Goal: Task Accomplishment & Management: Manage account settings

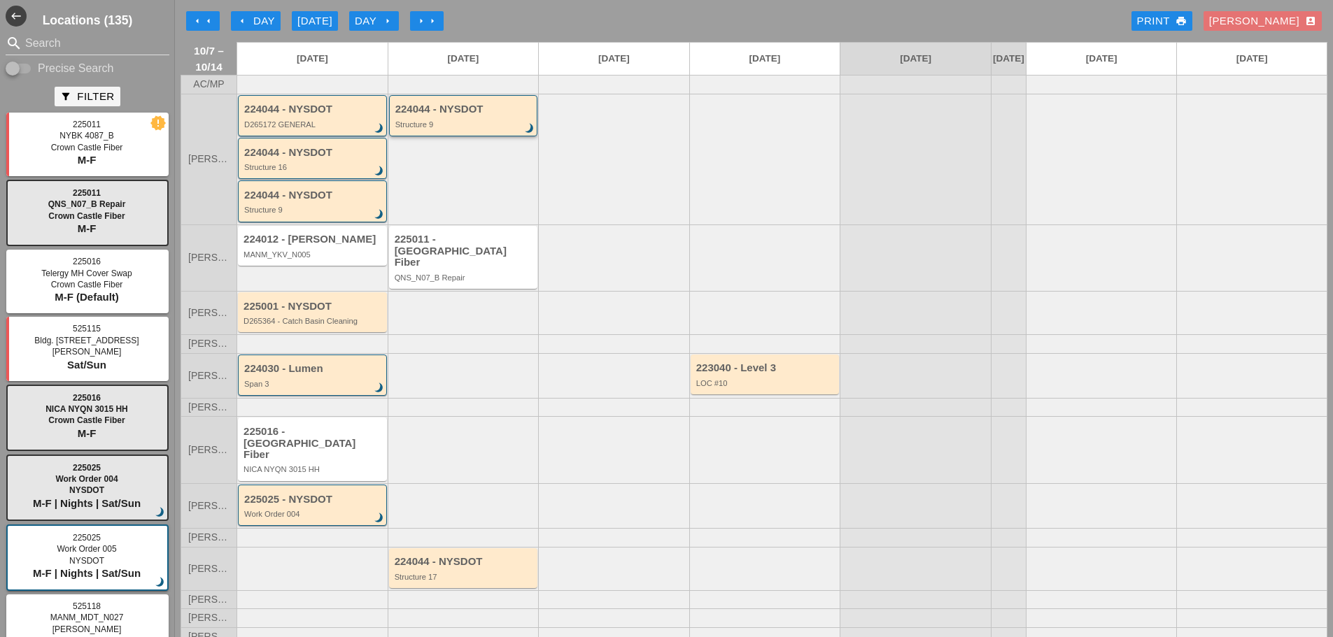
click at [423, 129] on div "Structure 9" at bounding box center [464, 124] width 139 height 8
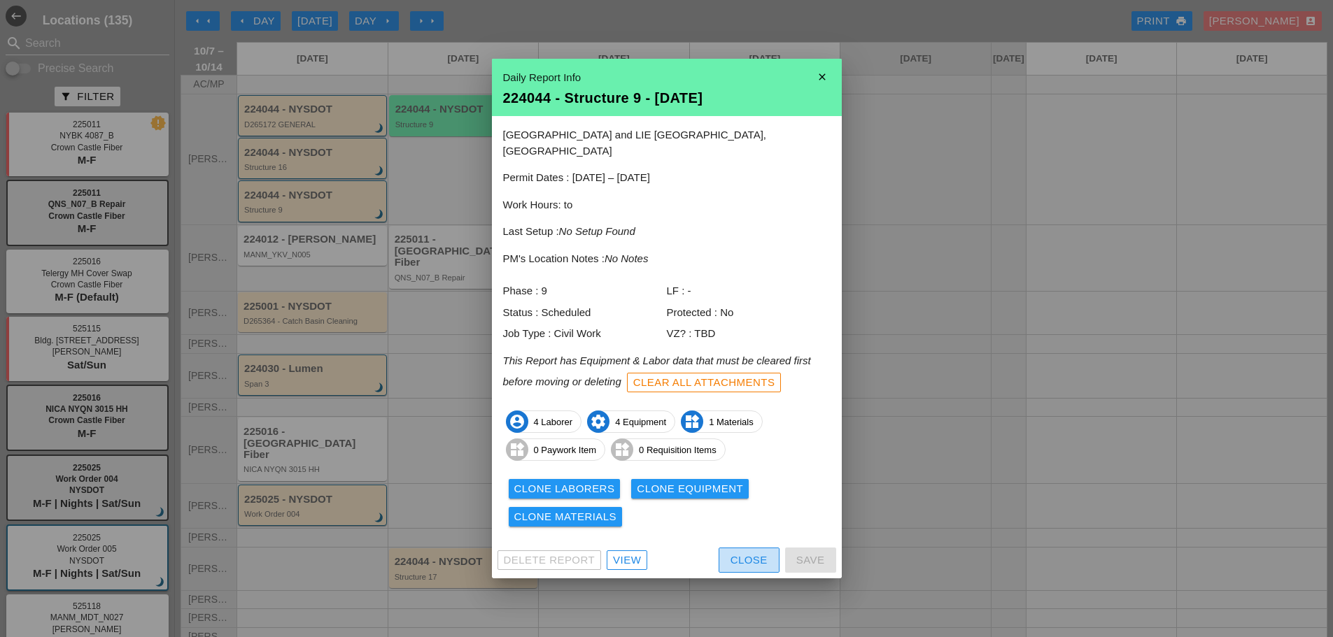
click at [763, 554] on div "Close" at bounding box center [748, 561] width 37 height 16
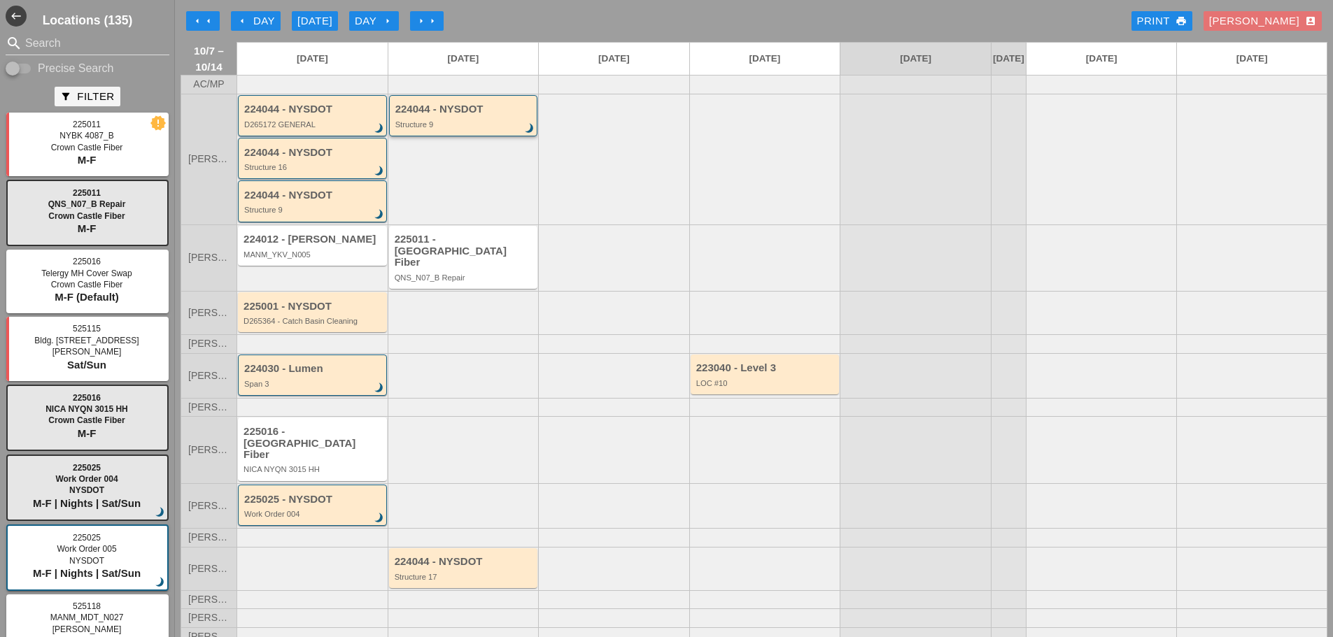
click at [492, 129] on div "Structure 9" at bounding box center [464, 124] width 139 height 8
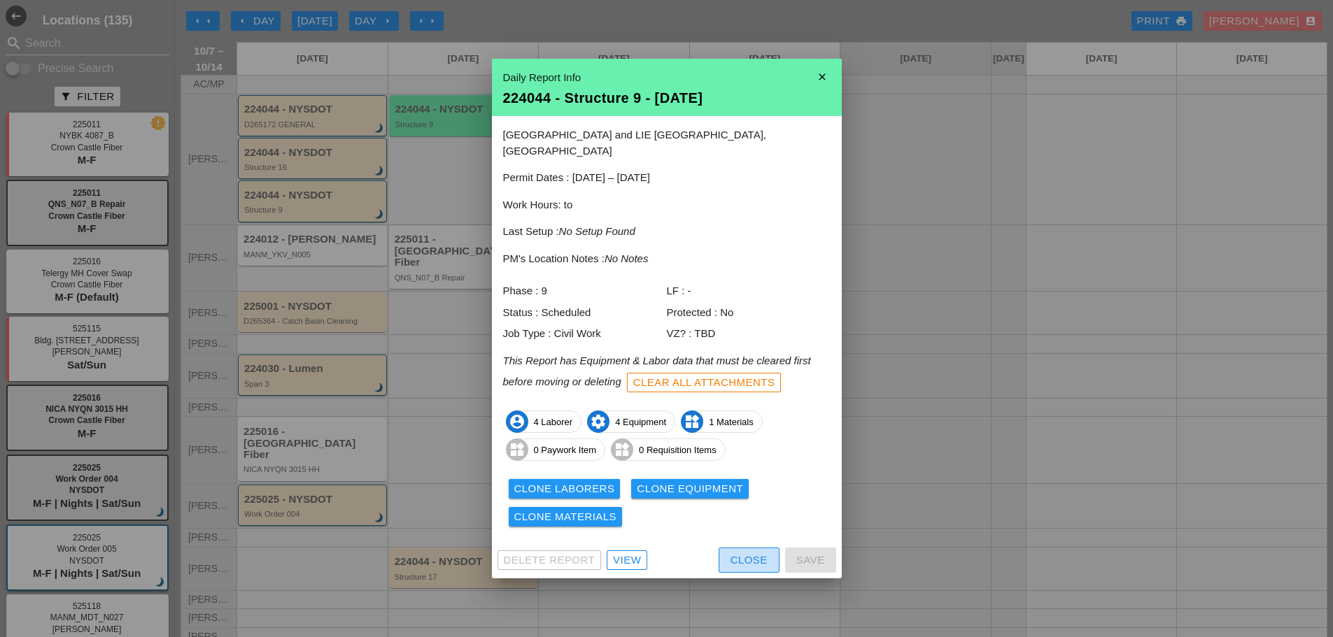
click at [740, 562] on button "Close" at bounding box center [748, 560] width 61 height 25
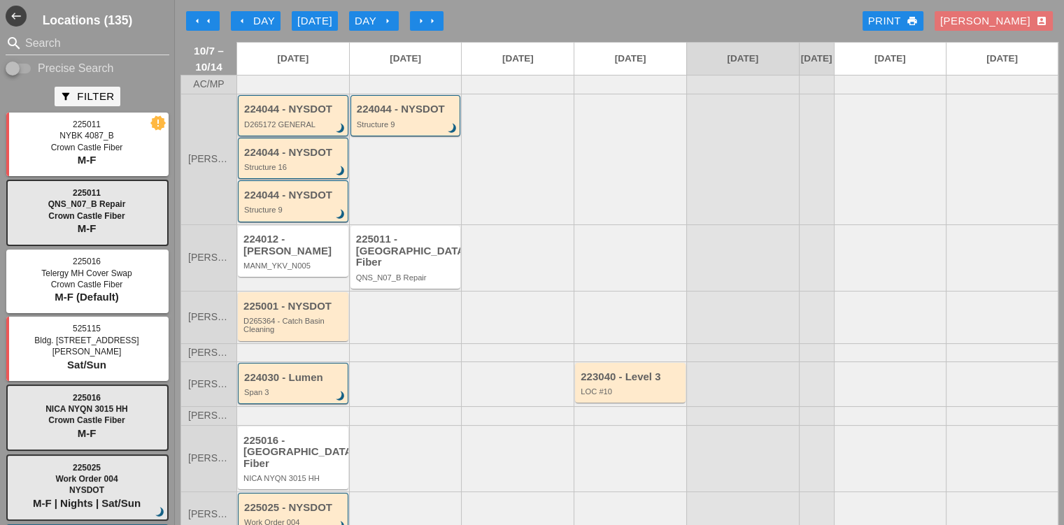
click at [274, 127] on div "224044 - NYSDOT D265172 GENERAL brightness_3" at bounding box center [294, 116] width 100 height 25
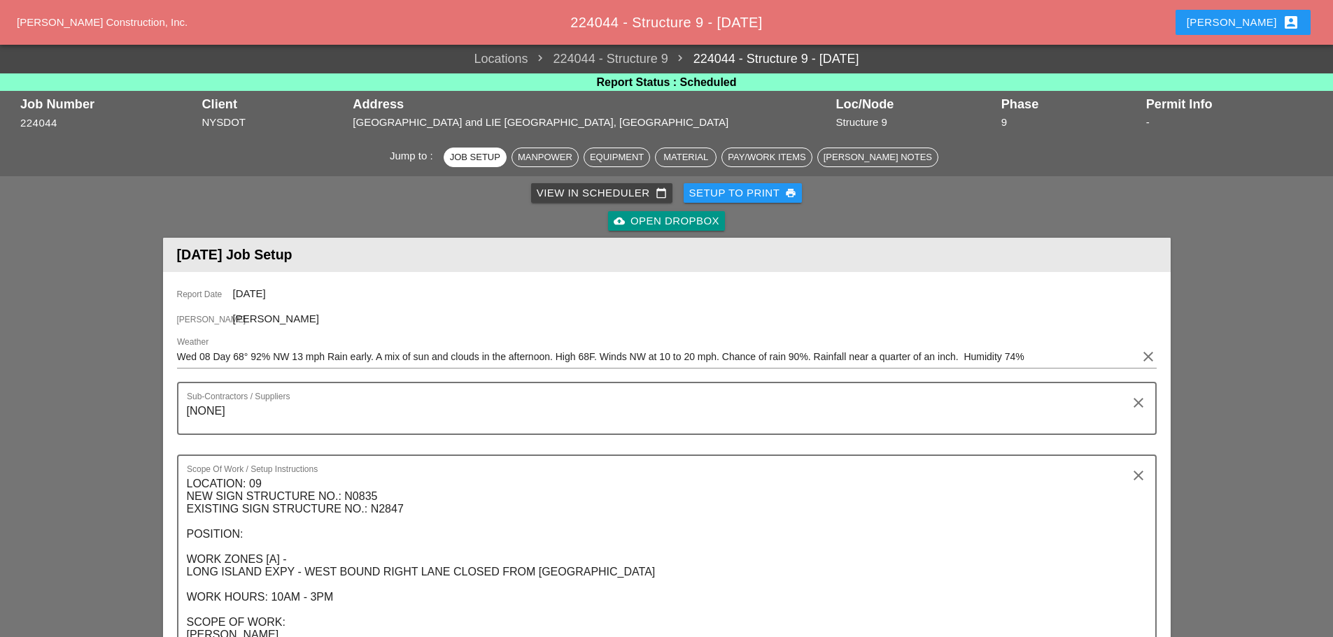
click at [609, 196] on div "View in Scheduler calendar_today" at bounding box center [602, 193] width 130 height 16
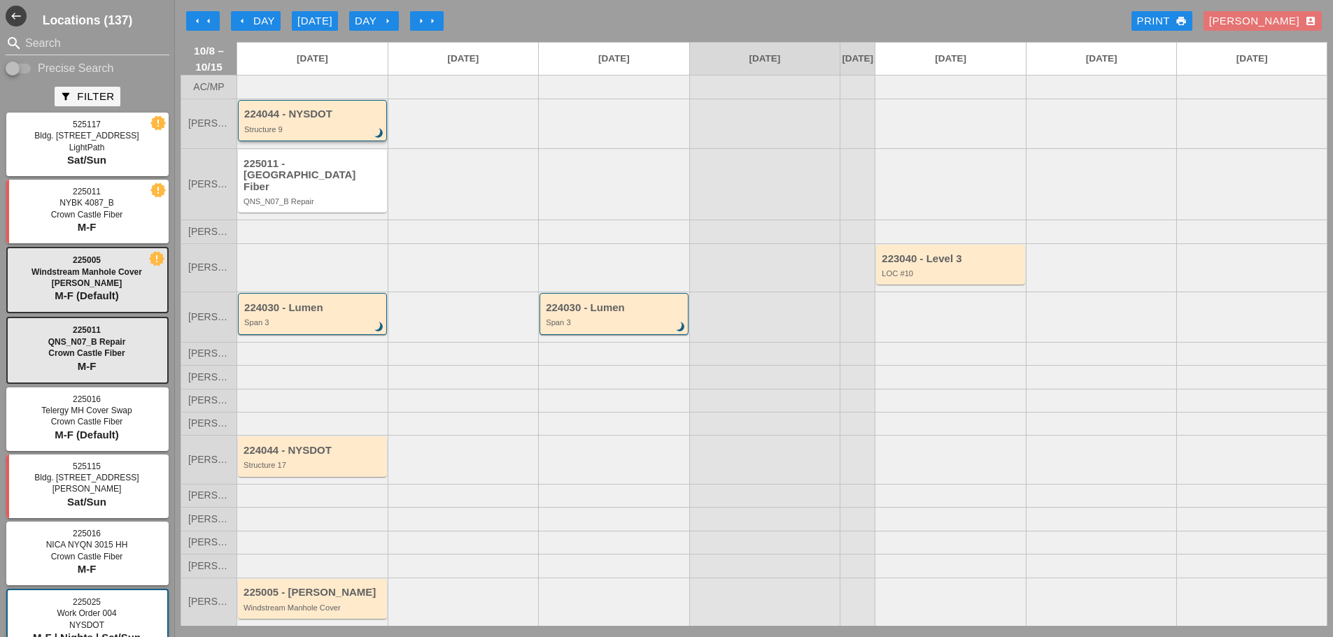
click at [325, 134] on div "224044 - NYSDOT Structure 9 brightness_3" at bounding box center [313, 120] width 139 height 25
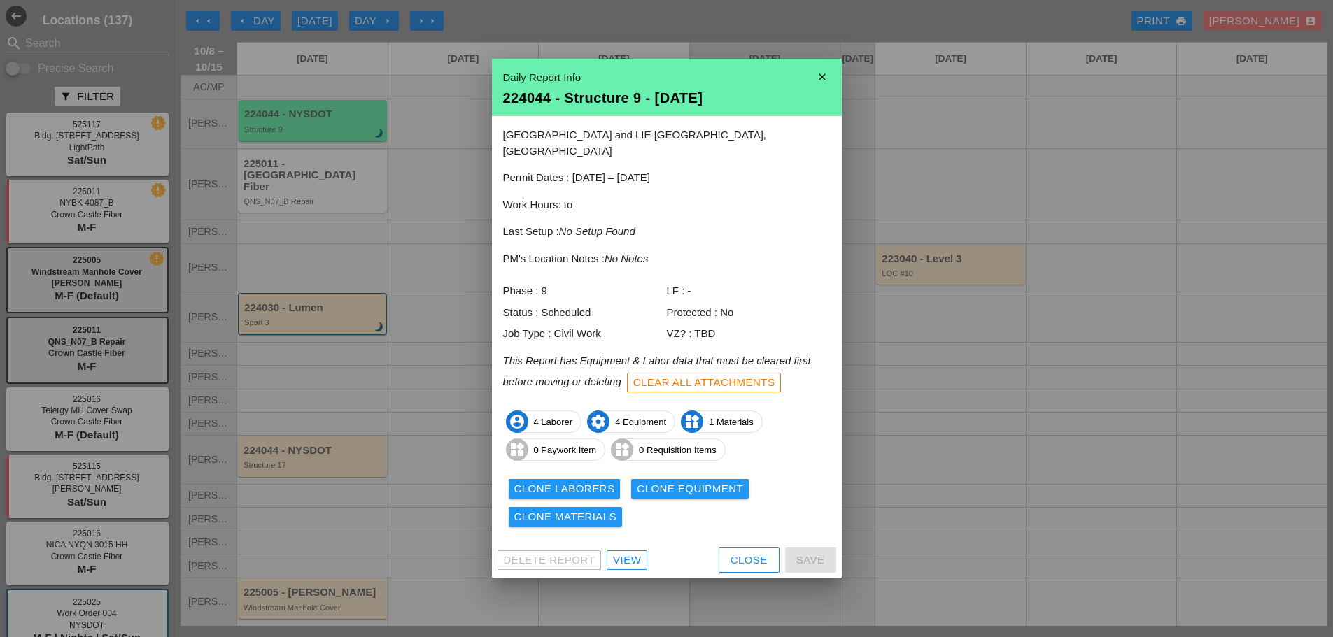
click at [637, 553] on div "View" at bounding box center [627, 561] width 28 height 16
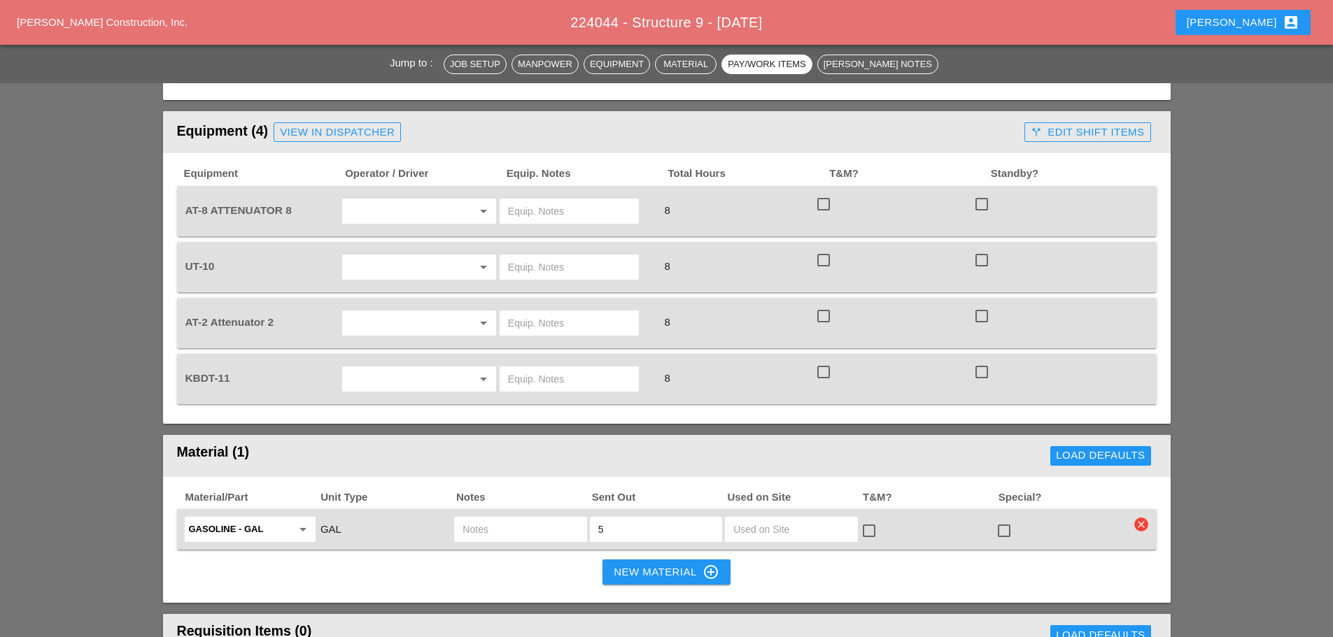
scroll to position [1049, 0]
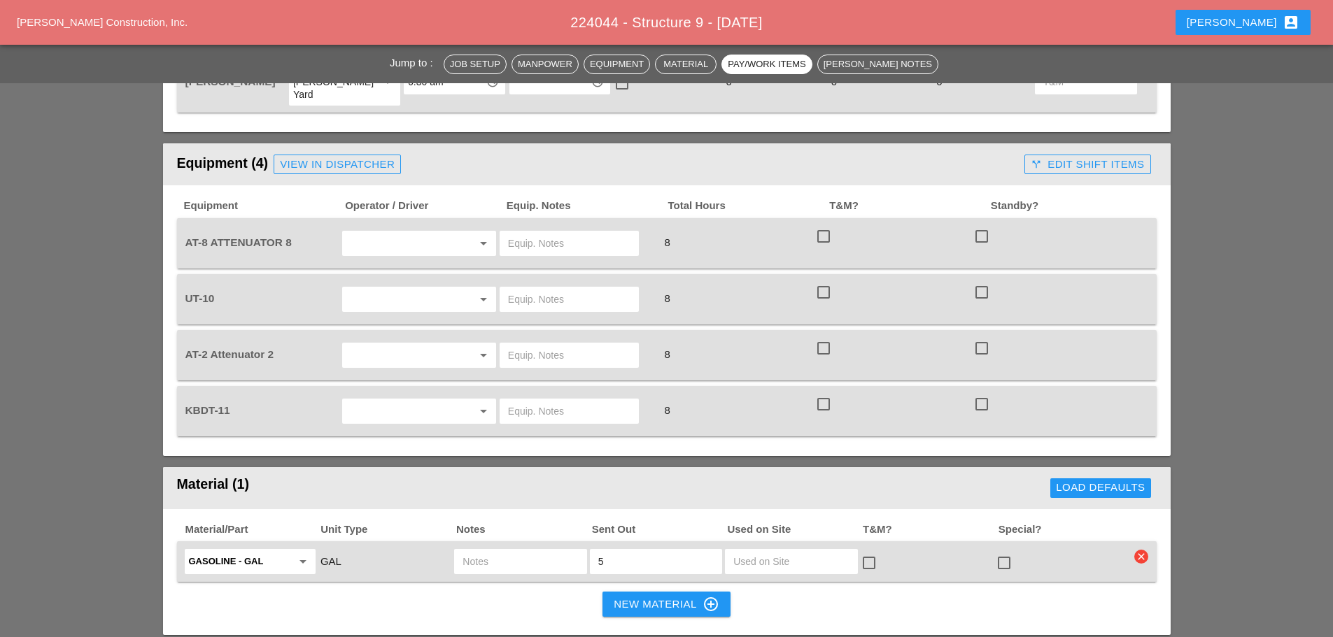
click at [1263, 19] on div "Seth account_box" at bounding box center [1242, 22] width 113 height 17
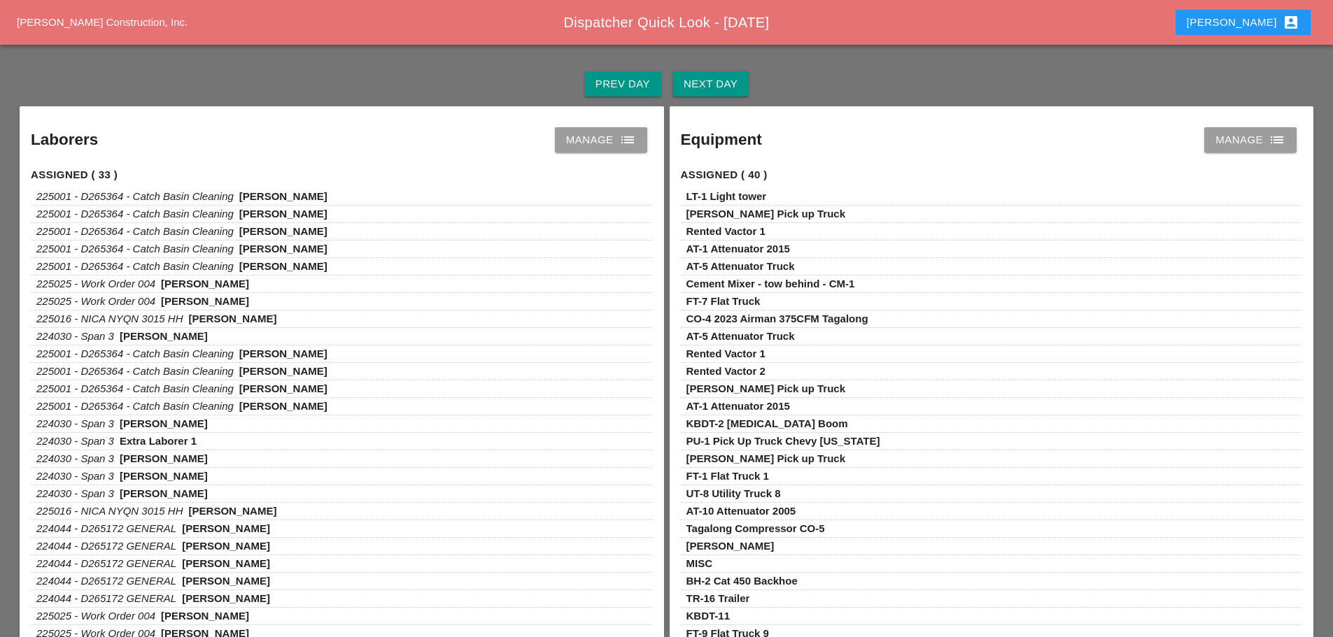
click at [1277, 140] on icon "list" at bounding box center [1276, 140] width 17 height 17
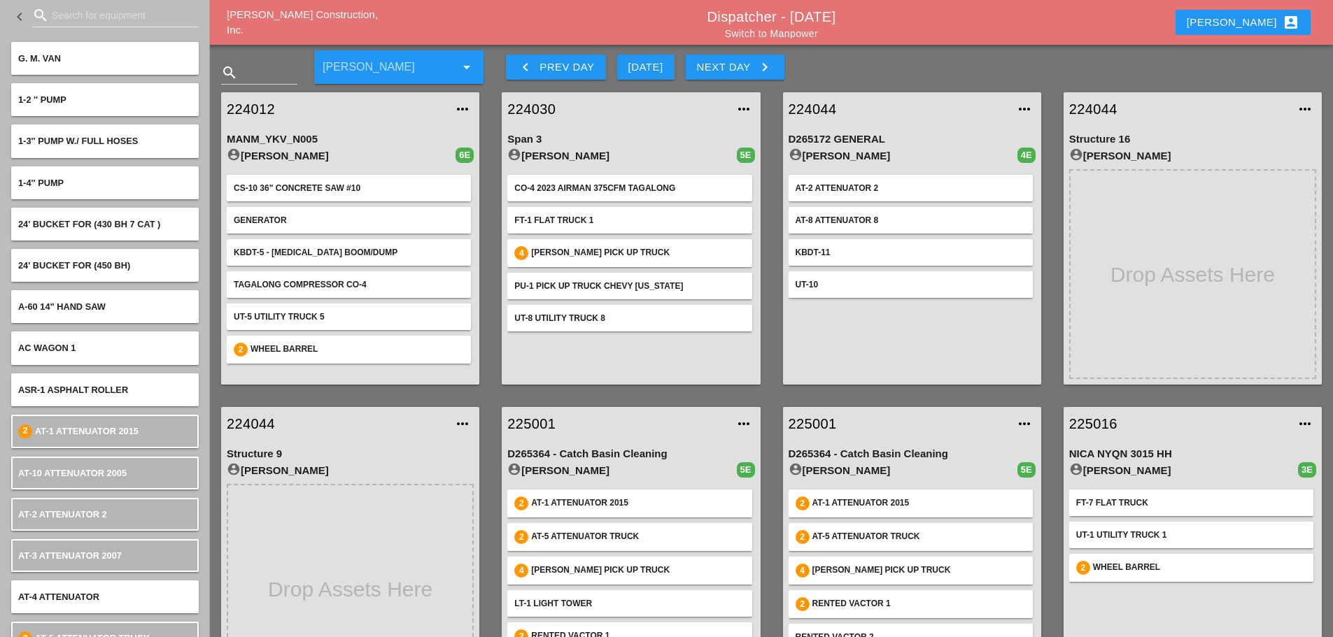
click at [750, 72] on div "Next Day keyboard_arrow_right" at bounding box center [735, 67] width 76 height 17
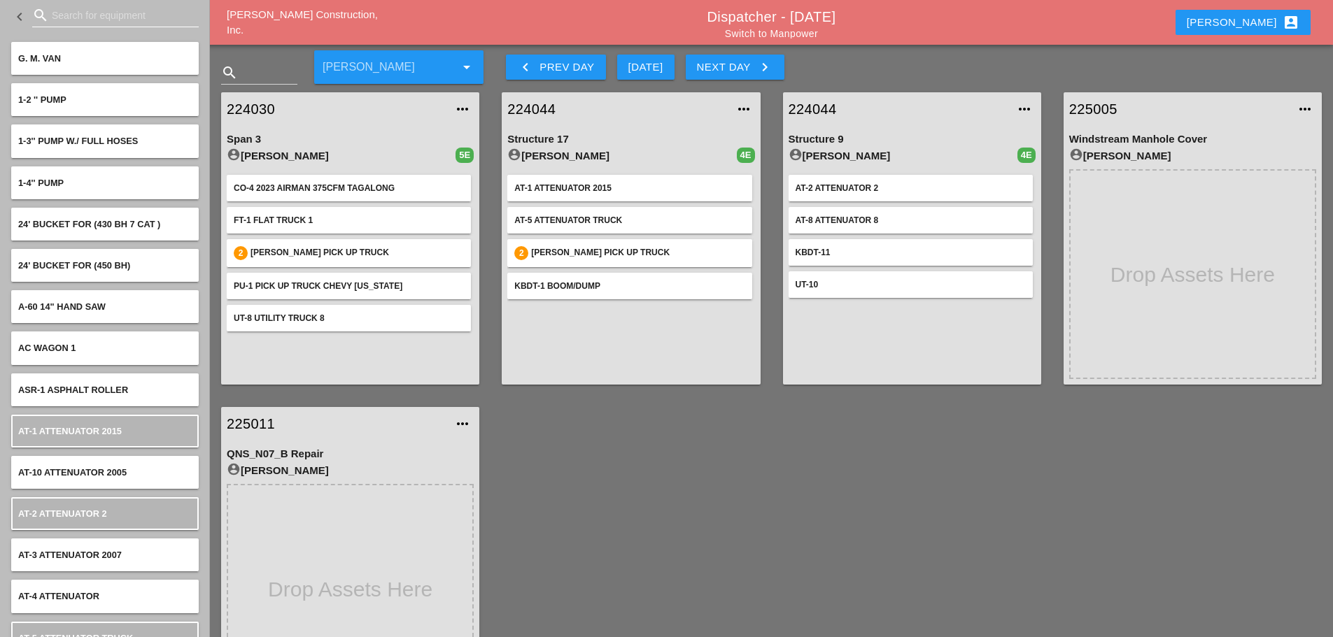
click at [66, 10] on input "Search for equipment" at bounding box center [115, 15] width 127 height 22
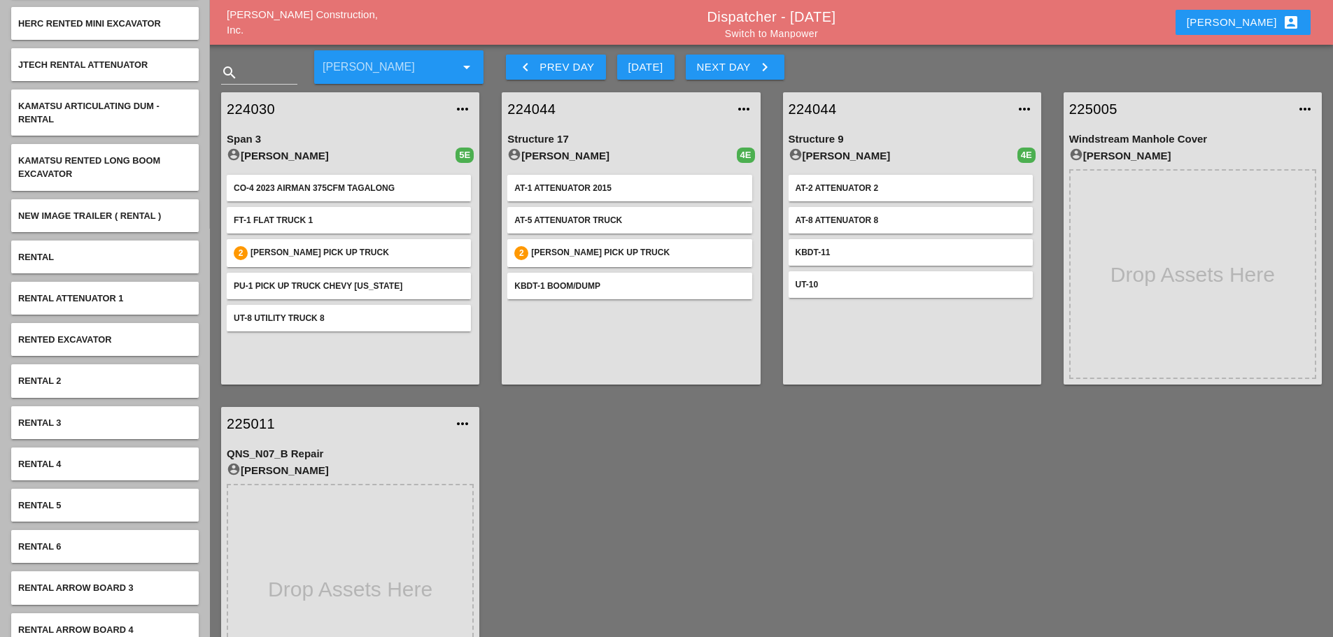
scroll to position [420, 0]
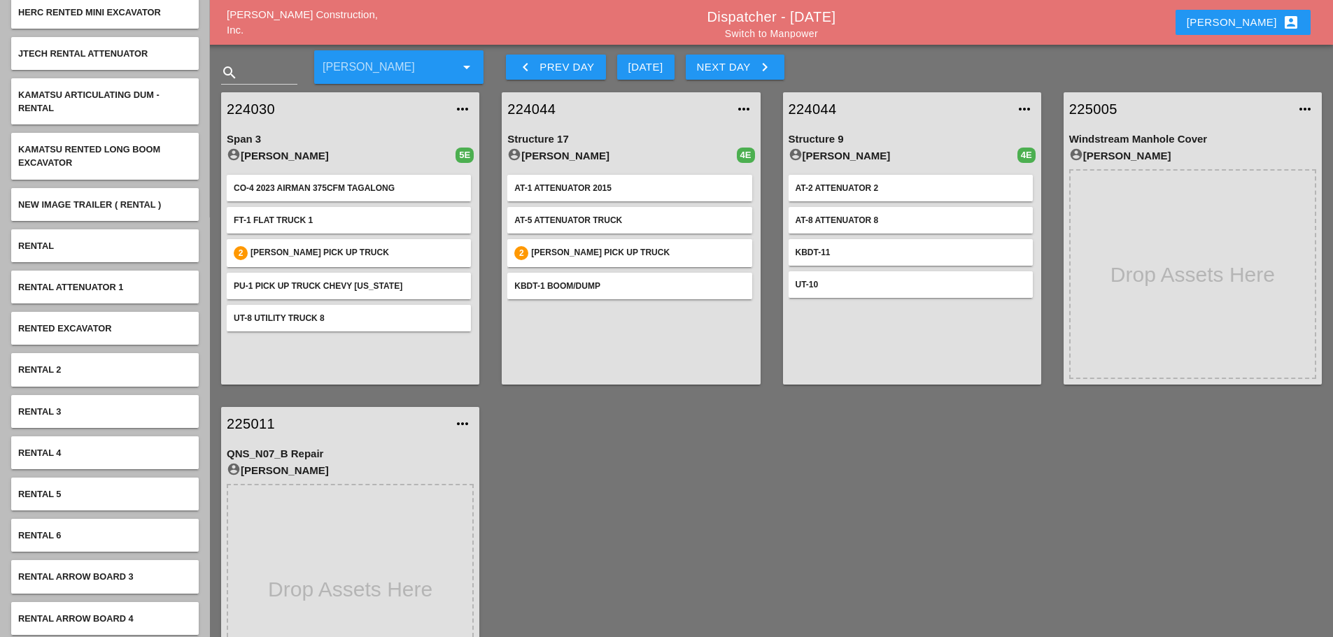
type input "rent"
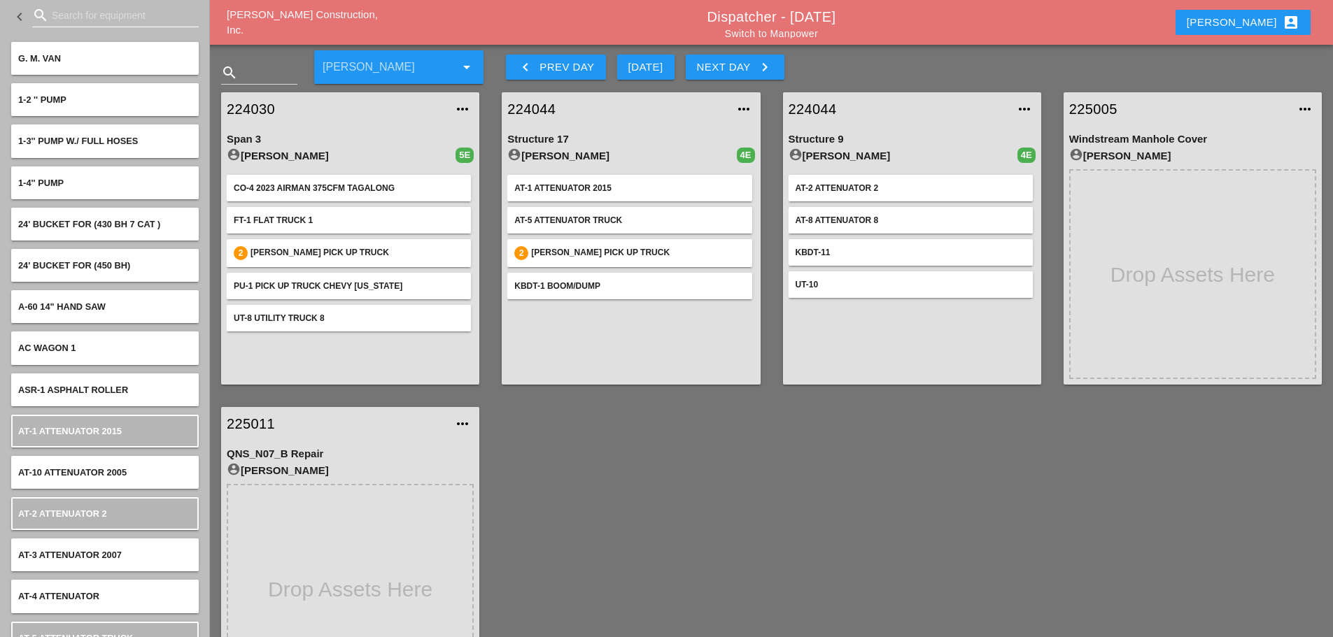
click at [73, 15] on input "Search for equipment" at bounding box center [115, 15] width 127 height 22
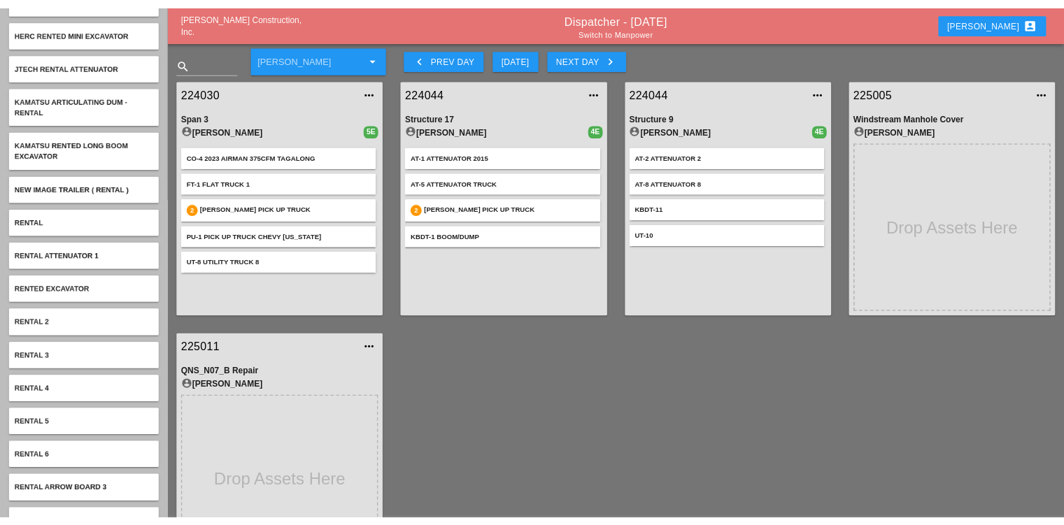
scroll to position [420, 0]
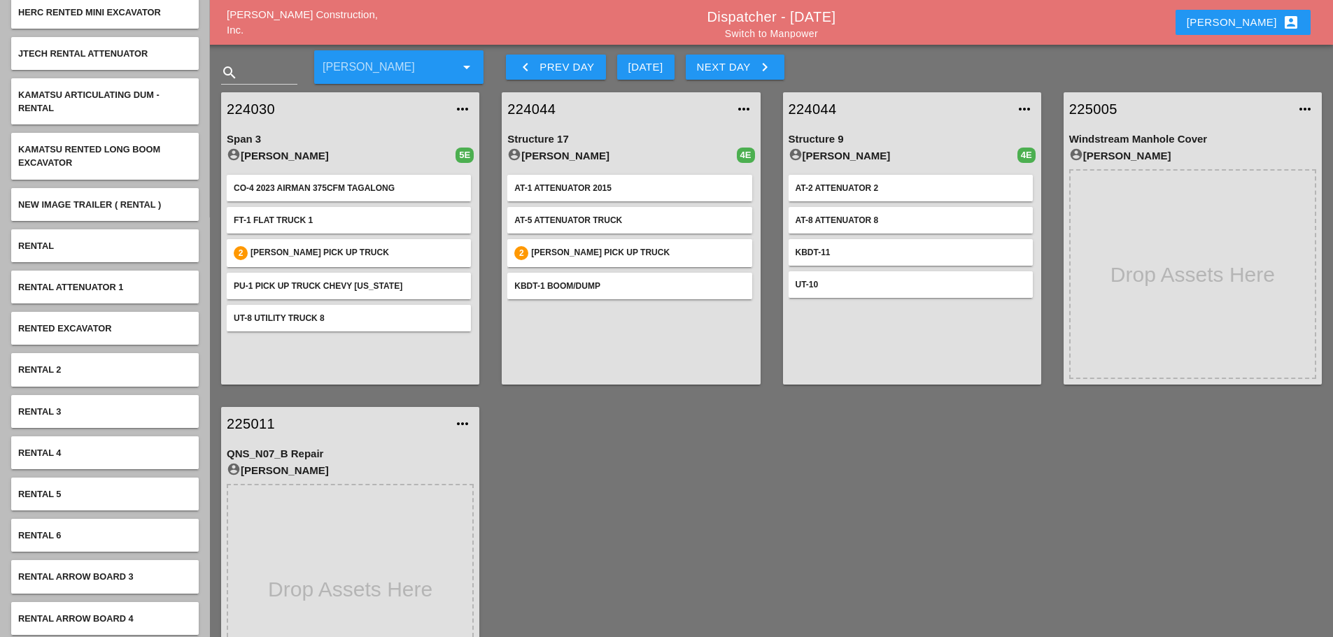
type input "rent"
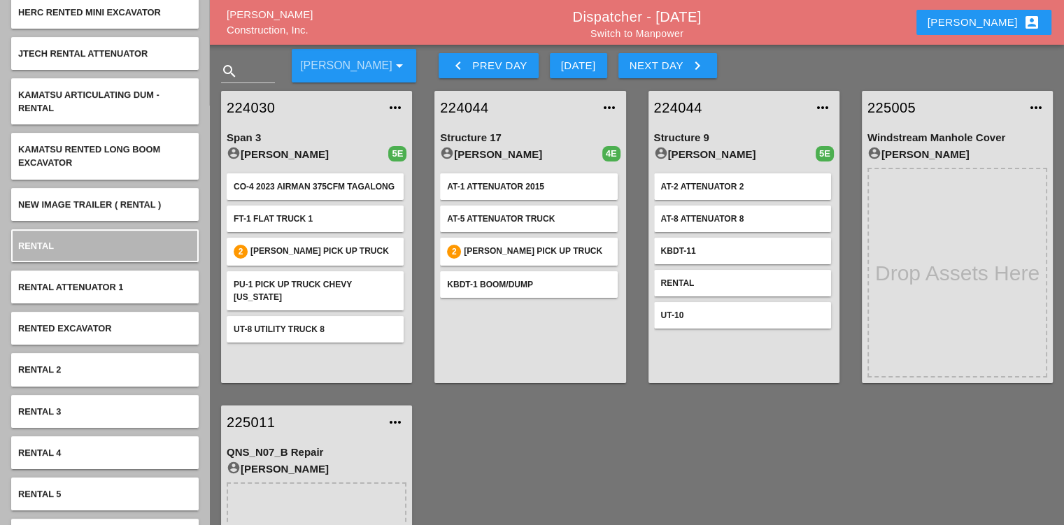
scroll to position [0, 0]
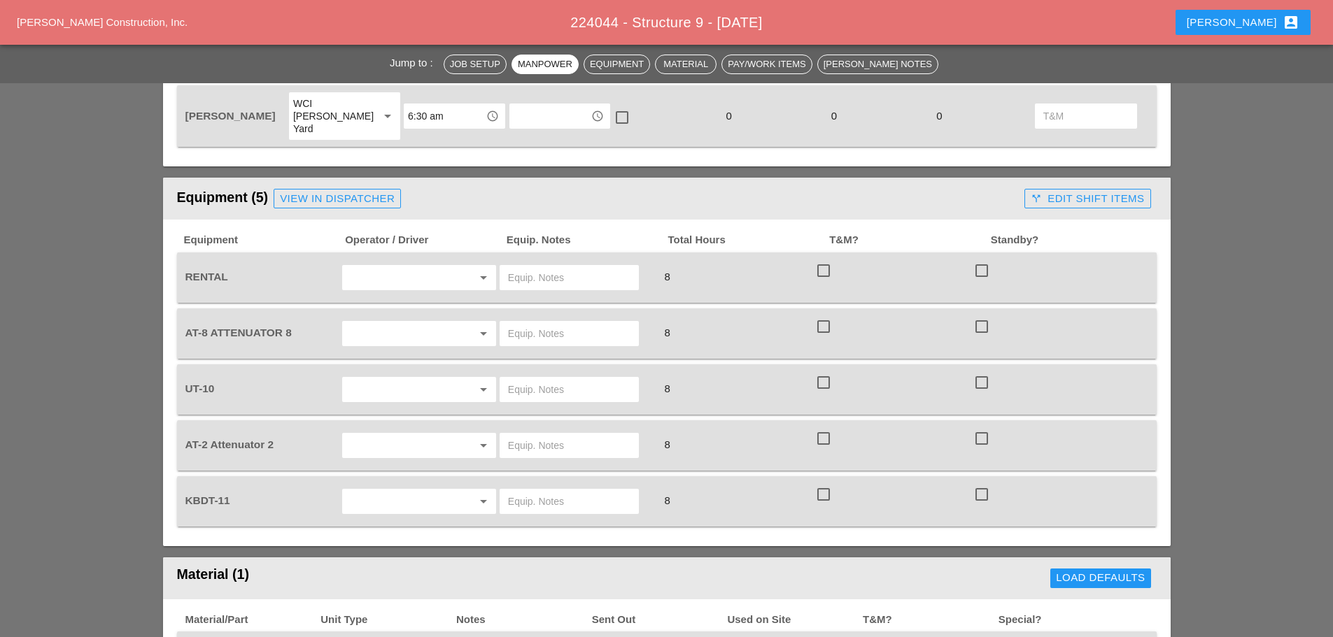
scroll to position [1049, 0]
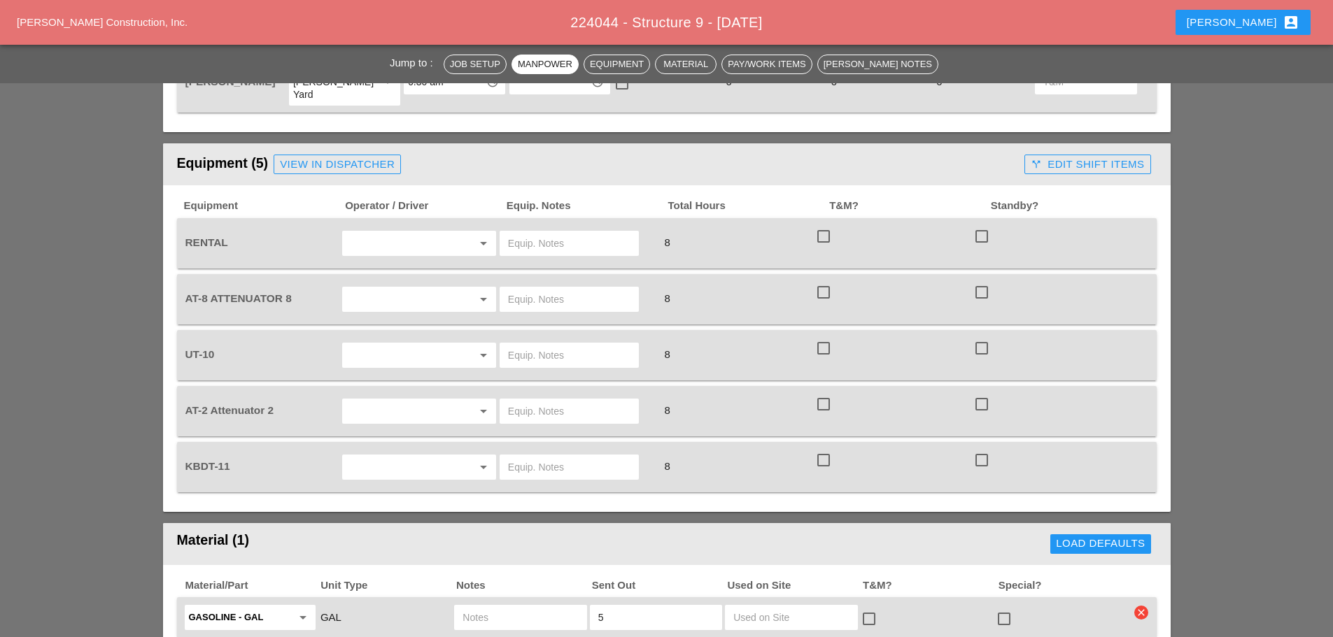
click at [376, 224] on div "arrow_drop_down" at bounding box center [419, 243] width 158 height 39
click at [516, 232] on input "text" at bounding box center [569, 243] width 122 height 22
click at [459, 235] on div at bounding box center [463, 243] width 17 height 17
click at [521, 232] on input "text" at bounding box center [569, 243] width 122 height 22
type input "45' lift main yard"
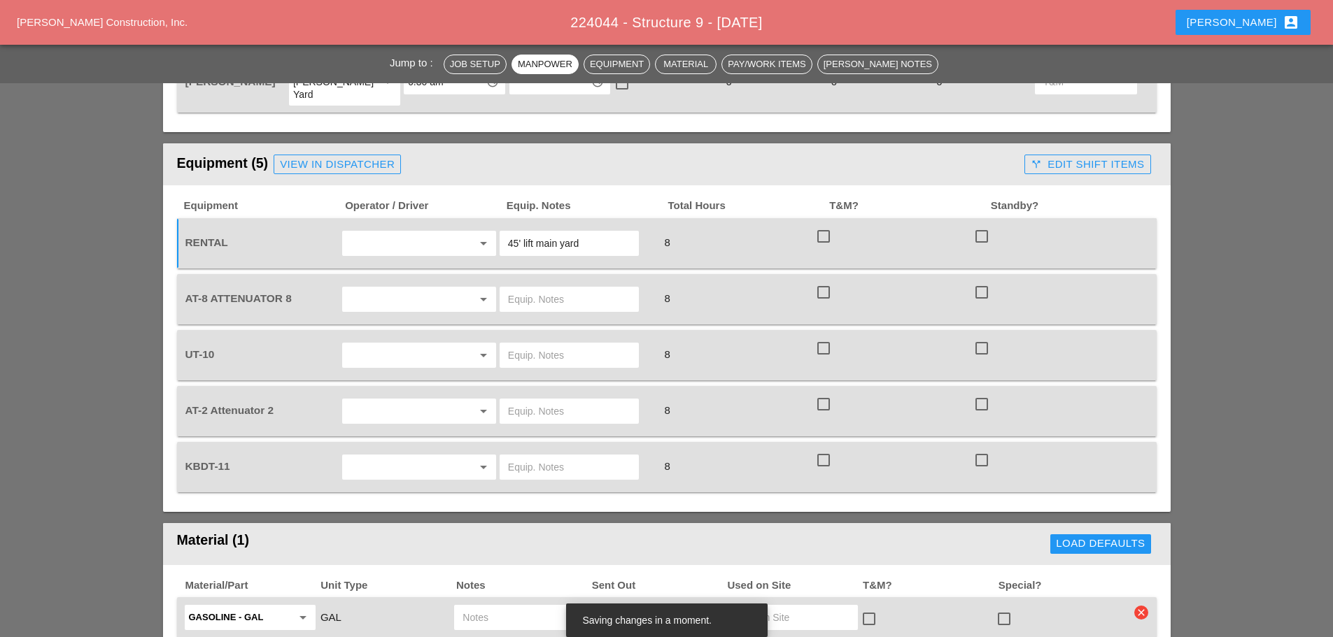
click at [457, 291] on div at bounding box center [463, 299] width 17 height 17
click at [564, 330] on div "UT-10 arrow_drop_down 8 check_box_outline_blank check_box_outline_blank" at bounding box center [666, 355] width 979 height 50
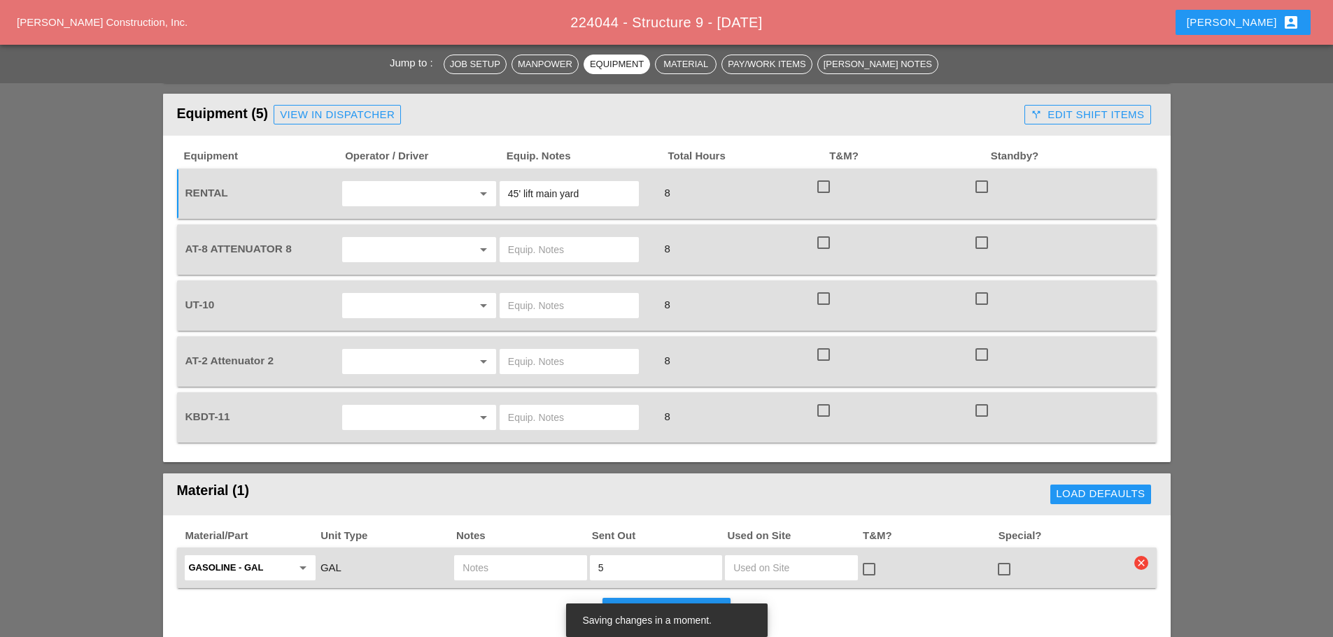
scroll to position [1189, 0]
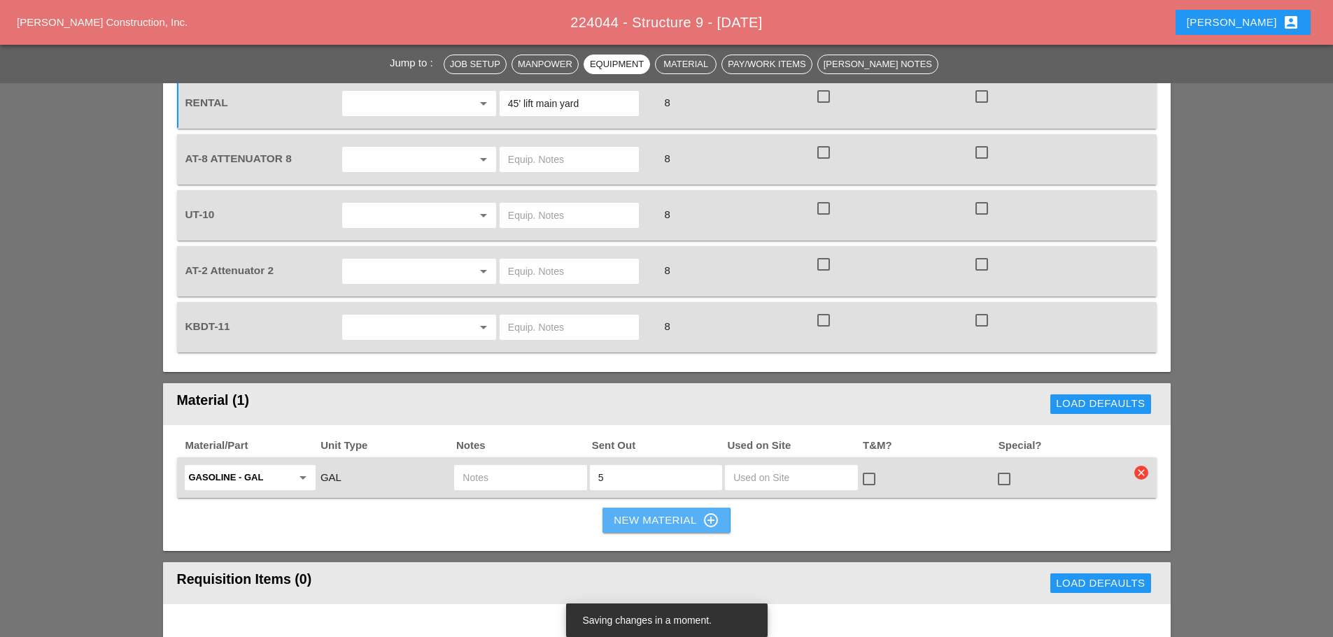
click at [622, 512] on div "New Material control_point" at bounding box center [665, 520] width 105 height 17
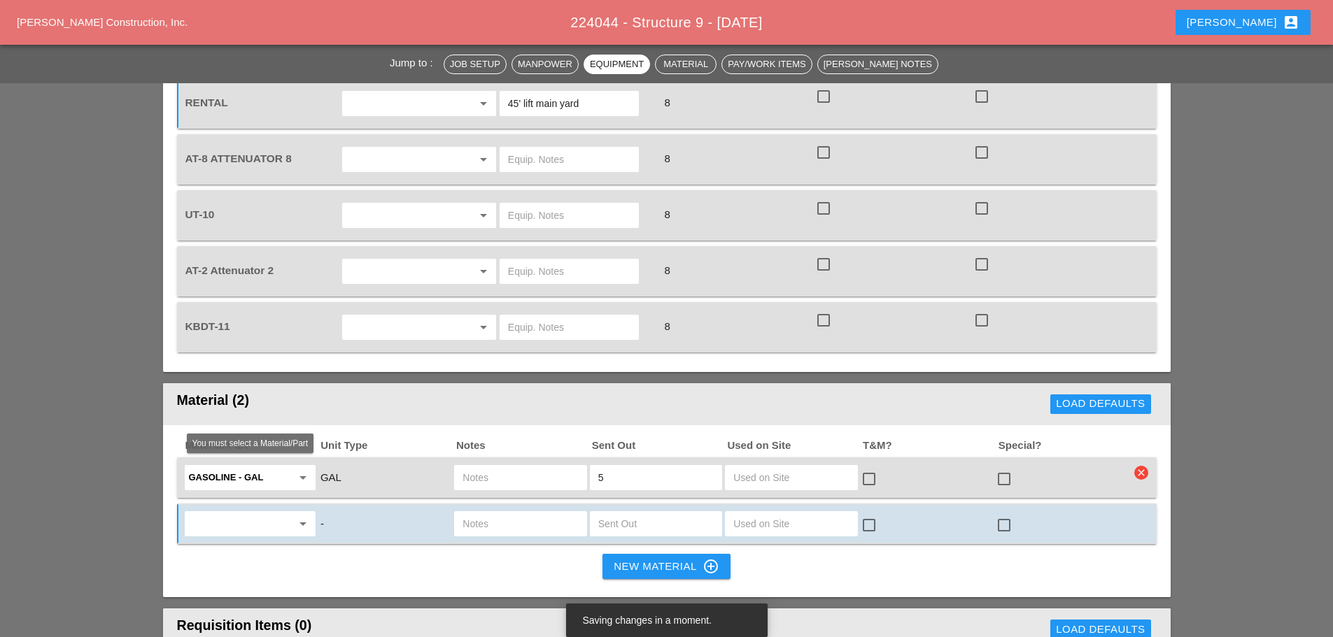
click at [237, 513] on input "text" at bounding box center [240, 524] width 103 height 22
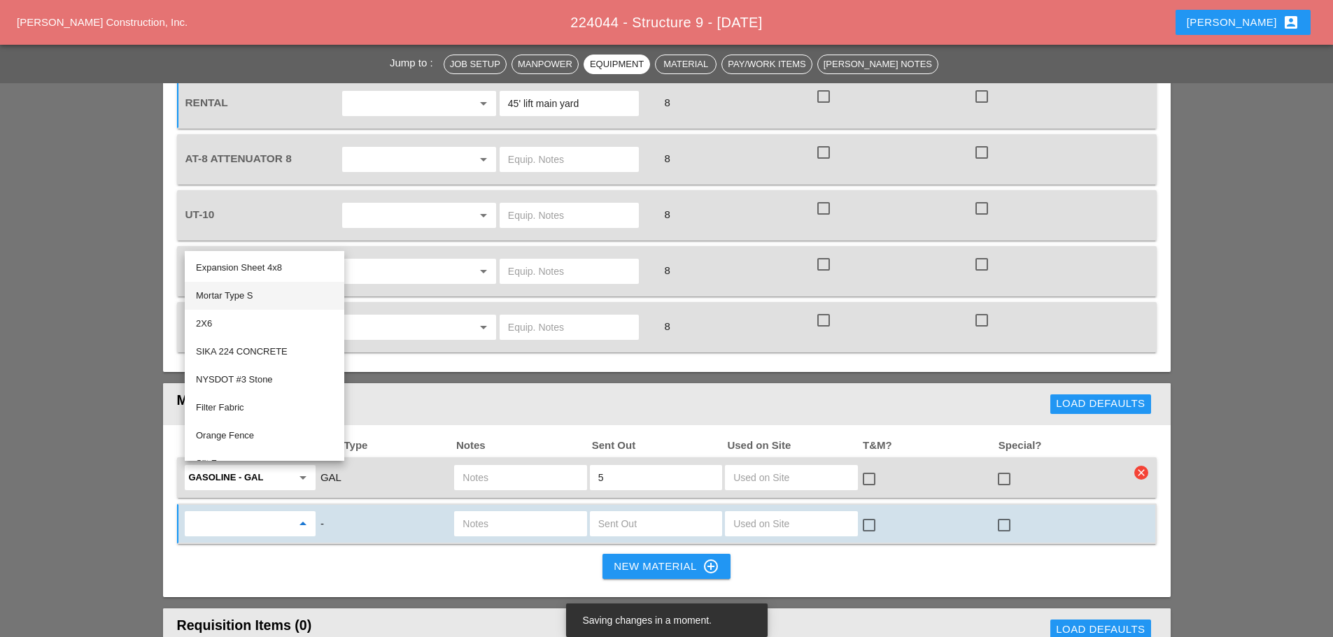
click at [262, 289] on div "Mortar Type S" at bounding box center [264, 295] width 137 height 17
type input "Mortar Type S"
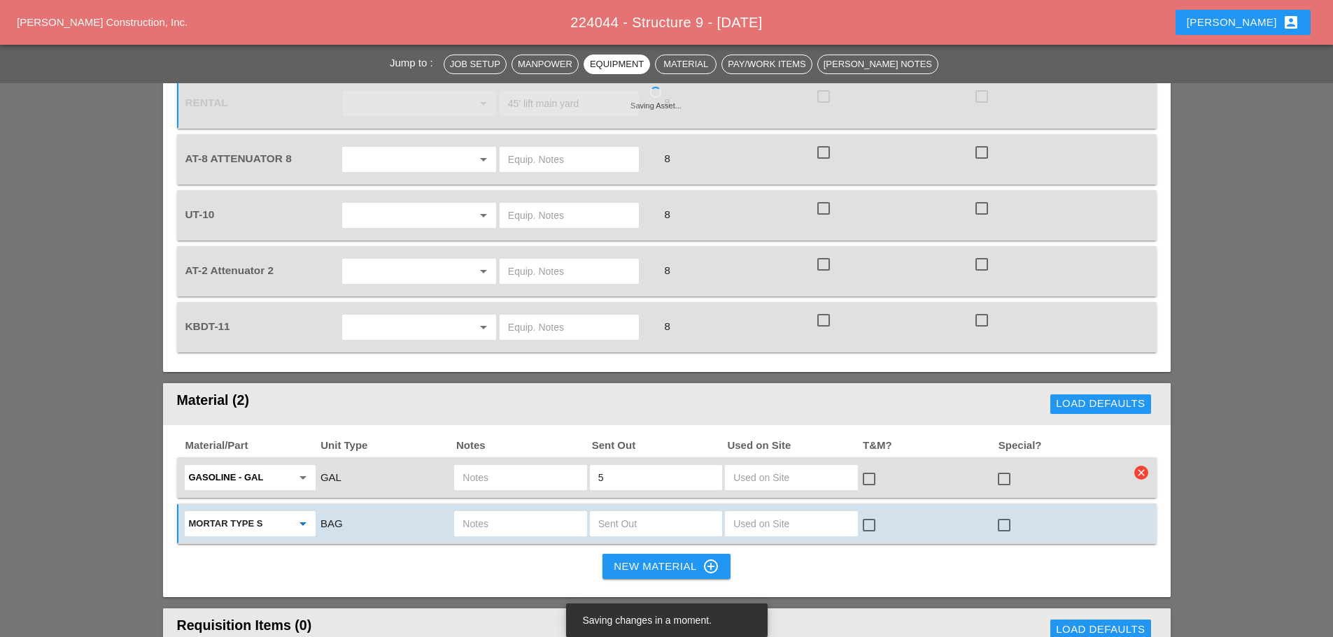
click at [513, 513] on input "text" at bounding box center [519, 524] width 115 height 22
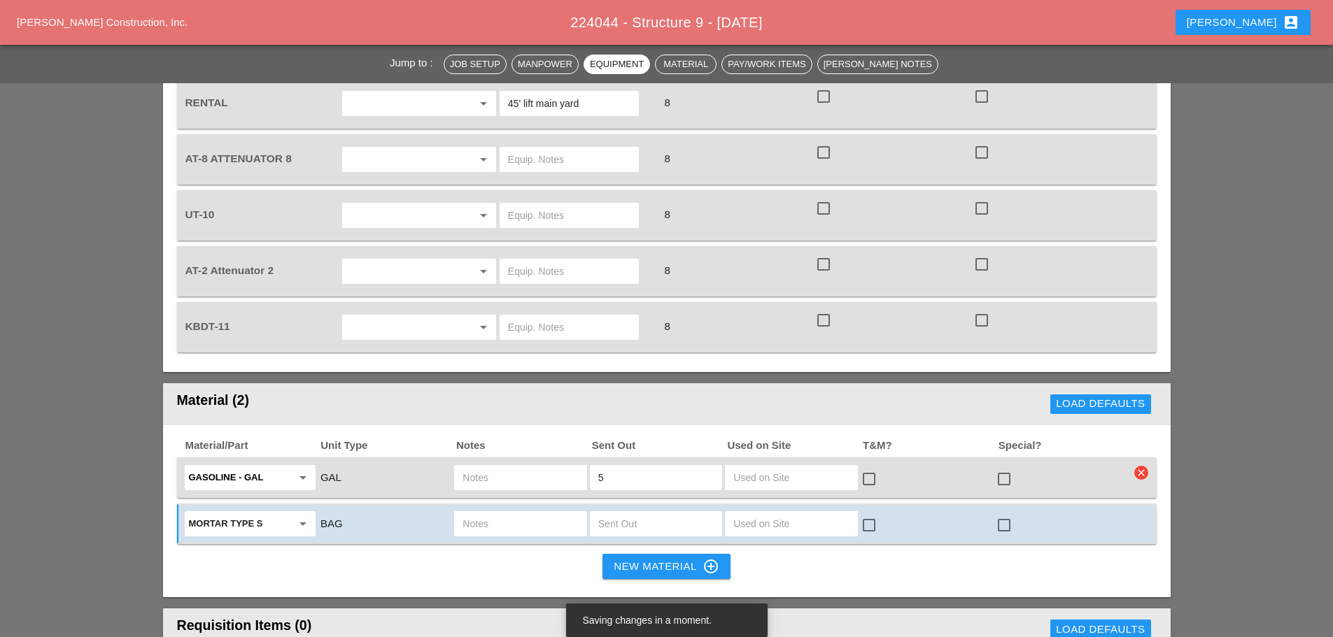
click at [621, 513] on input "text" at bounding box center [655, 524] width 115 height 22
type input "4"
click at [554, 513] on input "text" at bounding box center [519, 524] width 115 height 22
click at [643, 558] on div "New Material control_point" at bounding box center [665, 566] width 105 height 17
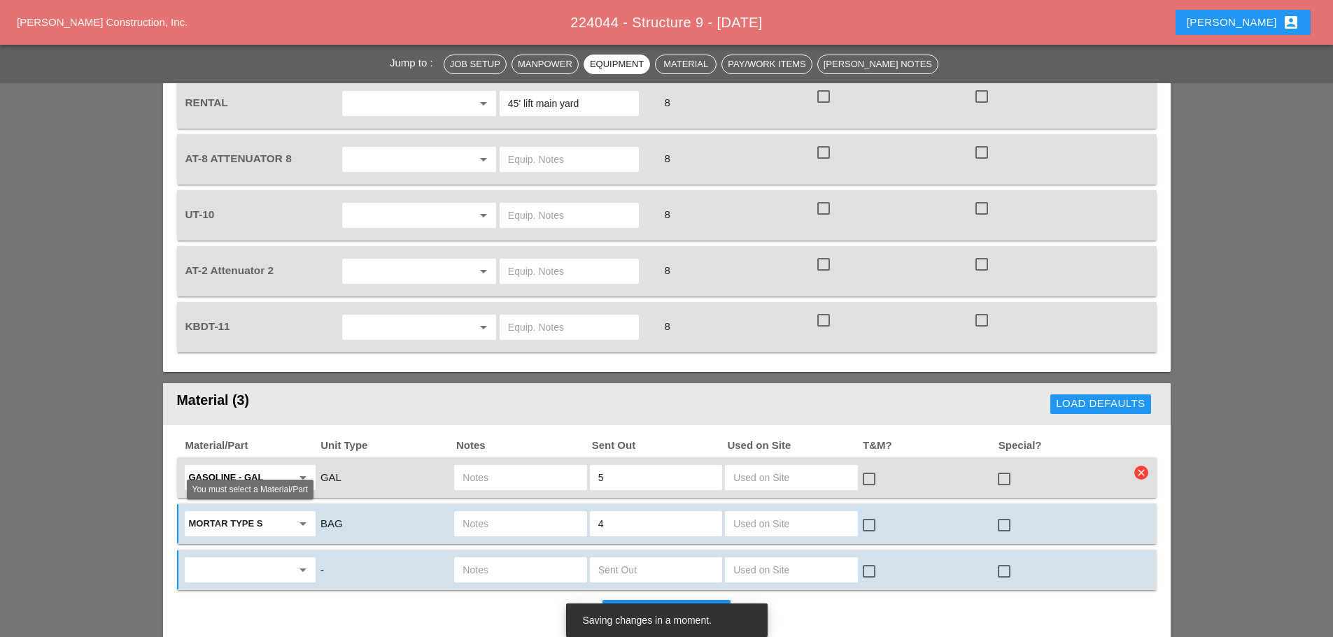
click at [278, 559] on input "text" at bounding box center [240, 570] width 103 height 22
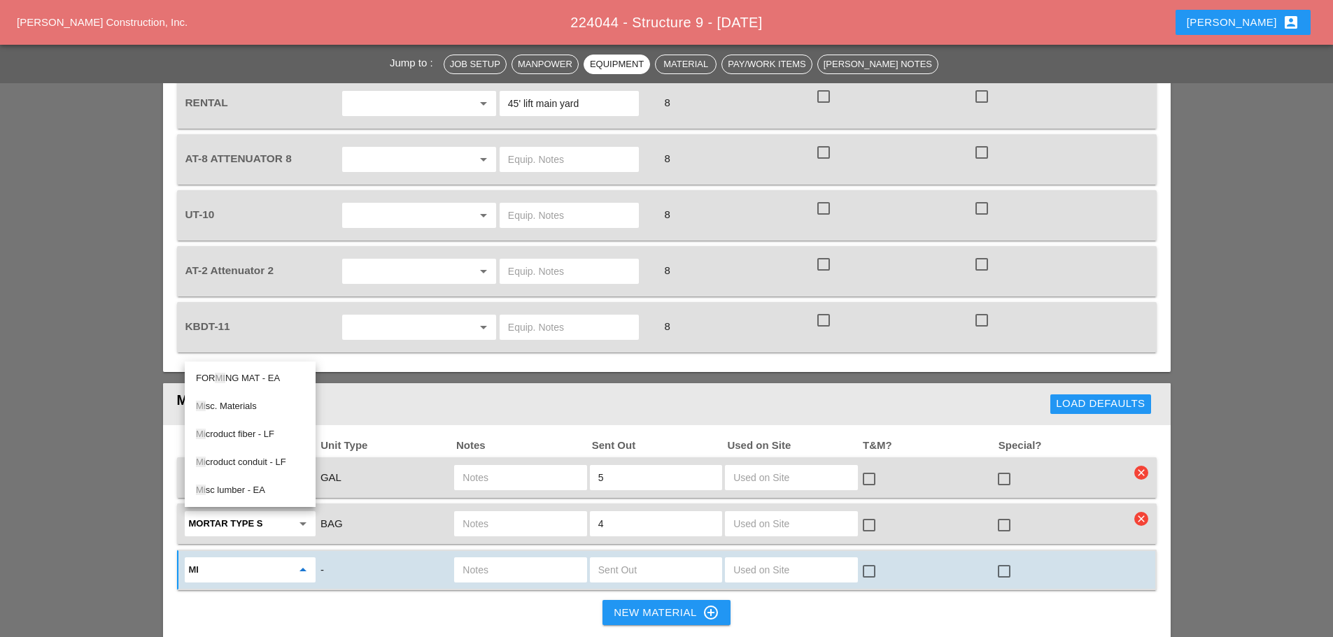
type input "m"
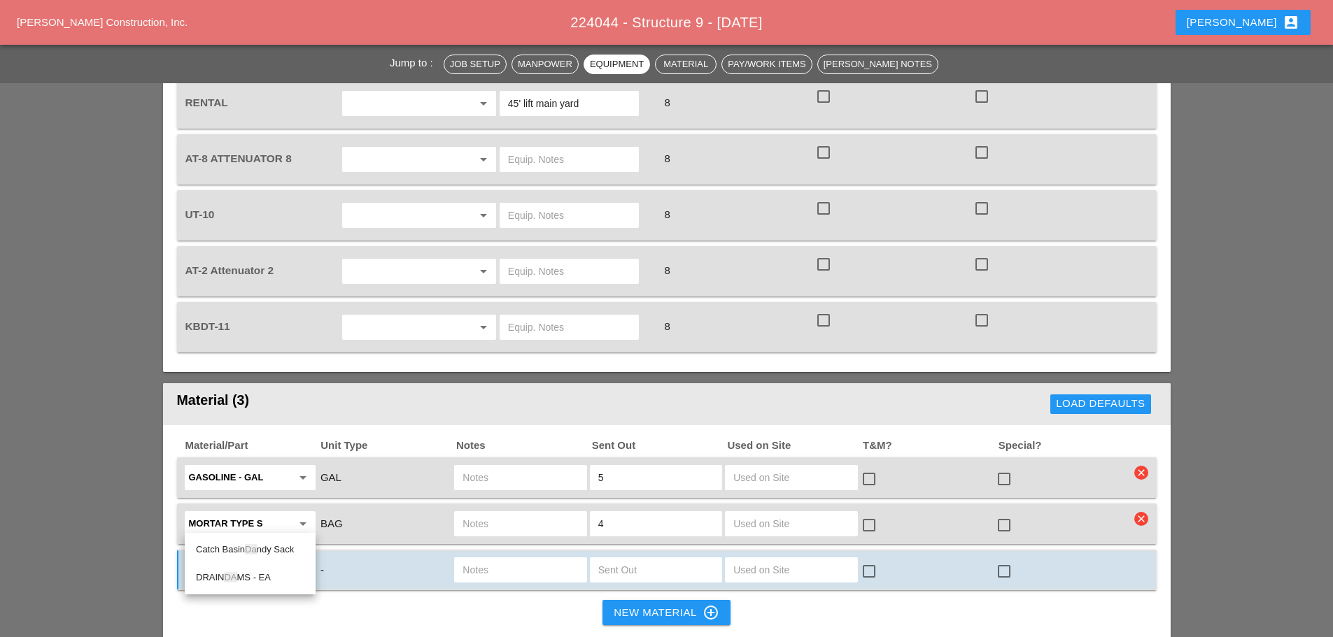
type input "d"
click at [216, 555] on div "Mis c. Materials" at bounding box center [250, 549] width 108 height 17
type input "Misc. Materials"
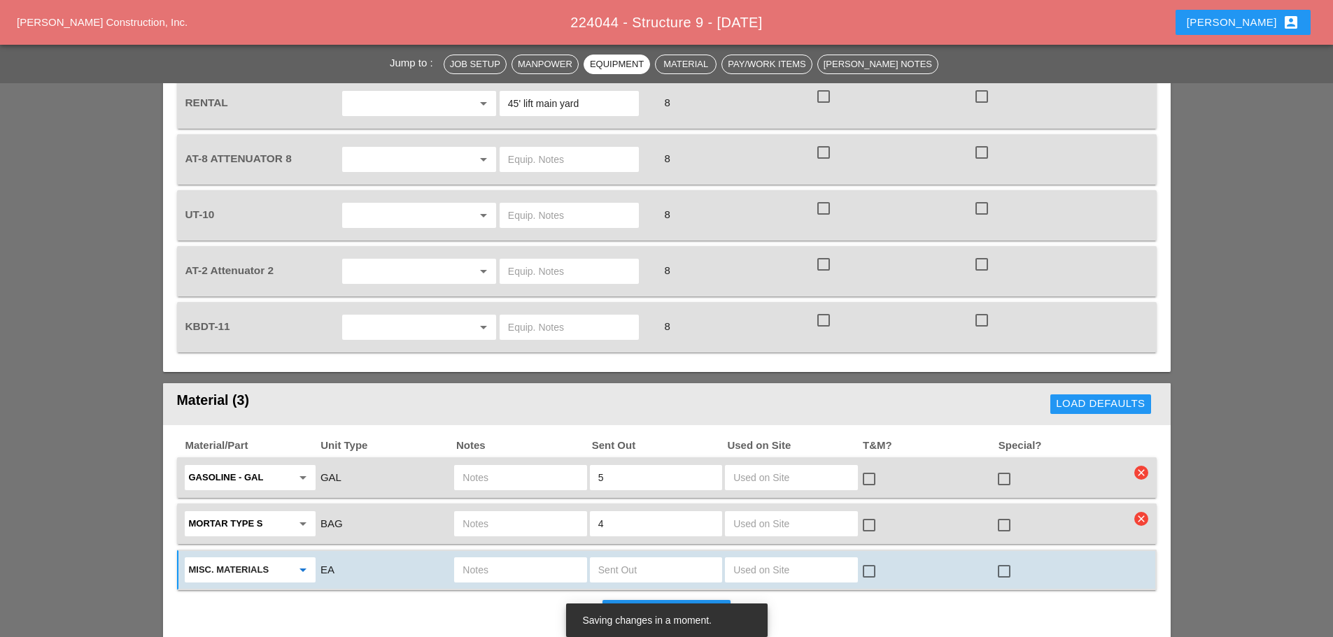
click at [486, 559] on input "text" at bounding box center [519, 570] width 115 height 22
click at [644, 559] on input "text" at bounding box center [655, 570] width 115 height 22
type input "4"
click at [544, 559] on input "text" at bounding box center [519, 570] width 115 height 22
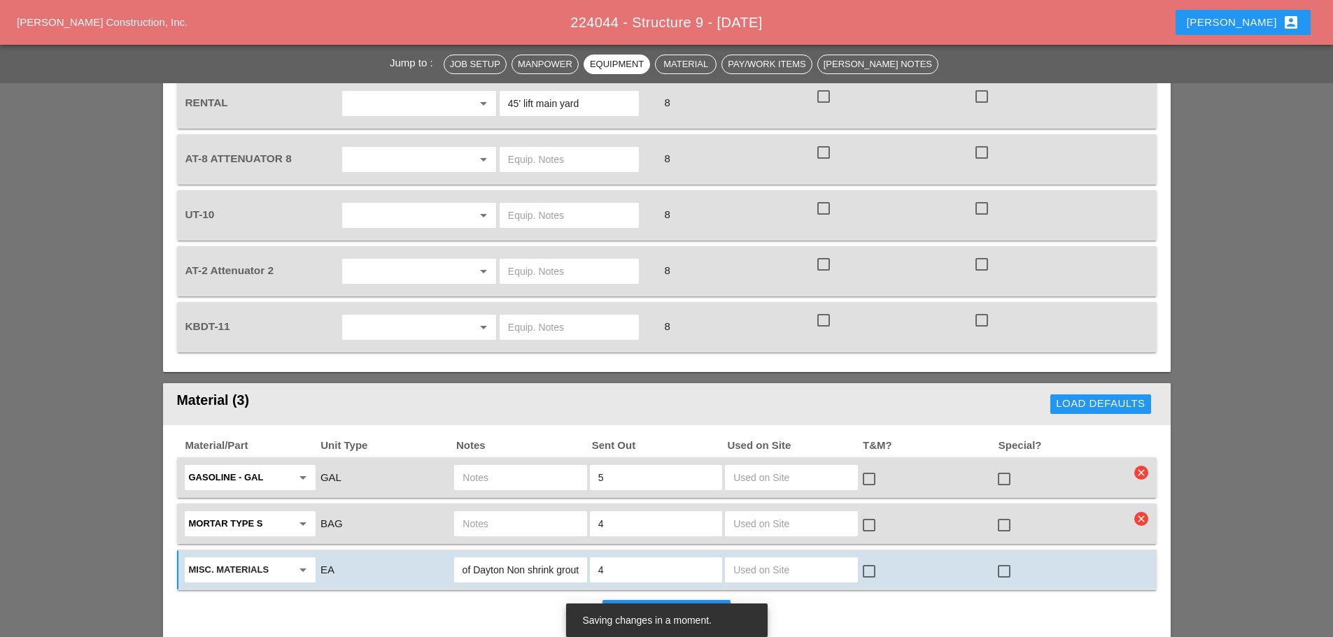
type input "bags of Dayton Non shrink grout"
click at [623, 604] on div "New Material control_point" at bounding box center [665, 612] width 105 height 17
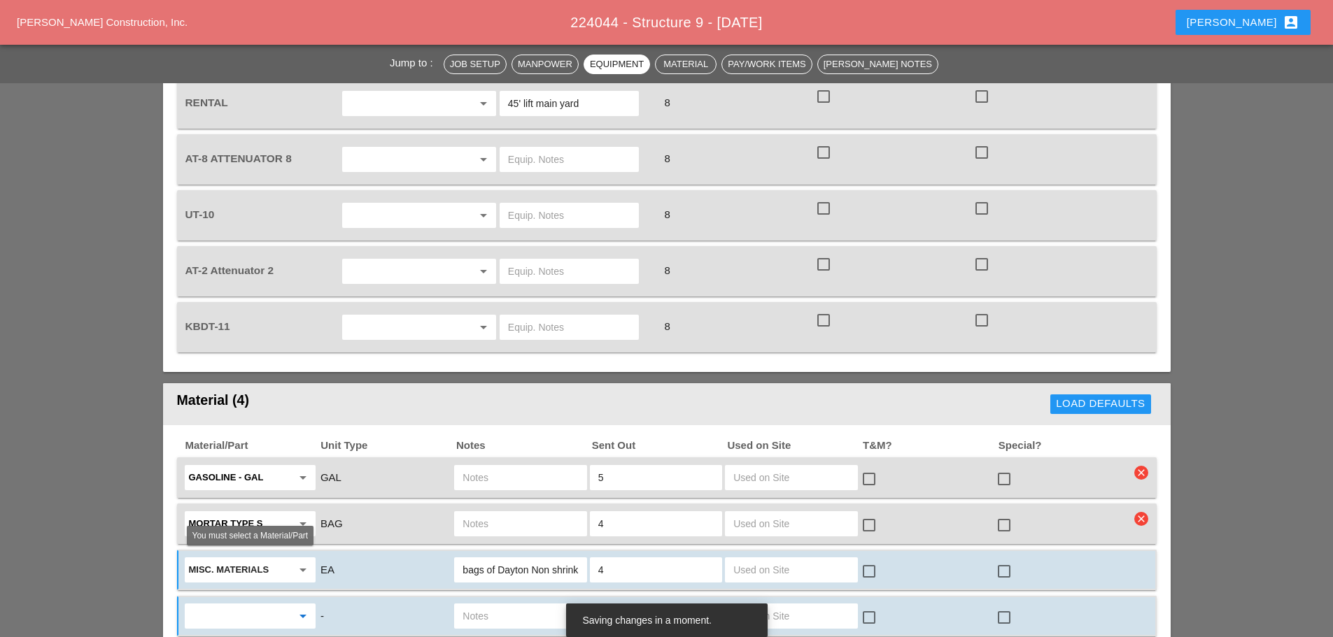
click at [262, 605] on input "text" at bounding box center [240, 616] width 103 height 22
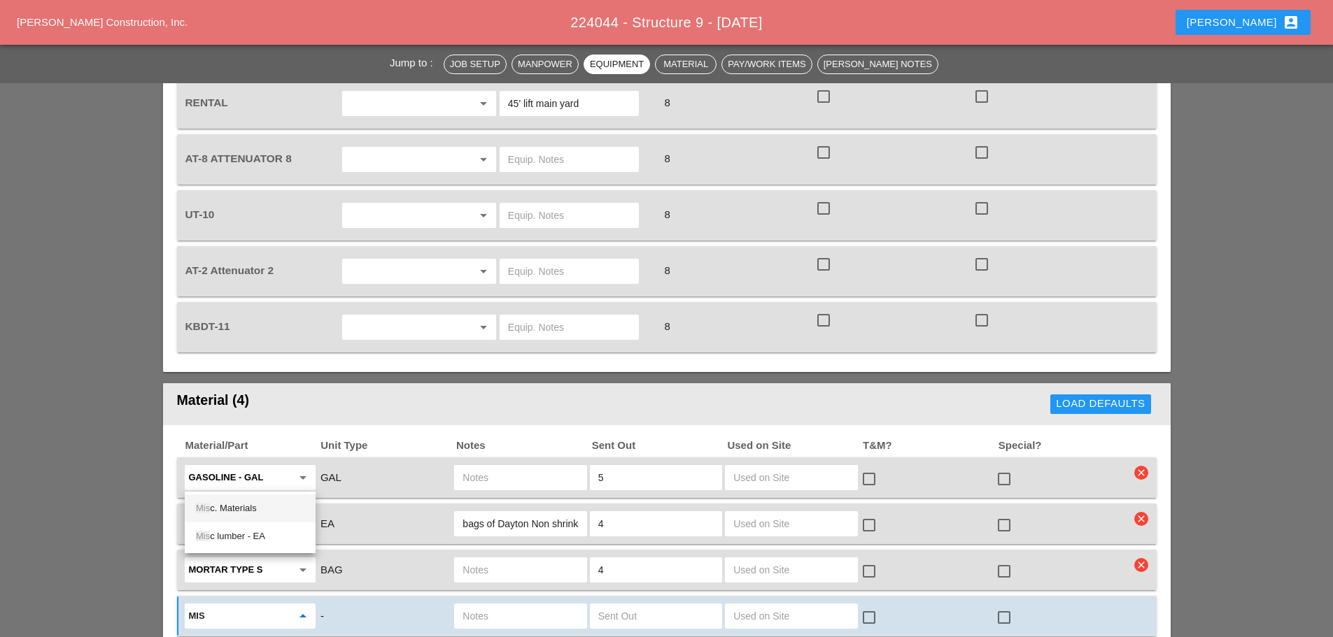
click at [246, 504] on div "Mis c. Materials" at bounding box center [250, 508] width 108 height 17
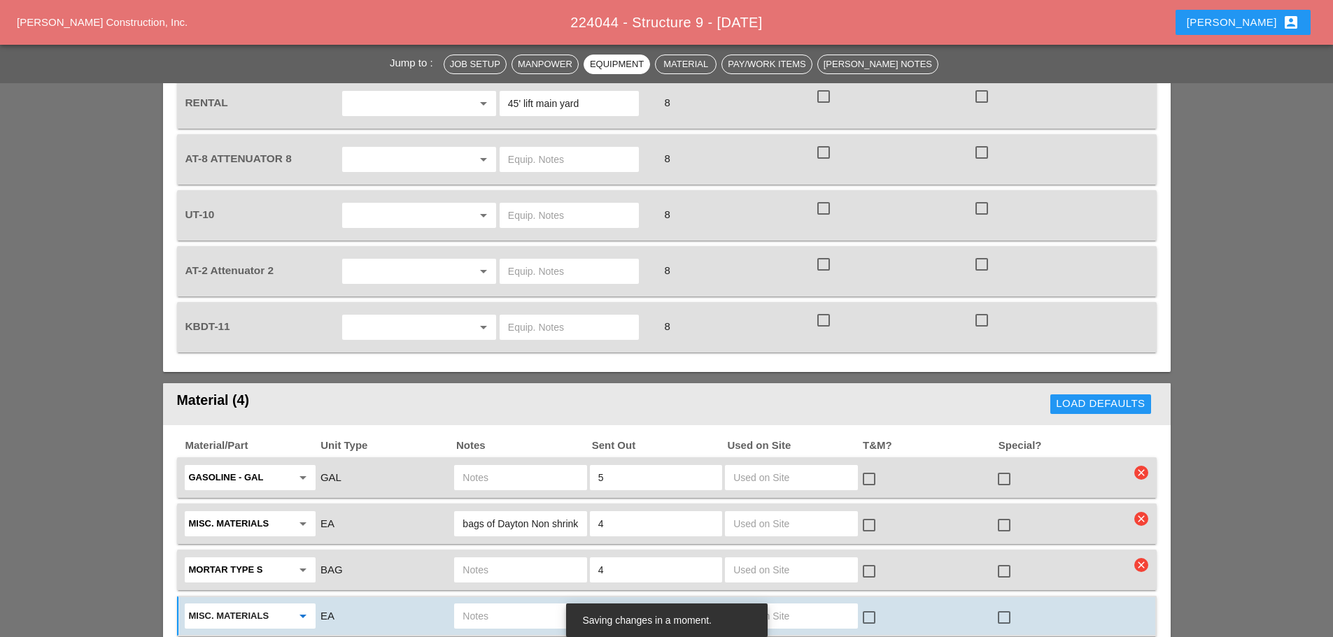
type input "Misc. Materials"
click at [529, 605] on input "text" at bounding box center [519, 616] width 115 height 22
type input "2"
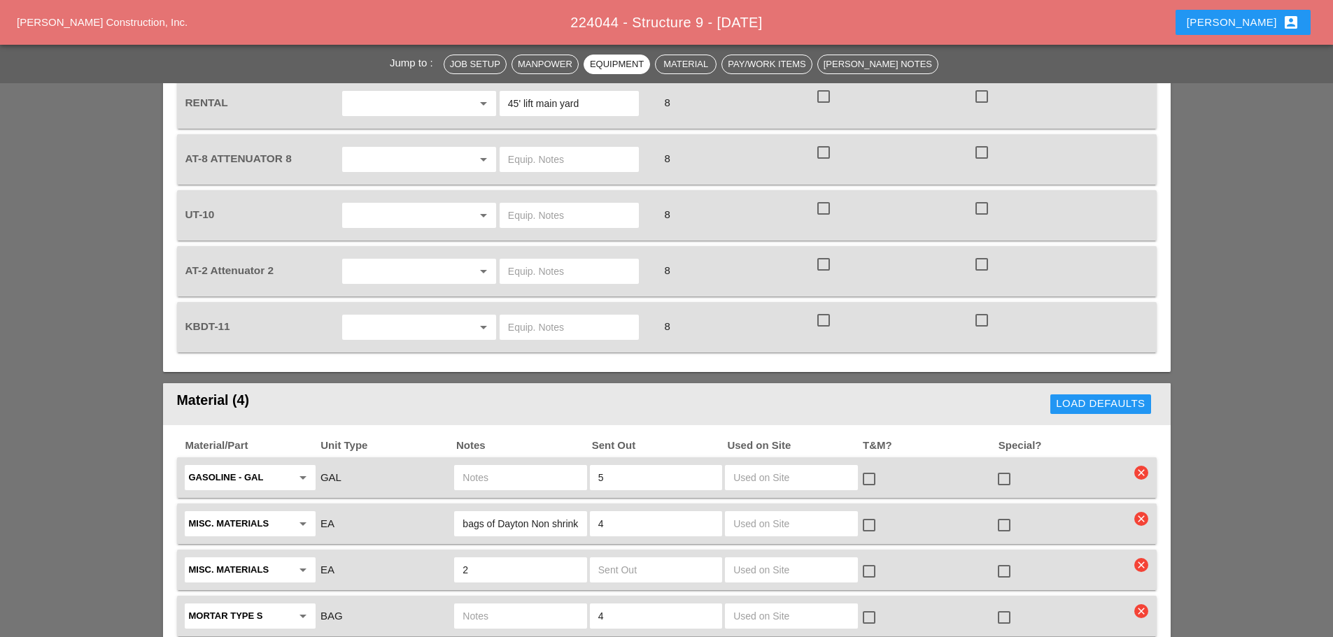
click at [488, 559] on input "2" at bounding box center [519, 570] width 115 height 22
click at [650, 559] on input "text" at bounding box center [655, 570] width 115 height 22
type input "2"
click at [559, 559] on input "text" at bounding box center [519, 570] width 115 height 22
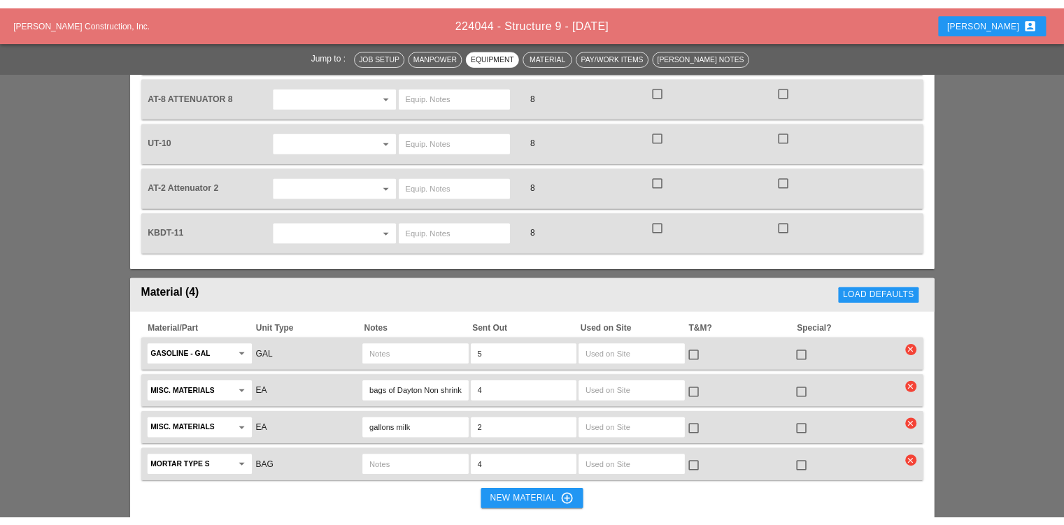
scroll to position [1259, 0]
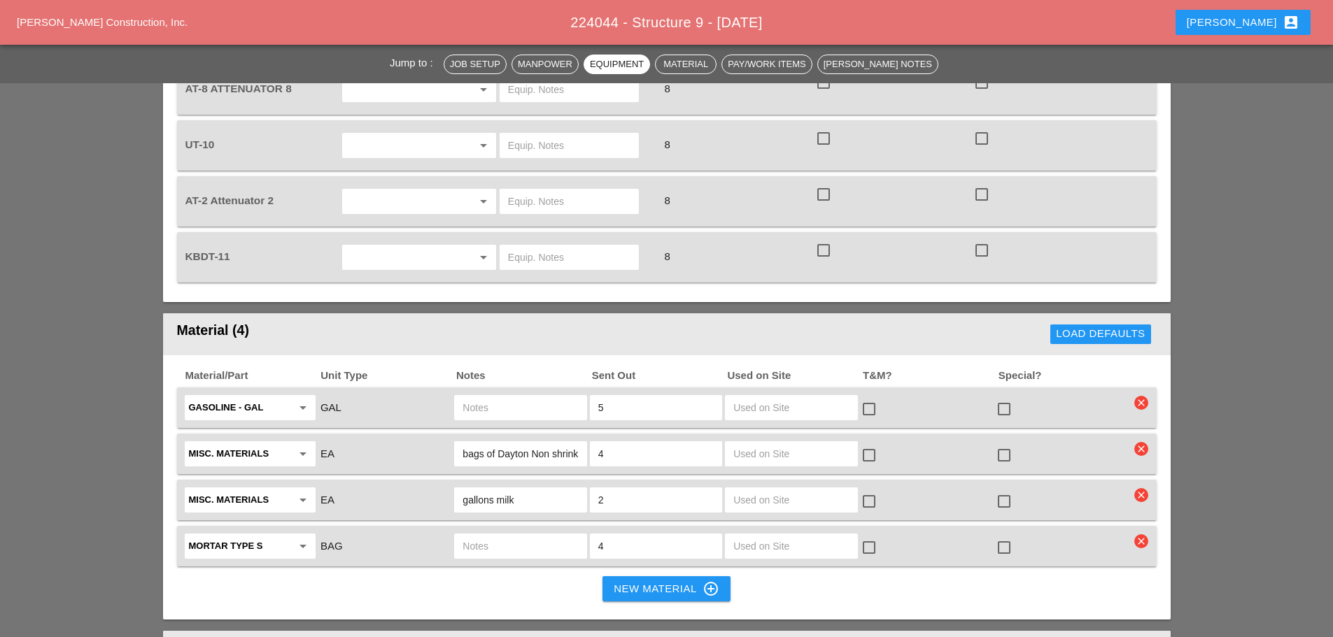
type input "gallons milk"
click at [623, 581] on div "New Material control_point" at bounding box center [665, 589] width 105 height 17
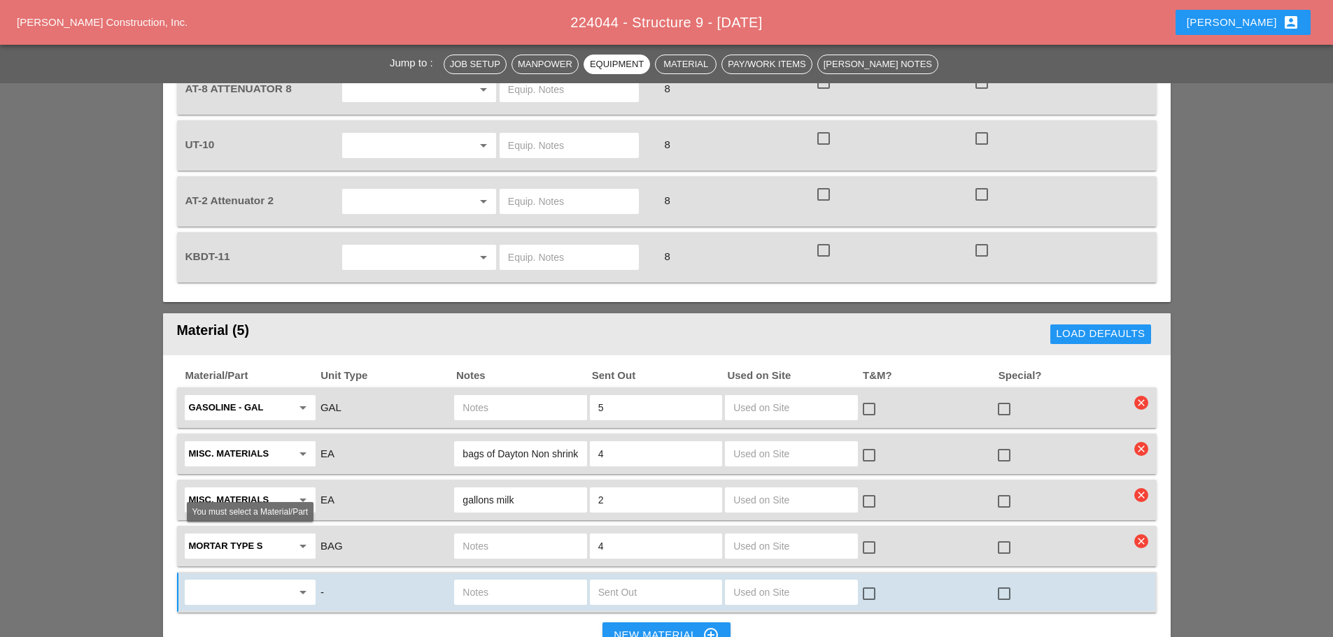
click at [292, 584] on div "arrow_drop_down" at bounding box center [302, 592] width 20 height 17
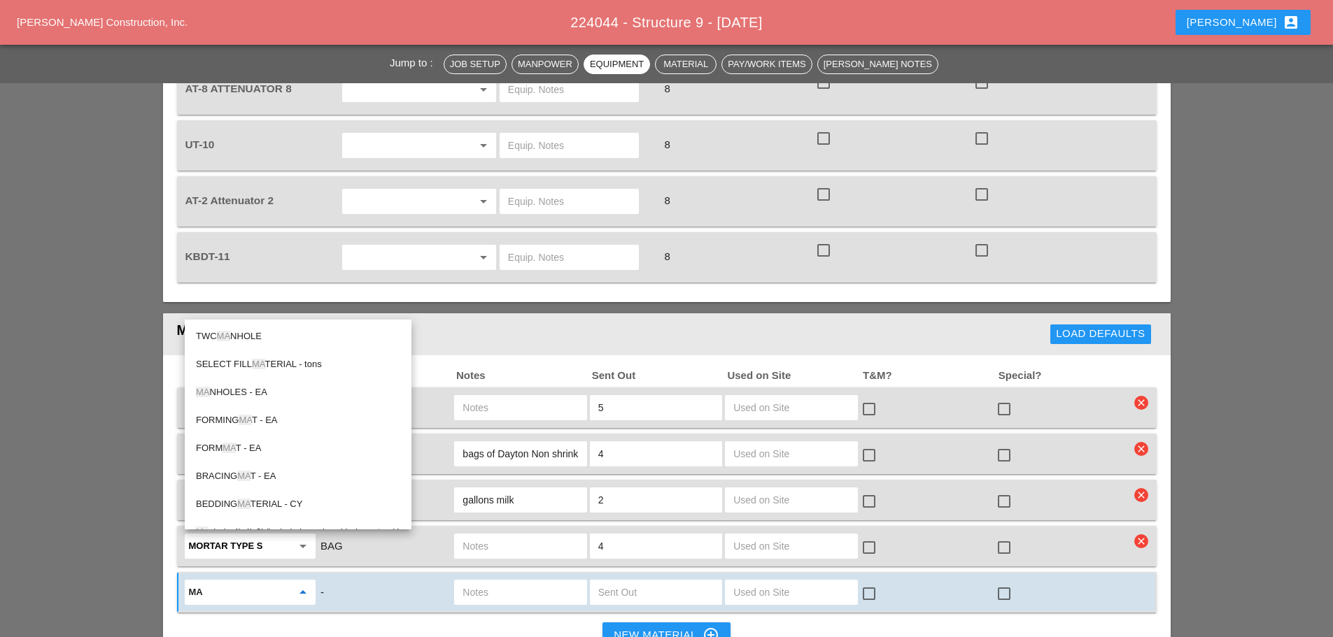
type input "m"
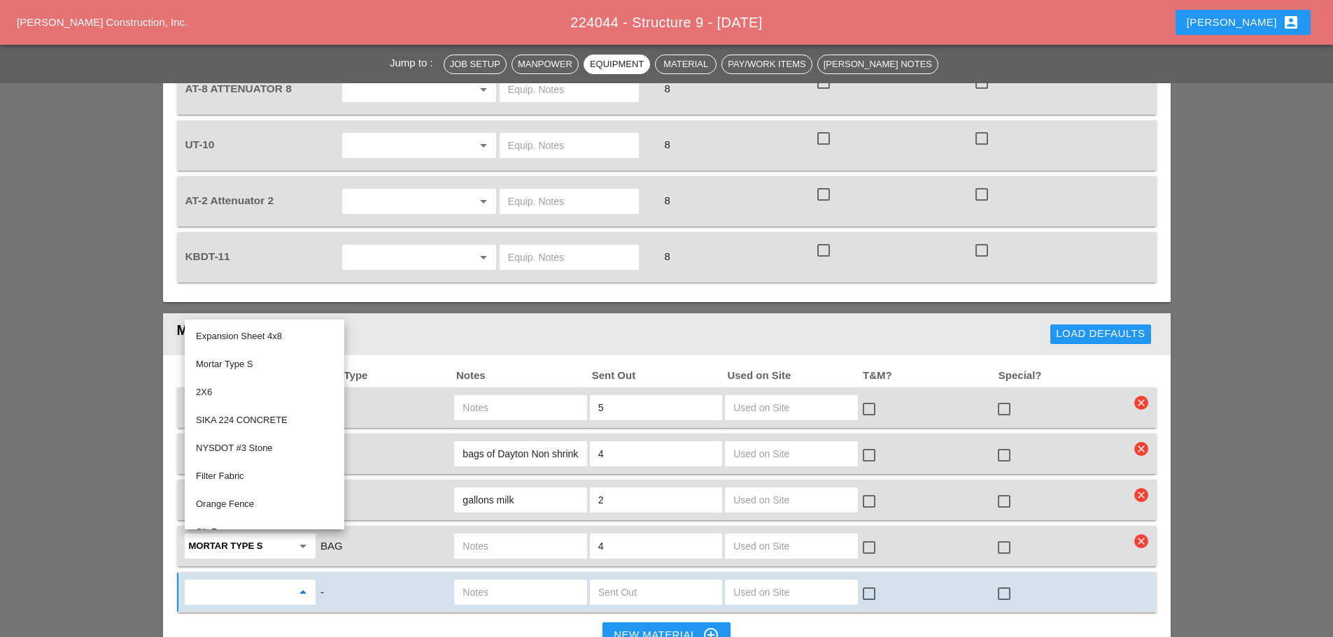
type input "r"
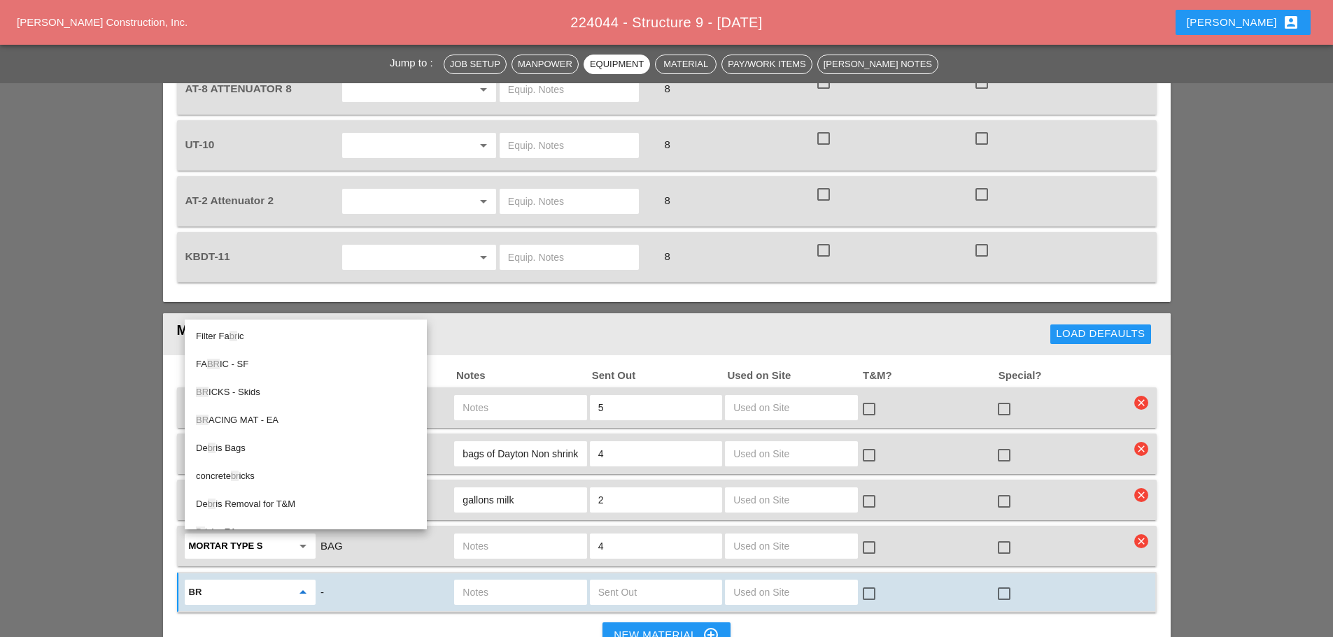
type input "b"
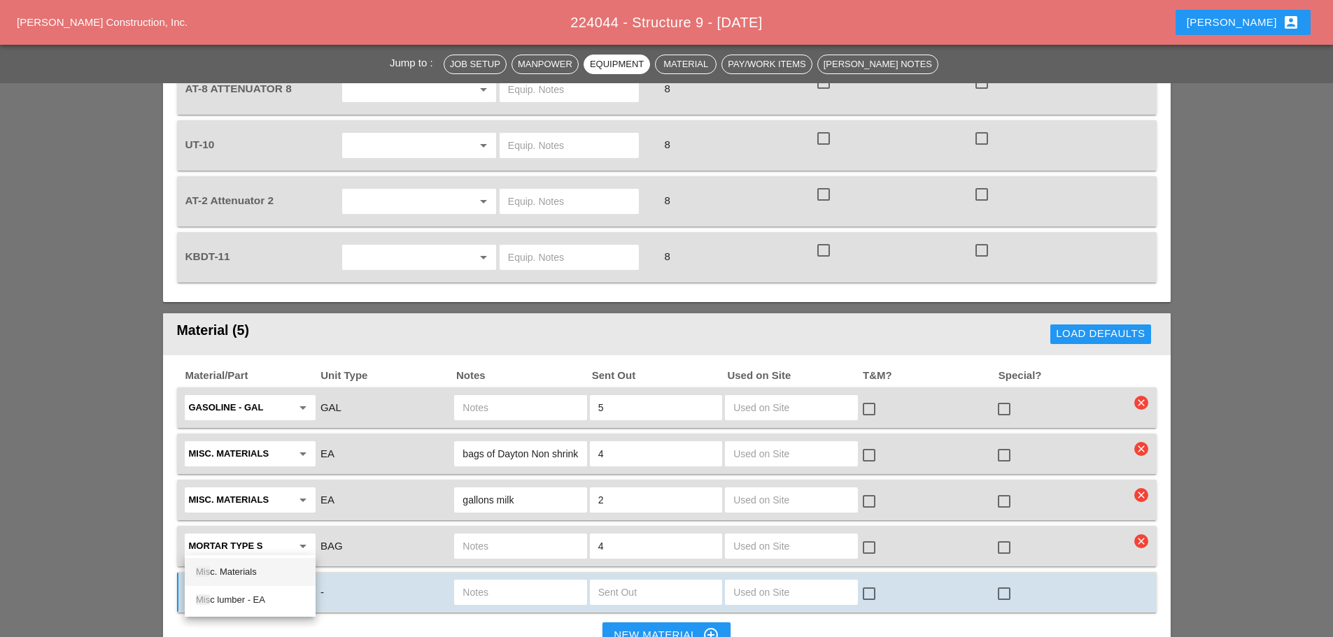
click at [198, 578] on div "Mis c. Materials" at bounding box center [250, 572] width 108 height 17
type input "Misc. Materials"
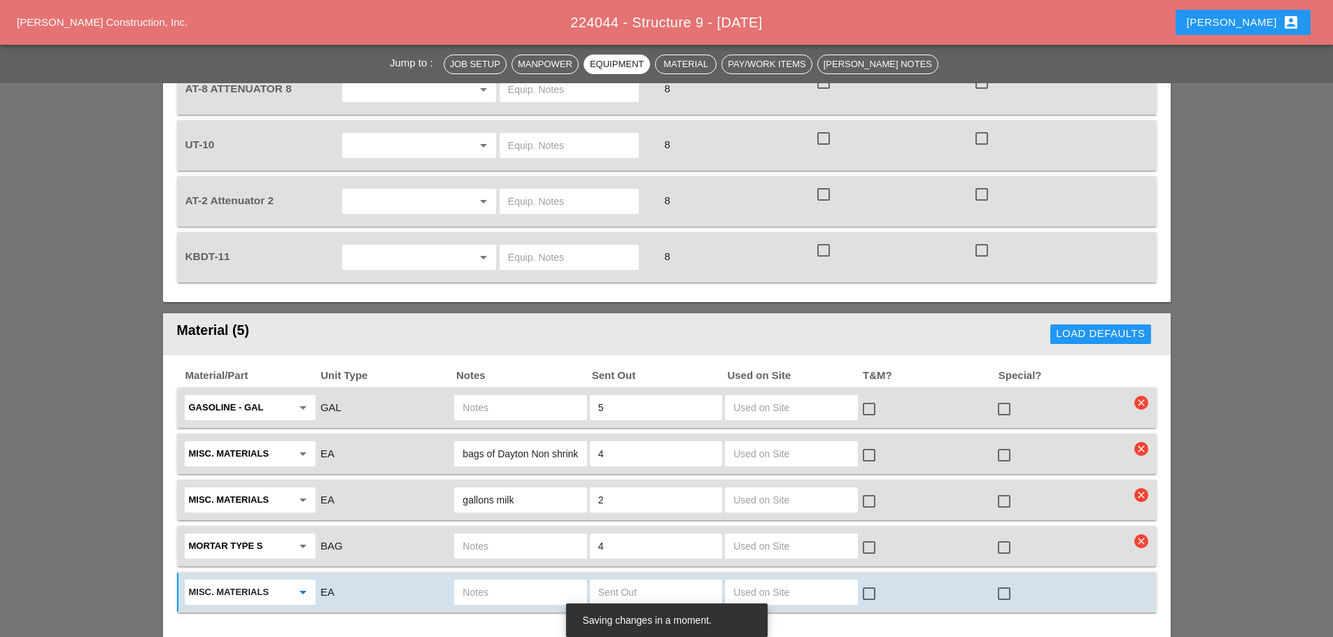
click at [467, 581] on input "text" at bounding box center [519, 592] width 115 height 22
type input "mason brushes"
type input "2"
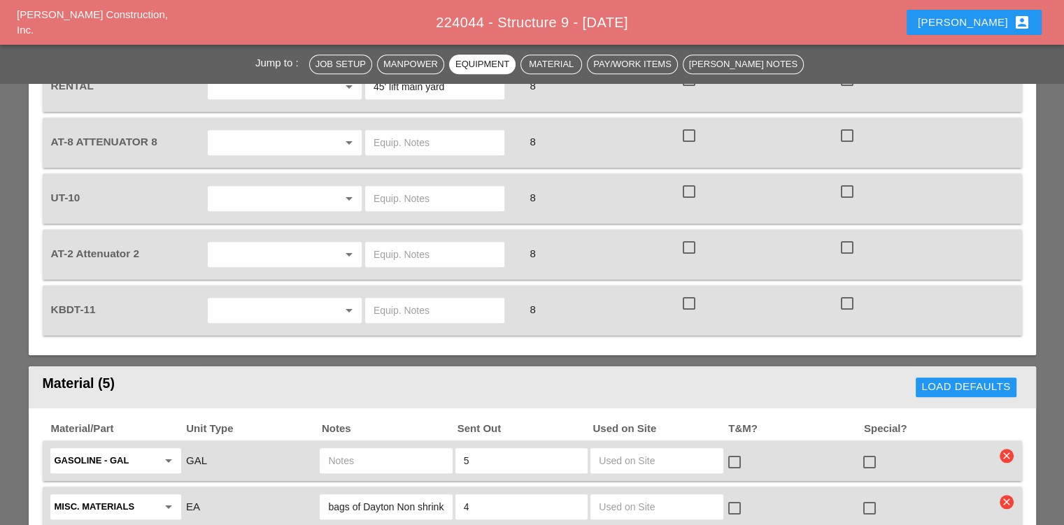
scroll to position [1119, 0]
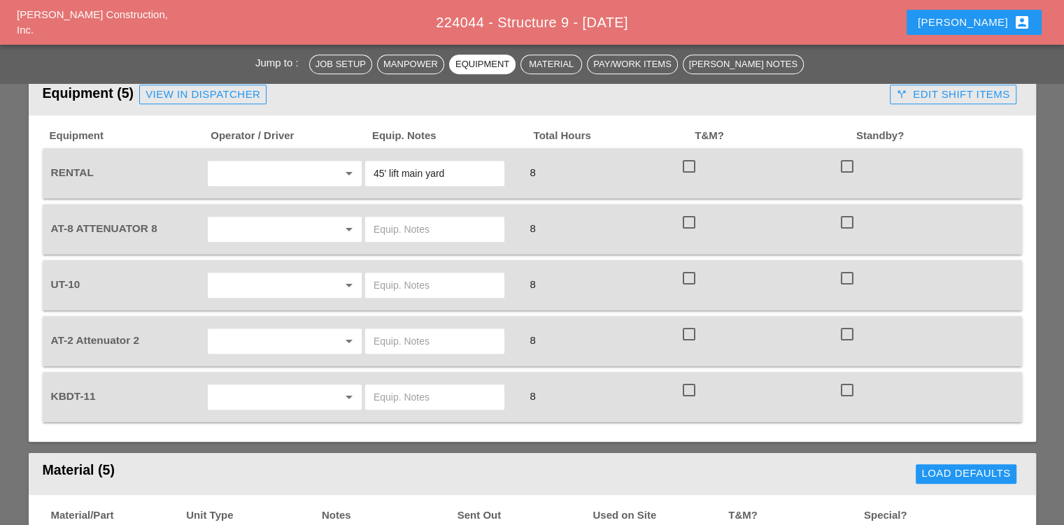
click at [283, 330] on input "text" at bounding box center [265, 341] width 106 height 22
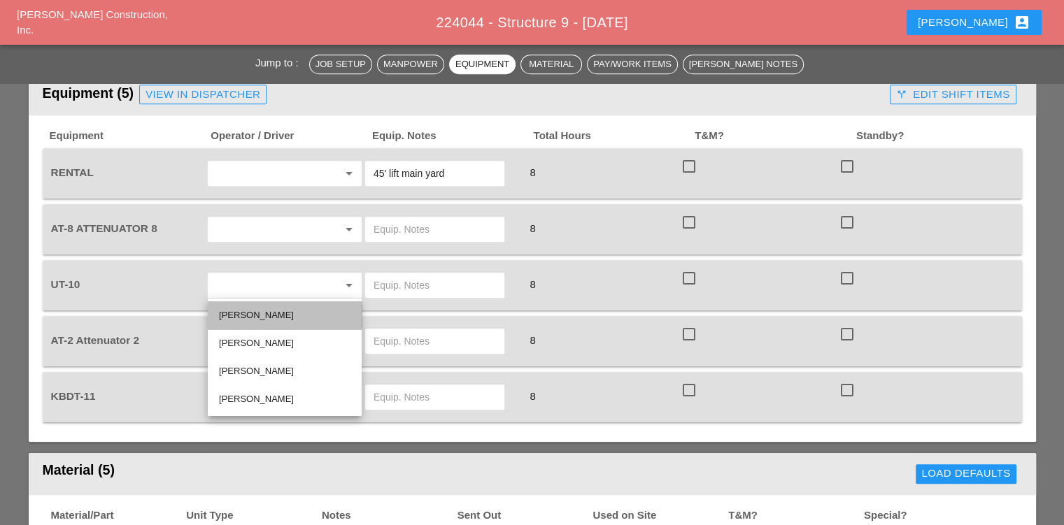
click at [264, 314] on div "[PERSON_NAME]" at bounding box center [285, 315] width 132 height 17
type input "[PERSON_NAME]"
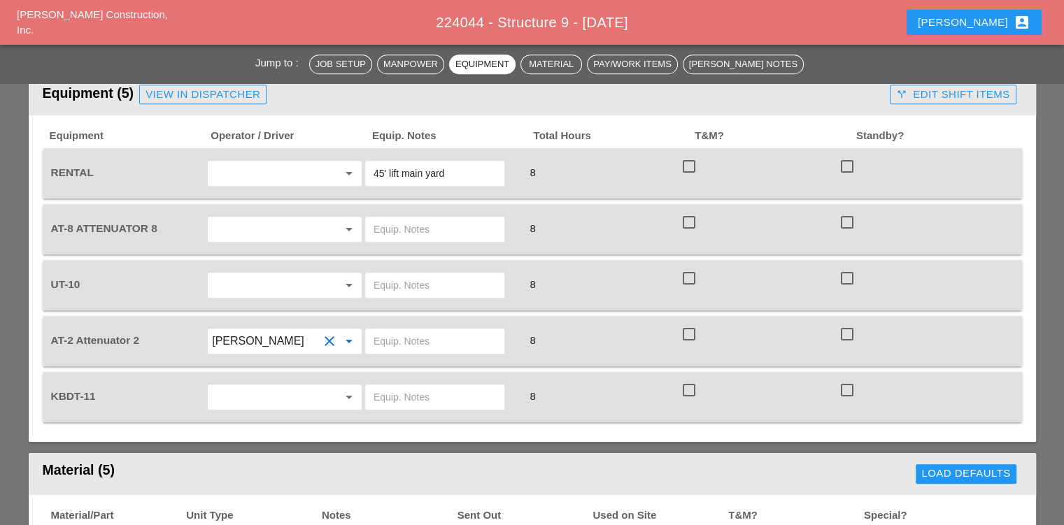
click at [257, 216] on div "arrow_drop_down" at bounding box center [284, 229] width 155 height 27
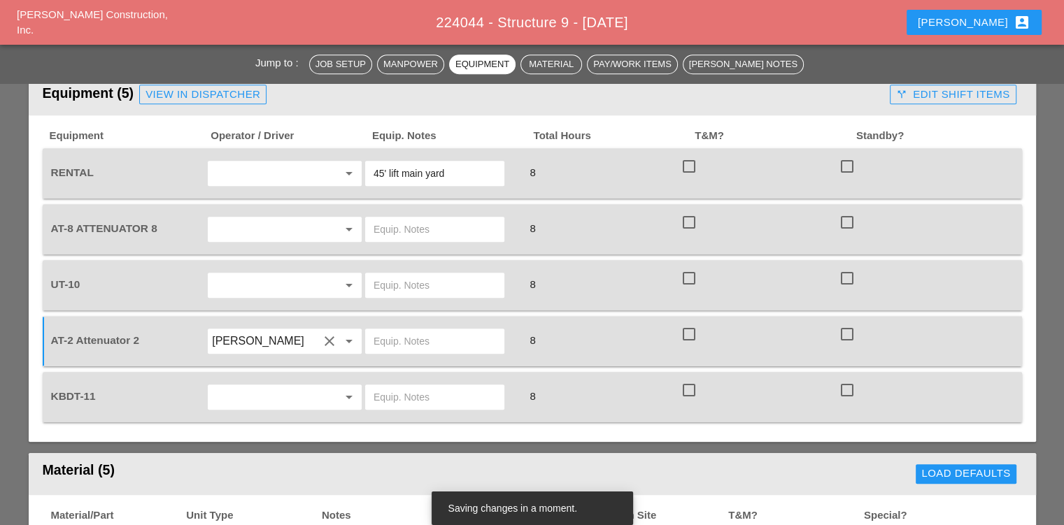
click at [256, 218] on input "text" at bounding box center [265, 229] width 106 height 22
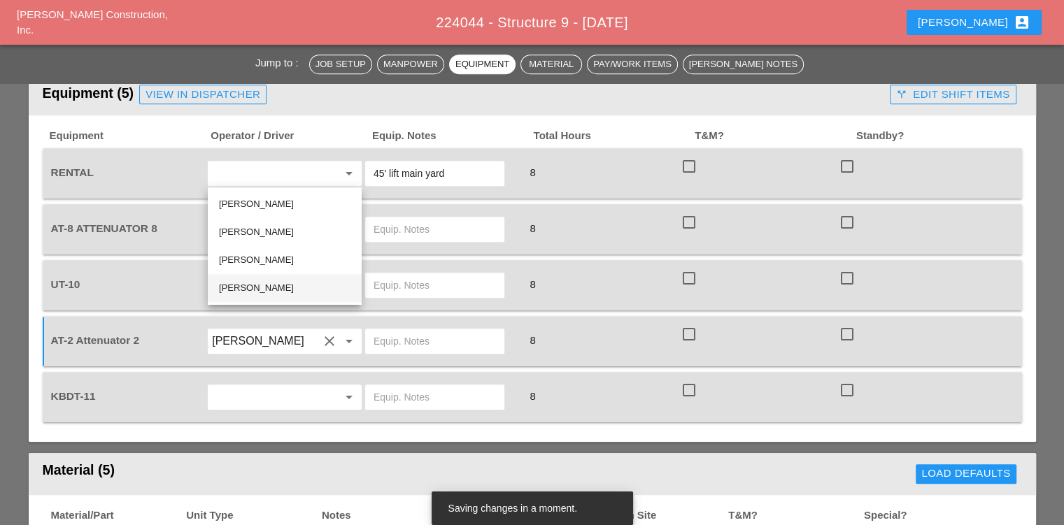
click at [253, 280] on div "[PERSON_NAME]" at bounding box center [285, 288] width 132 height 17
type input "[PERSON_NAME]"
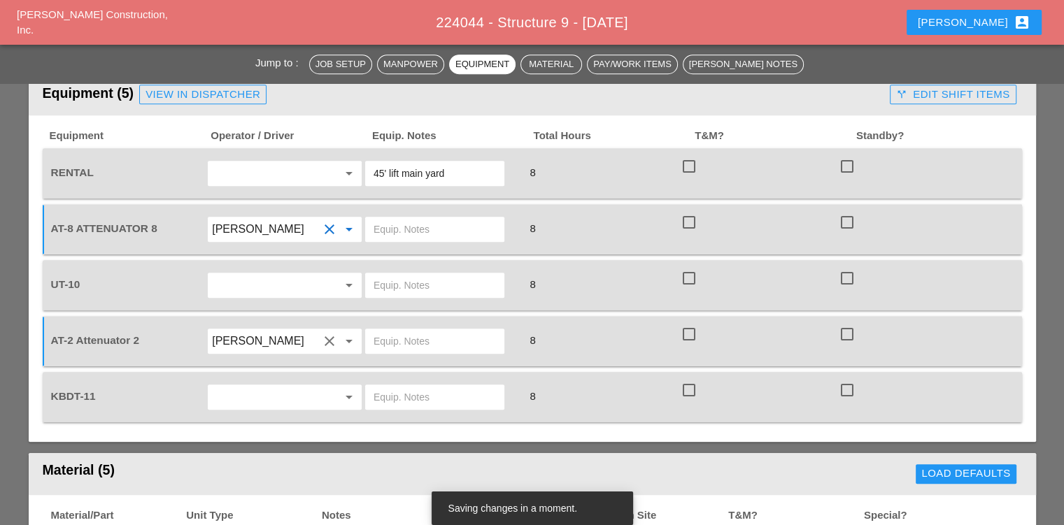
click at [260, 274] on input "text" at bounding box center [265, 285] width 106 height 22
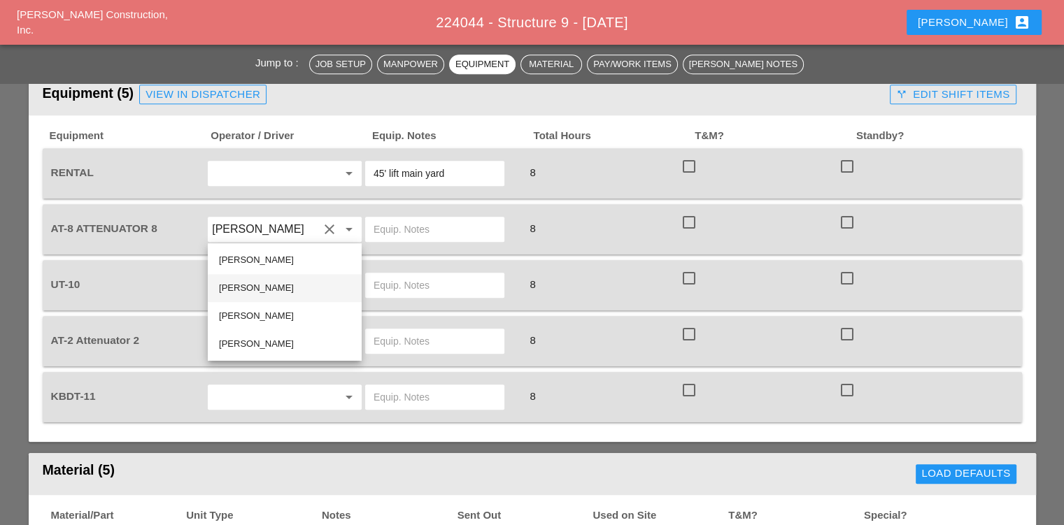
click at [261, 287] on div "[PERSON_NAME]" at bounding box center [285, 288] width 132 height 17
type input "[PERSON_NAME]"
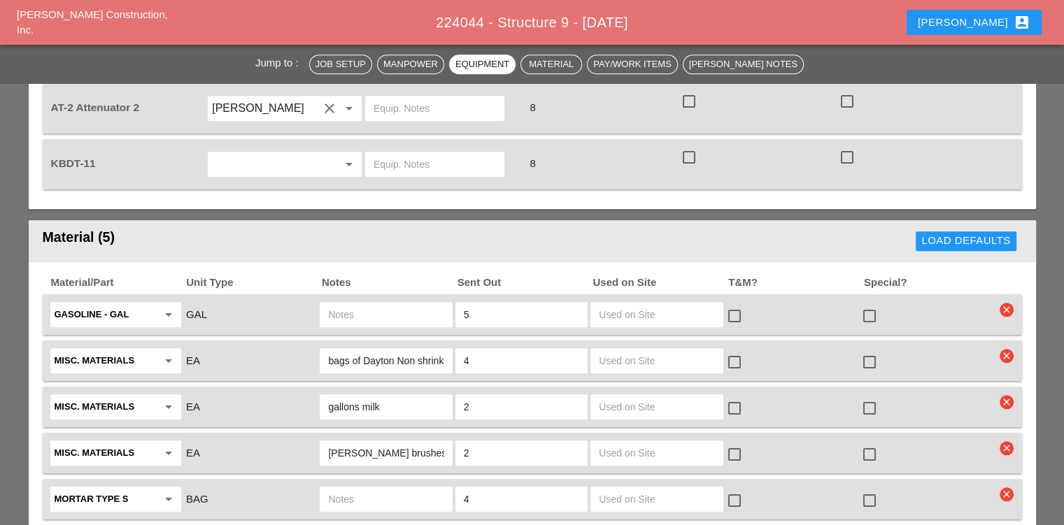
scroll to position [1469, 0]
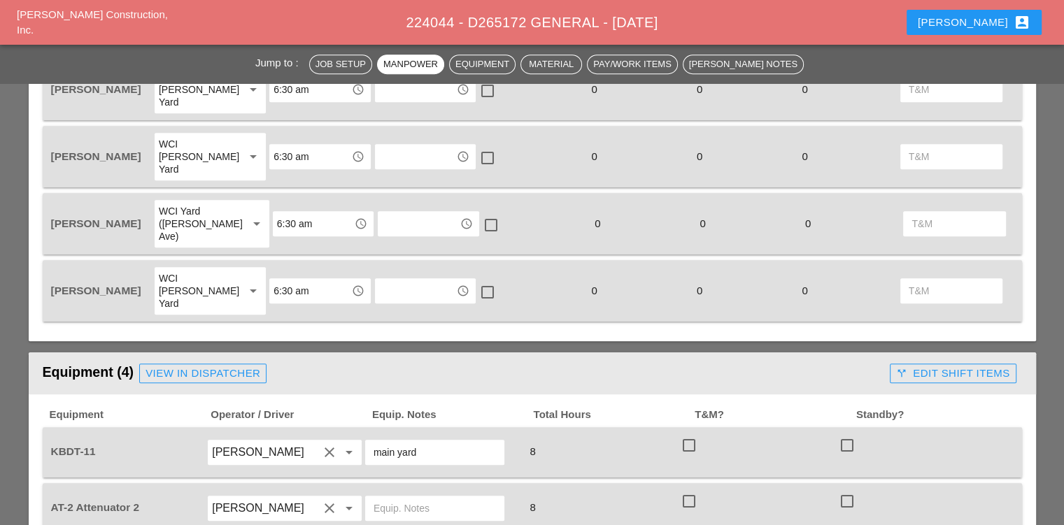
scroll to position [839, 0]
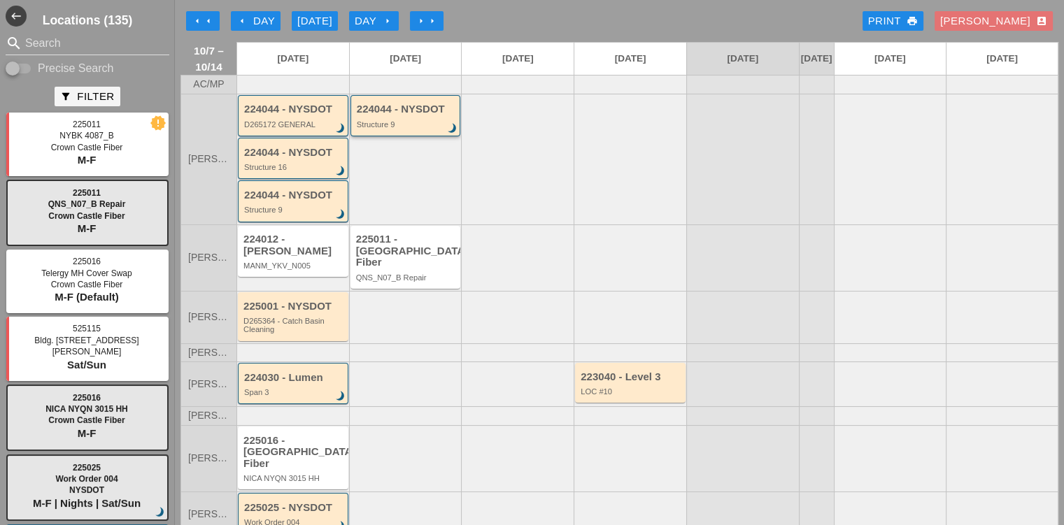
click at [411, 136] on div "224044 - NYSDOT Structure 9 brightness_3" at bounding box center [405, 115] width 111 height 41
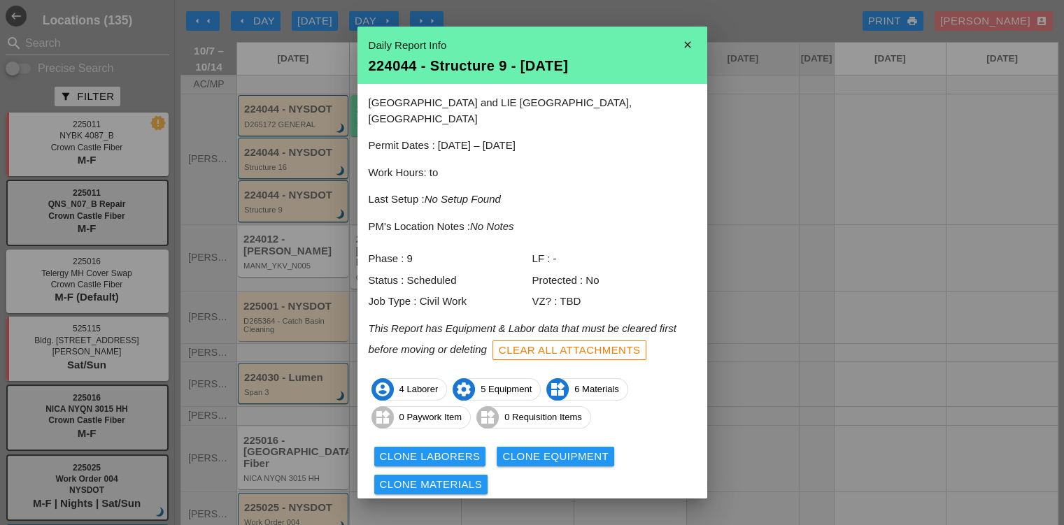
scroll to position [31, 0]
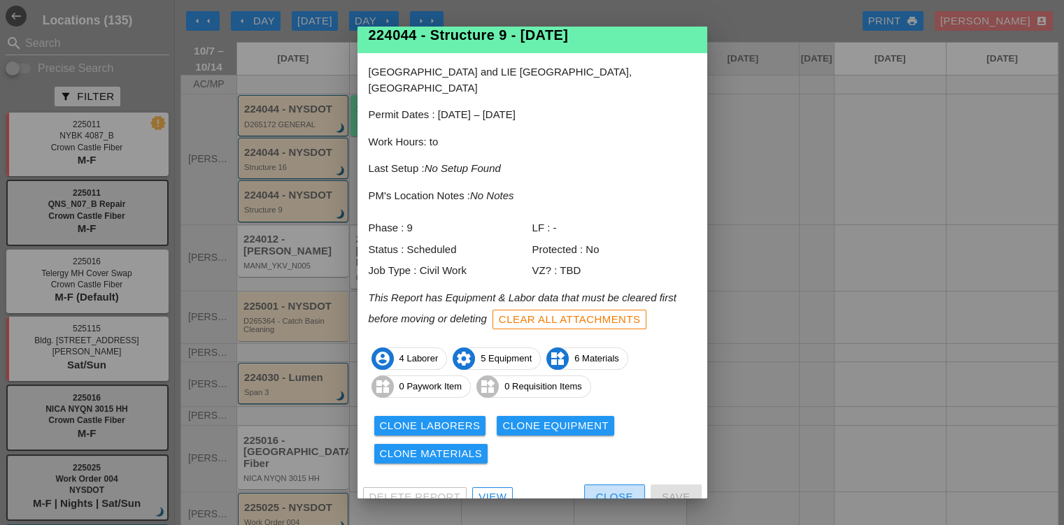
click at [627, 485] on button "Close" at bounding box center [614, 497] width 61 height 25
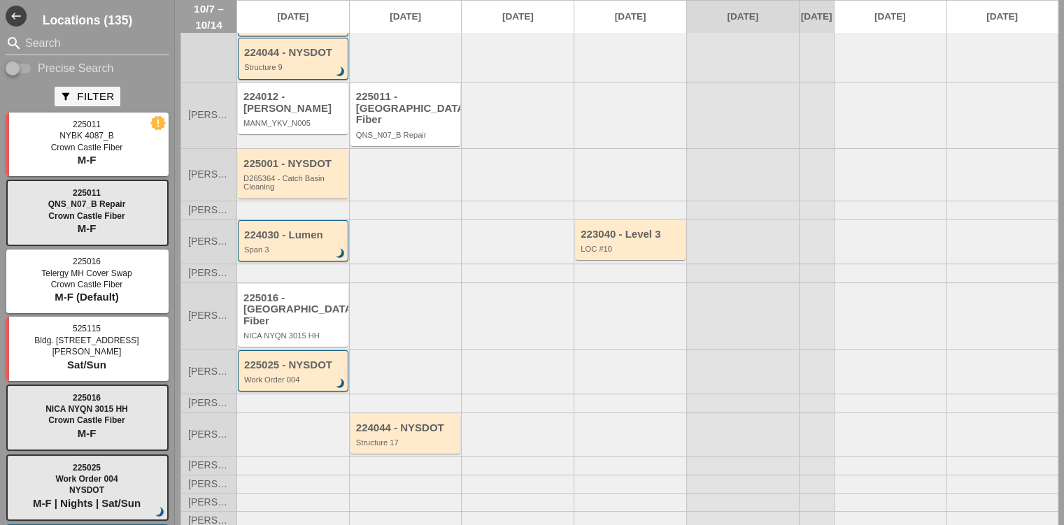
scroll to position [148, 0]
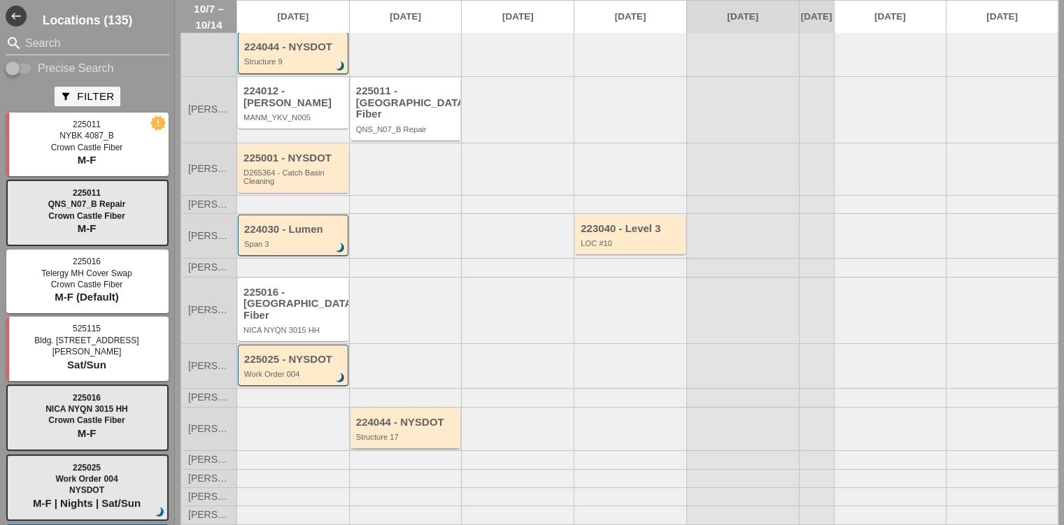
click at [412, 409] on div "224044 - NYSDOT Structure 17" at bounding box center [405, 429] width 111 height 40
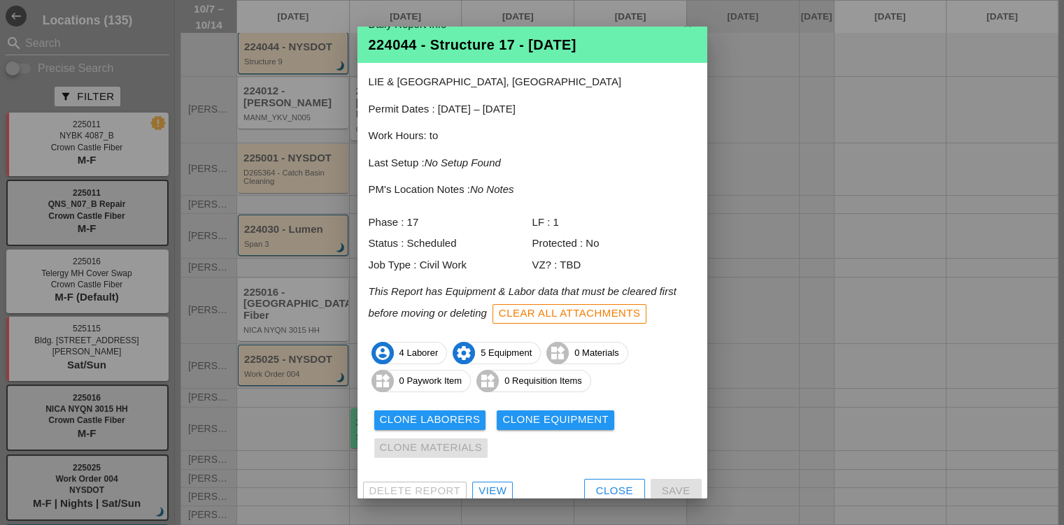
scroll to position [31, 0]
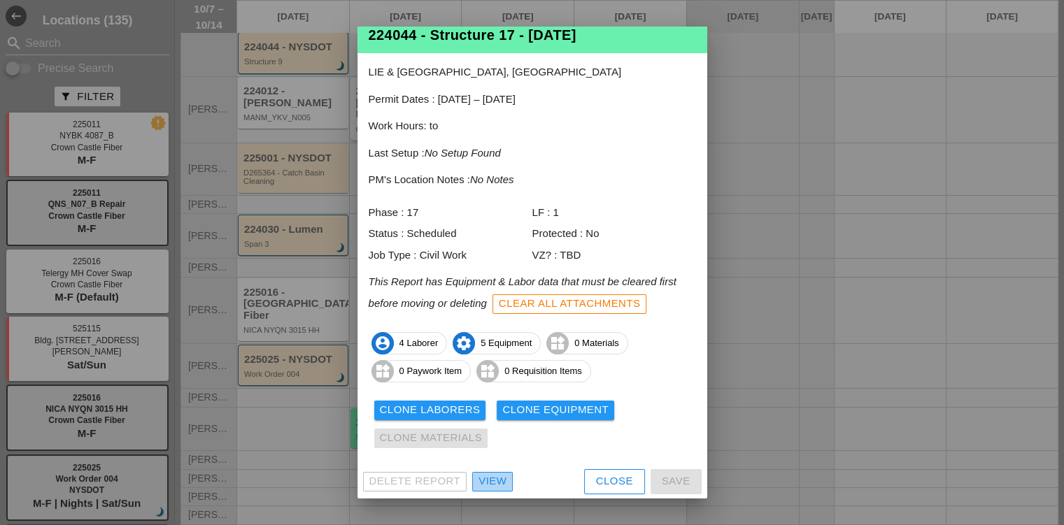
drag, startPoint x: 488, startPoint y: 478, endPoint x: 483, endPoint y: 456, distance: 22.2
click at [596, 475] on div "Close" at bounding box center [614, 482] width 37 height 16
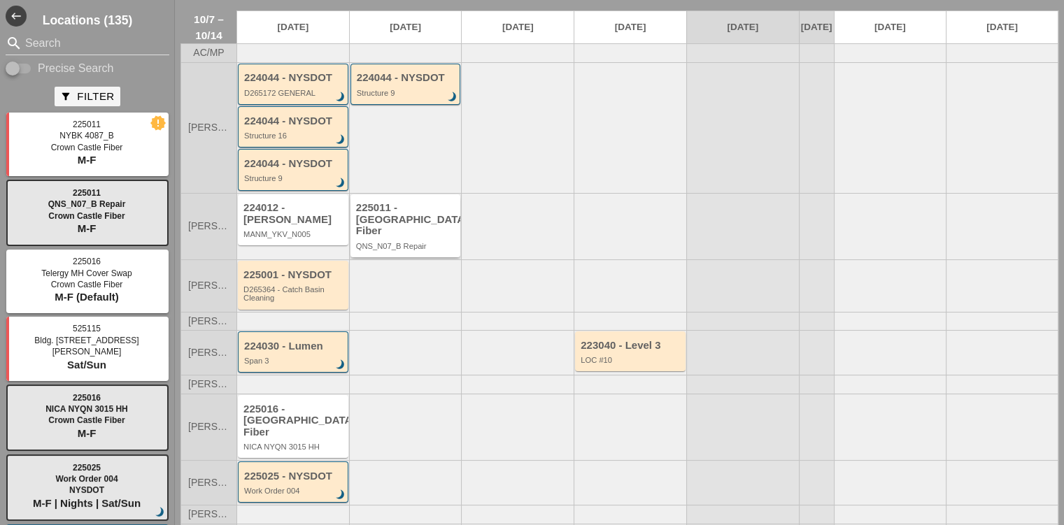
scroll to position [0, 0]
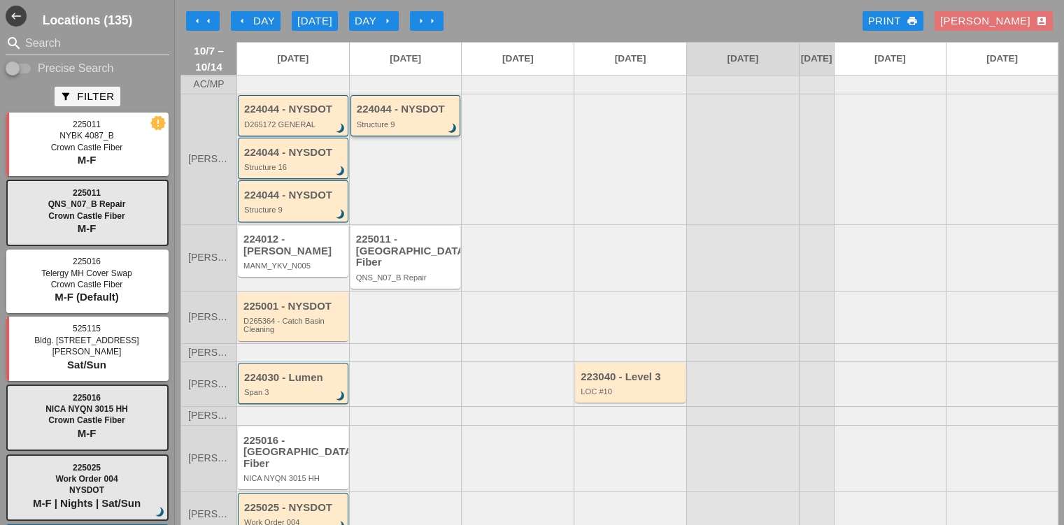
click at [389, 127] on div "224044 - NYSDOT Structure 9 brightness_3" at bounding box center [407, 116] width 100 height 25
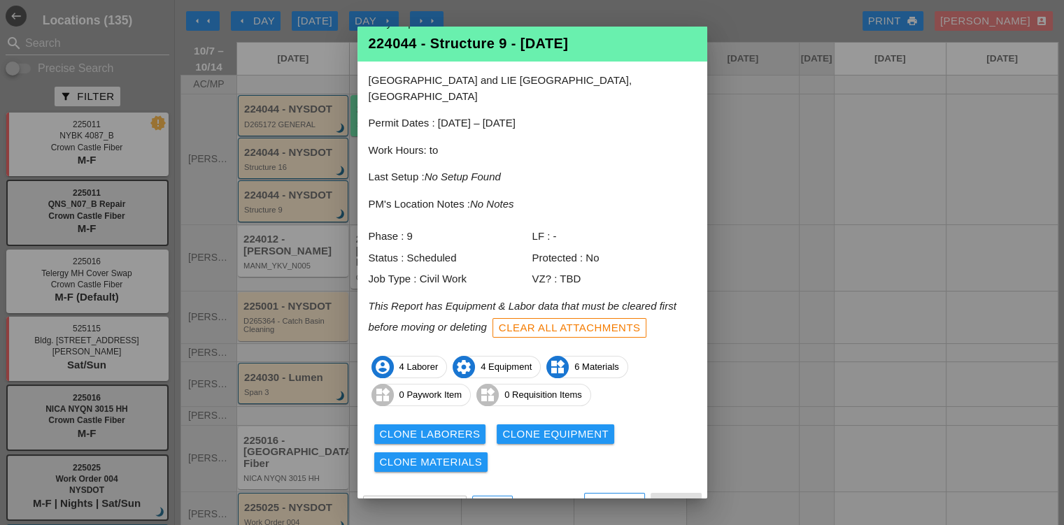
scroll to position [31, 0]
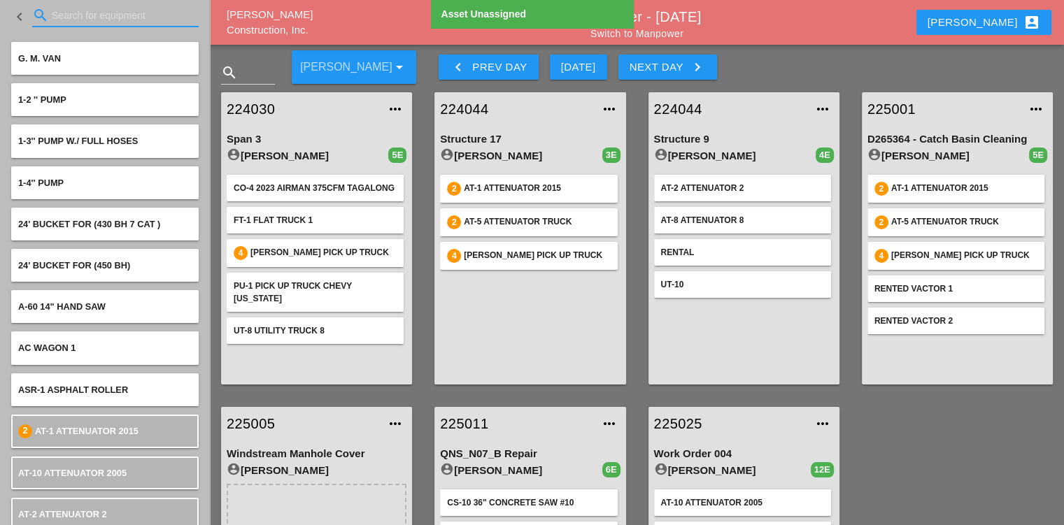
click at [76, 19] on input "Search for equipment" at bounding box center [115, 15] width 127 height 22
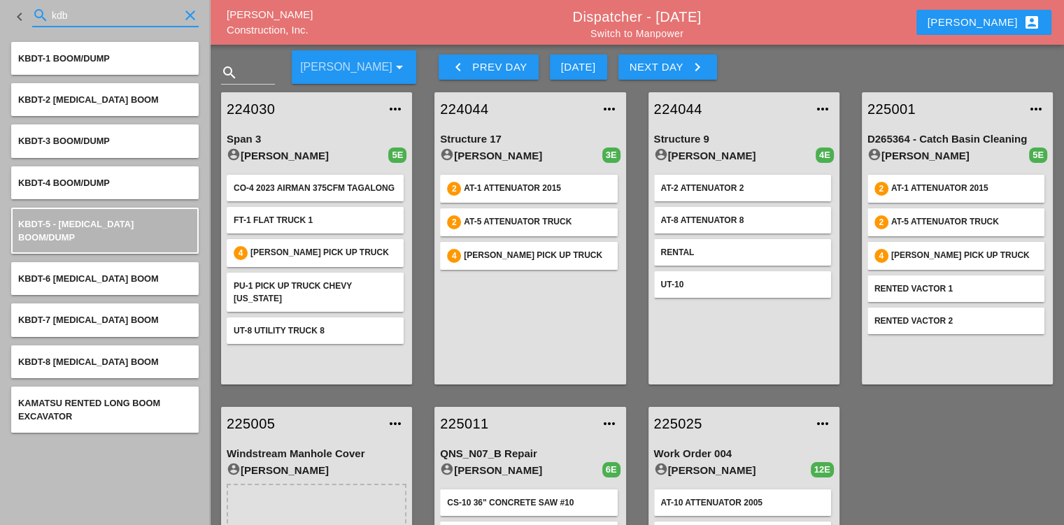
type input "kdb"
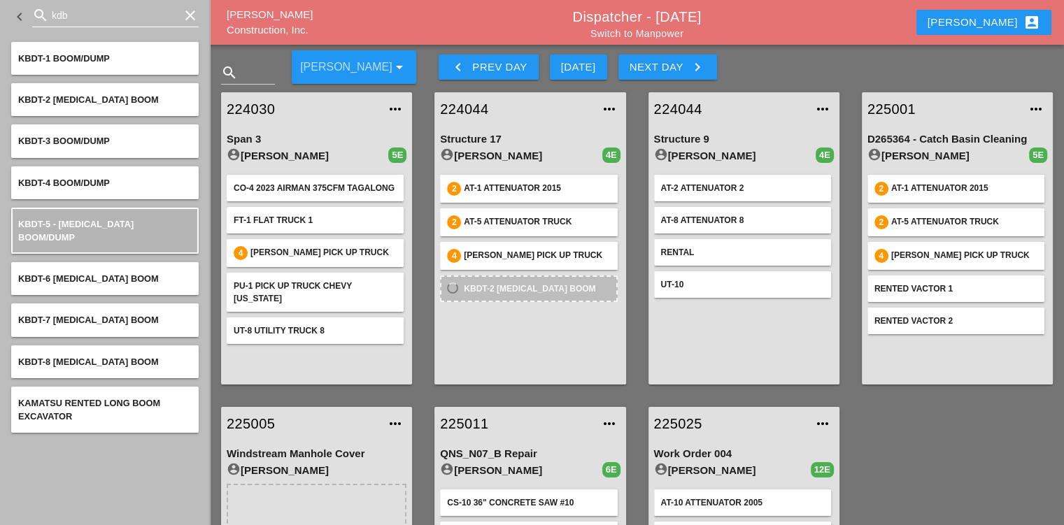
click at [92, 17] on input "kdb" at bounding box center [115, 15] width 127 height 22
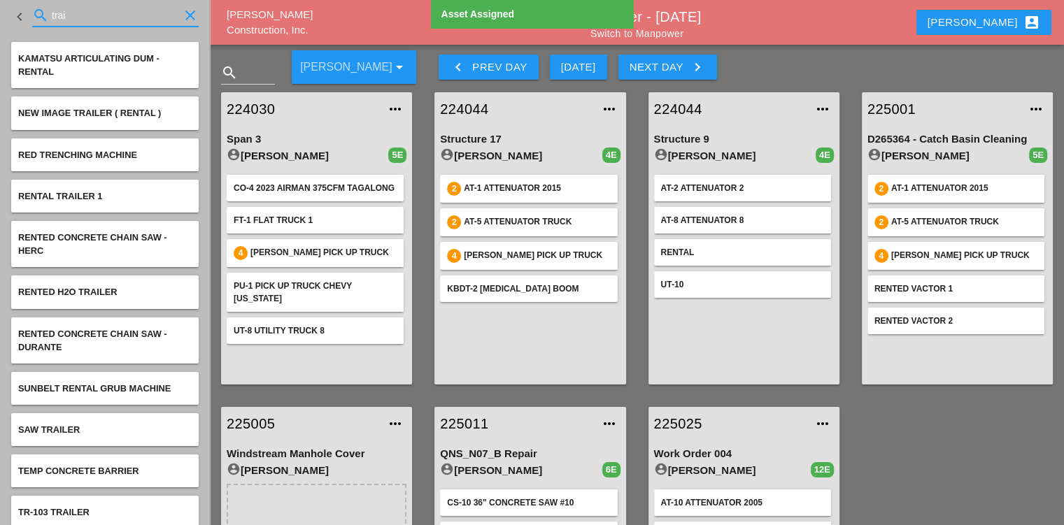
type input "trail"
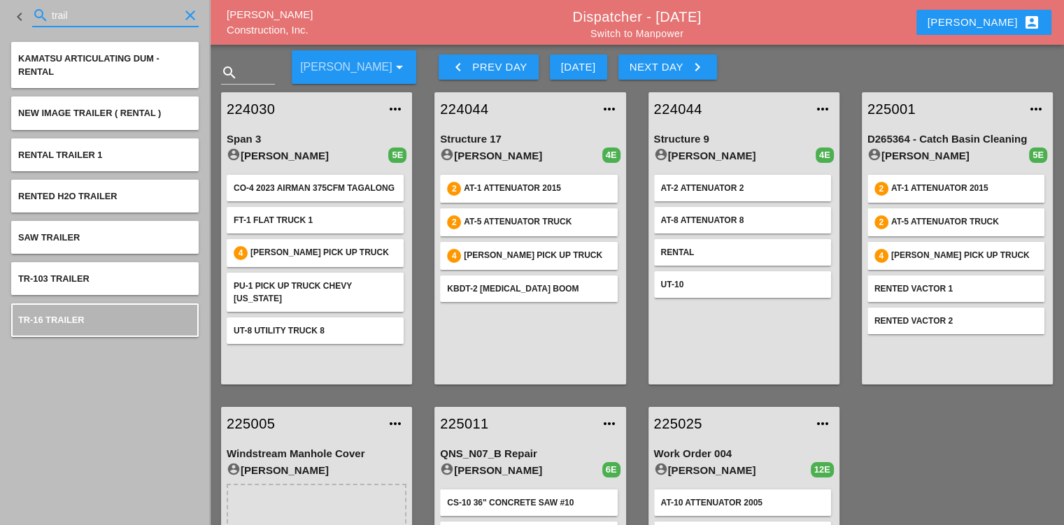
click at [194, 15] on icon "clear" at bounding box center [190, 15] width 17 height 17
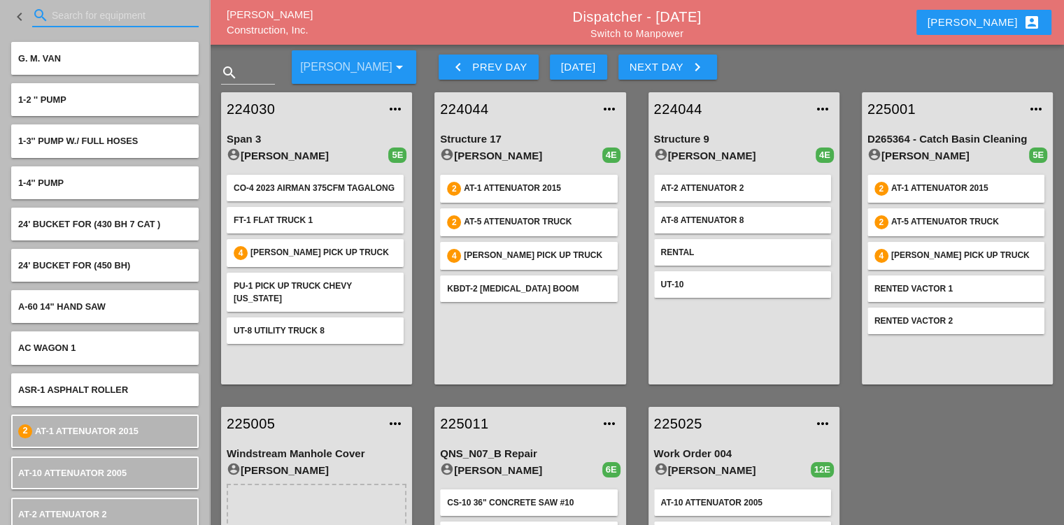
click at [72, 14] on input "Search for equipment" at bounding box center [115, 15] width 127 height 22
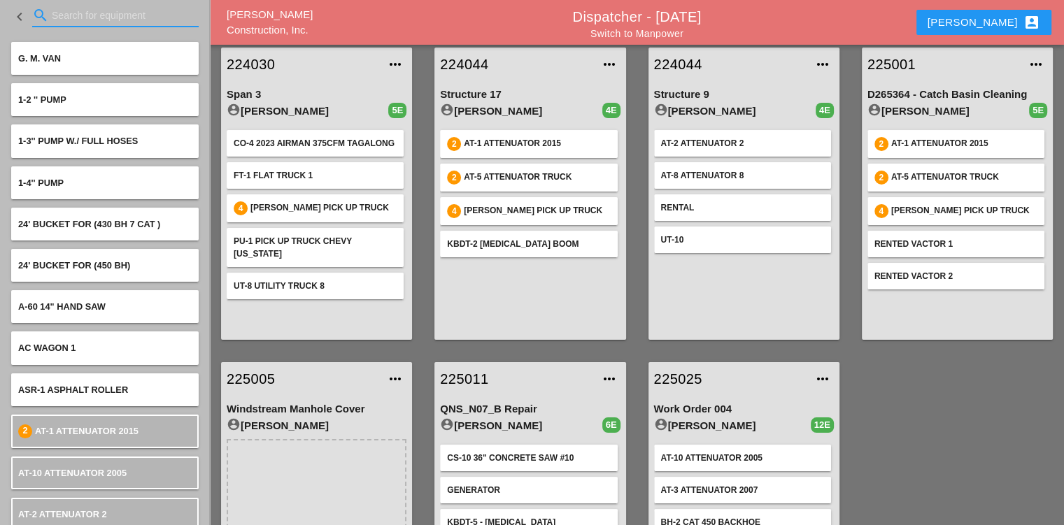
scroll to position [140, 0]
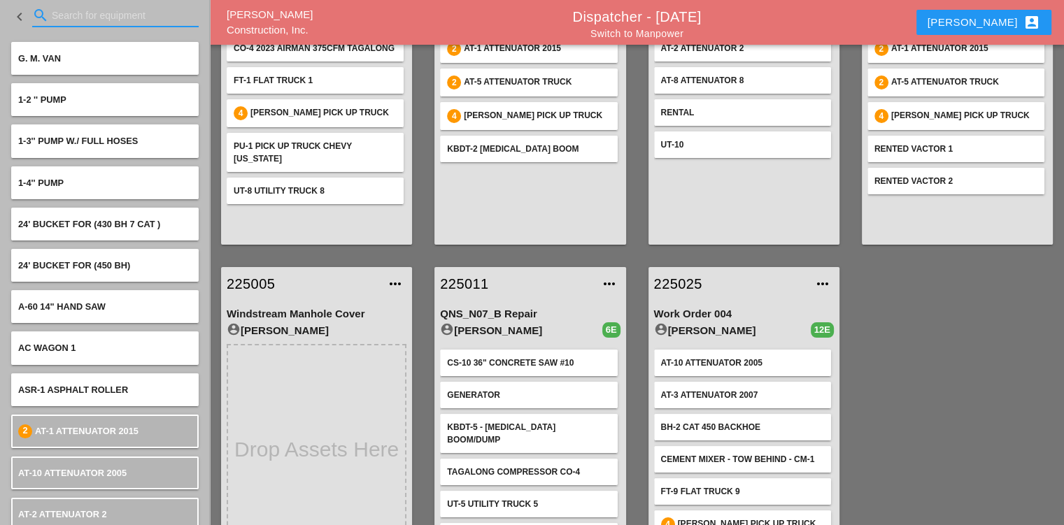
click at [120, 17] on input "Search for equipment" at bounding box center [115, 15] width 127 height 22
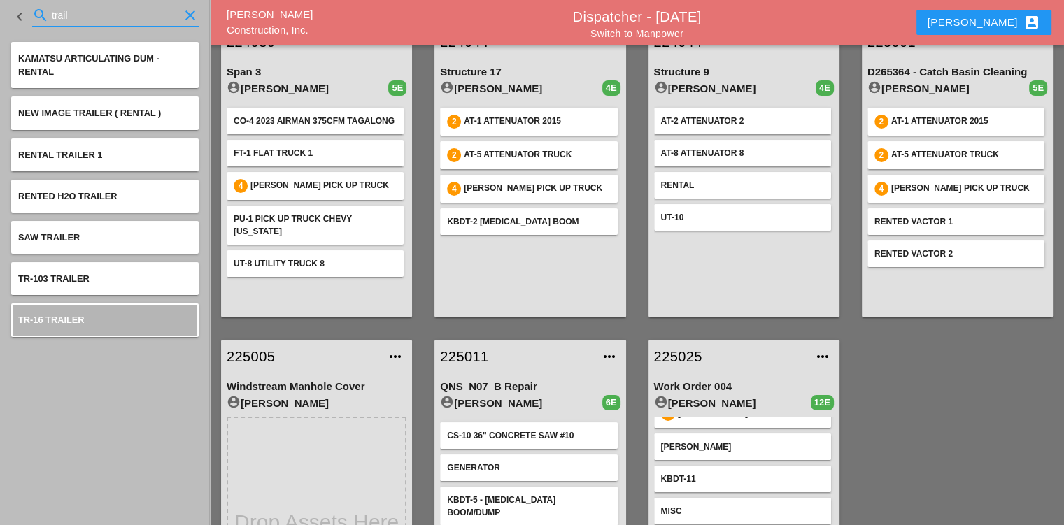
scroll to position [0, 0]
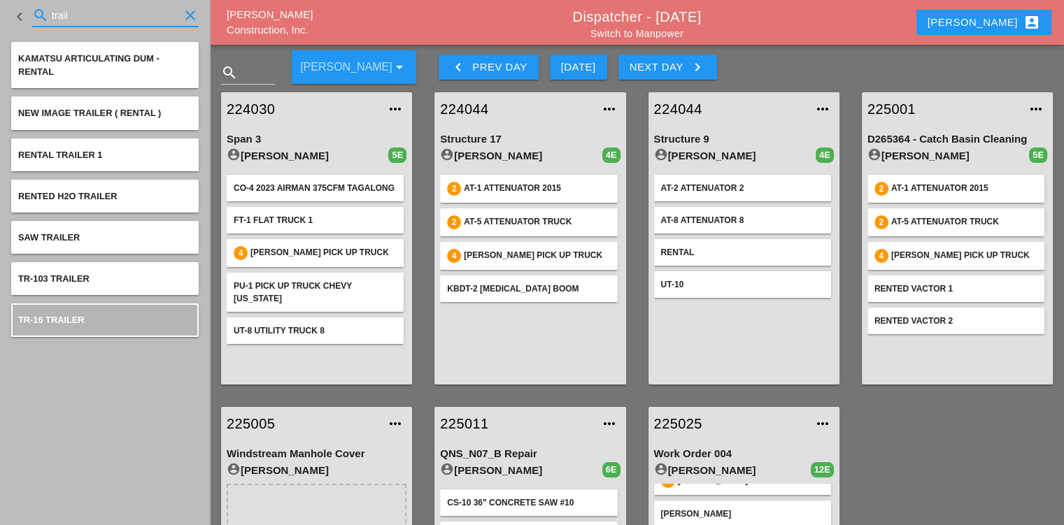
click at [90, 3] on div "search trail clear" at bounding box center [115, 18] width 166 height 45
click at [81, 15] on input "trail" at bounding box center [115, 15] width 127 height 22
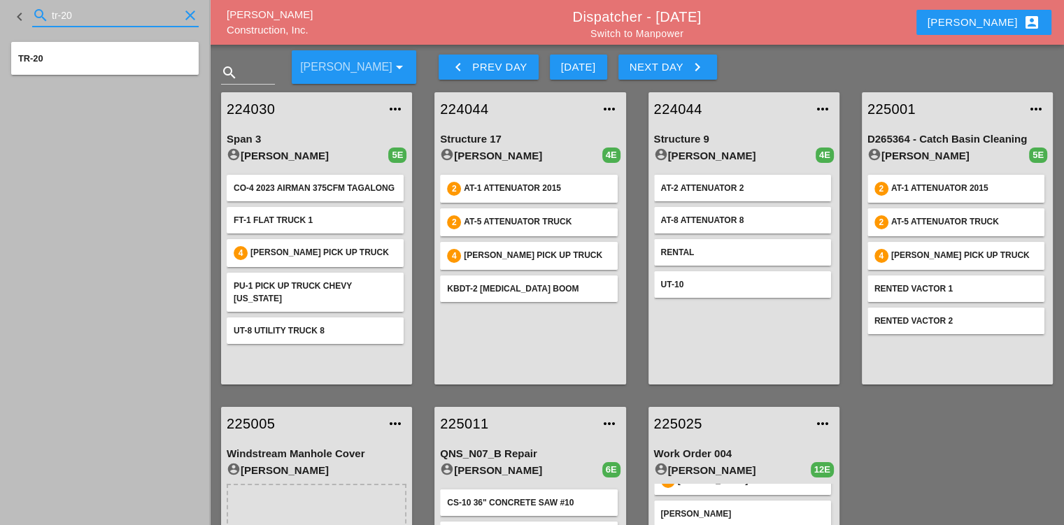
type input "tr-20"
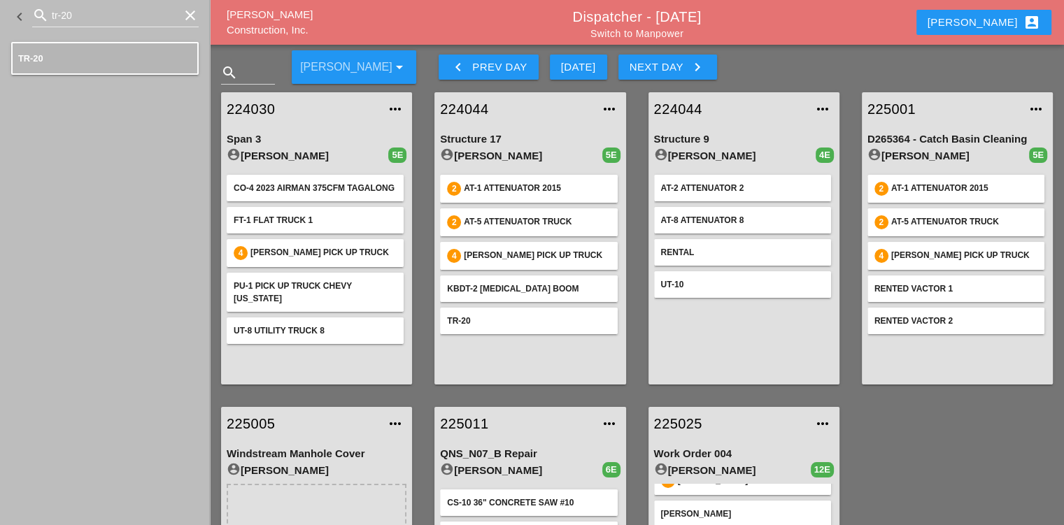
click at [190, 16] on icon "clear" at bounding box center [190, 15] width 17 height 17
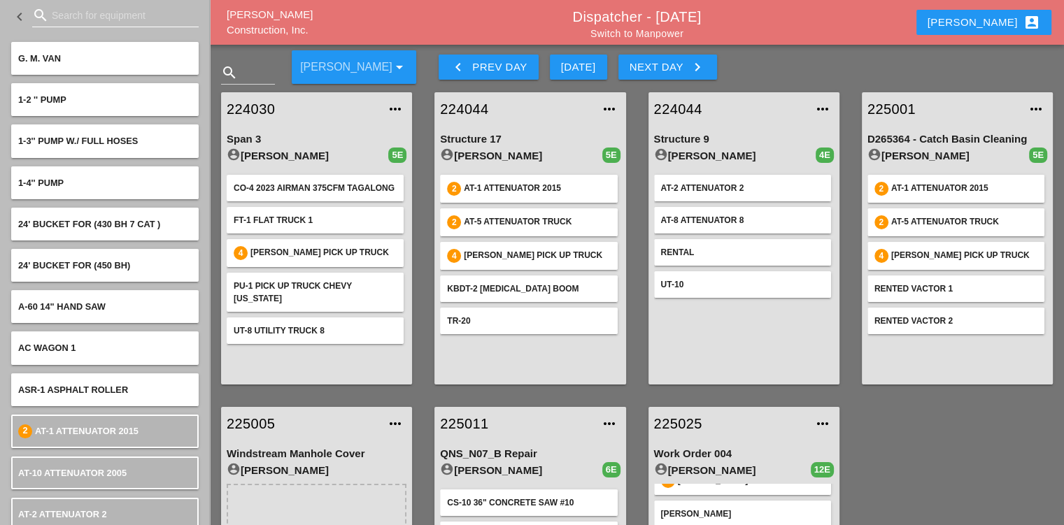
click at [105, 21] on input "Search for equipment" at bounding box center [115, 15] width 127 height 22
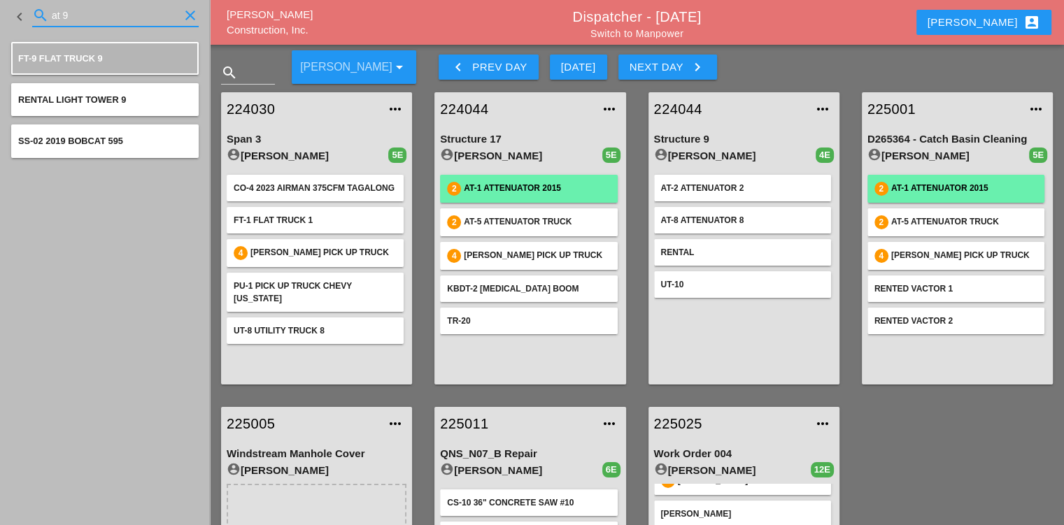
type input "at 9"
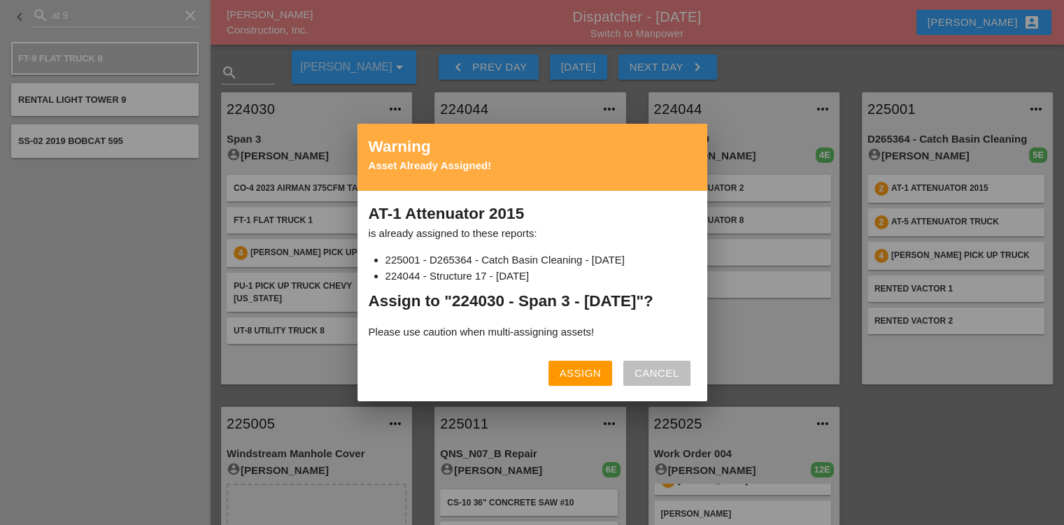
drag, startPoint x: 652, startPoint y: 374, endPoint x: 623, endPoint y: 352, distance: 36.0
click at [653, 372] on div "Cancel" at bounding box center [656, 374] width 45 height 16
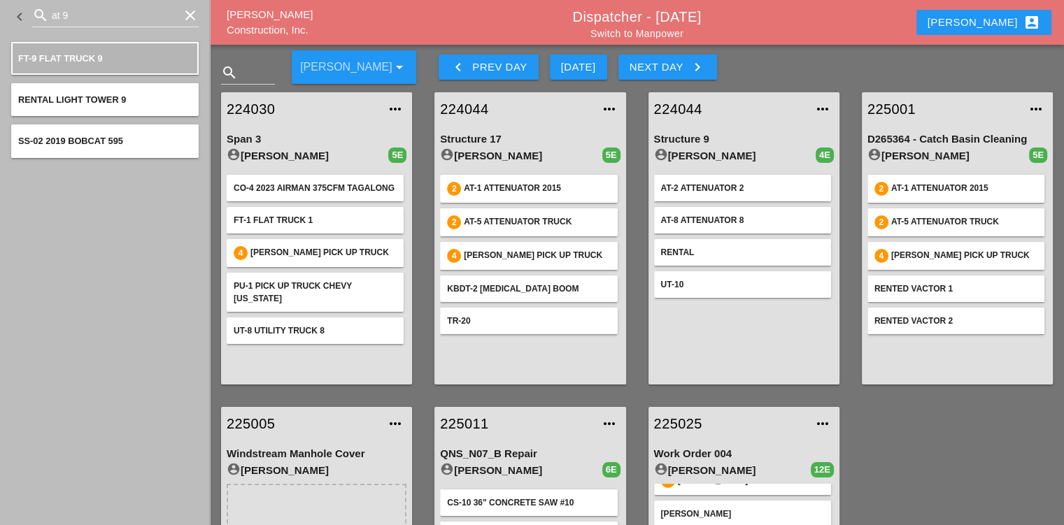
click at [193, 17] on icon "clear" at bounding box center [190, 15] width 17 height 17
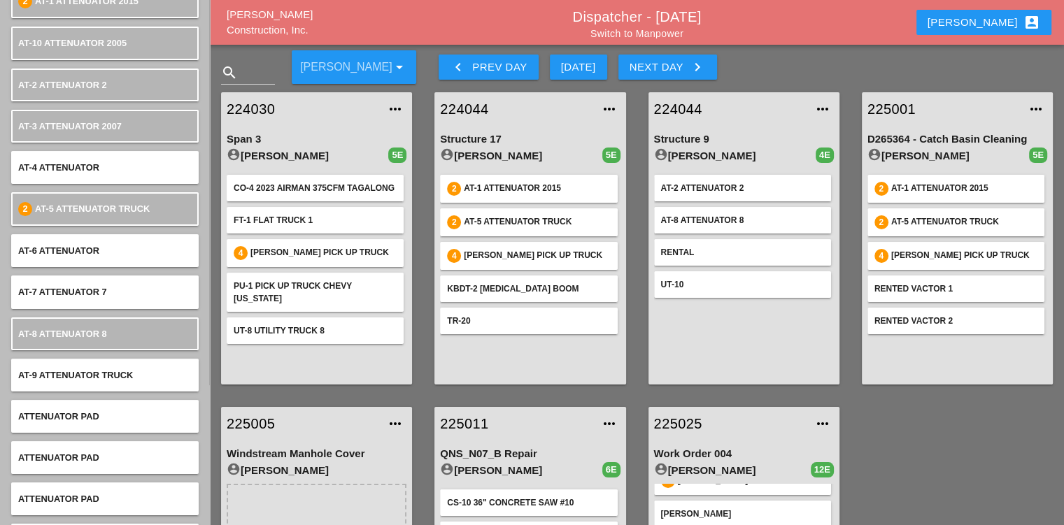
scroll to position [210, 0]
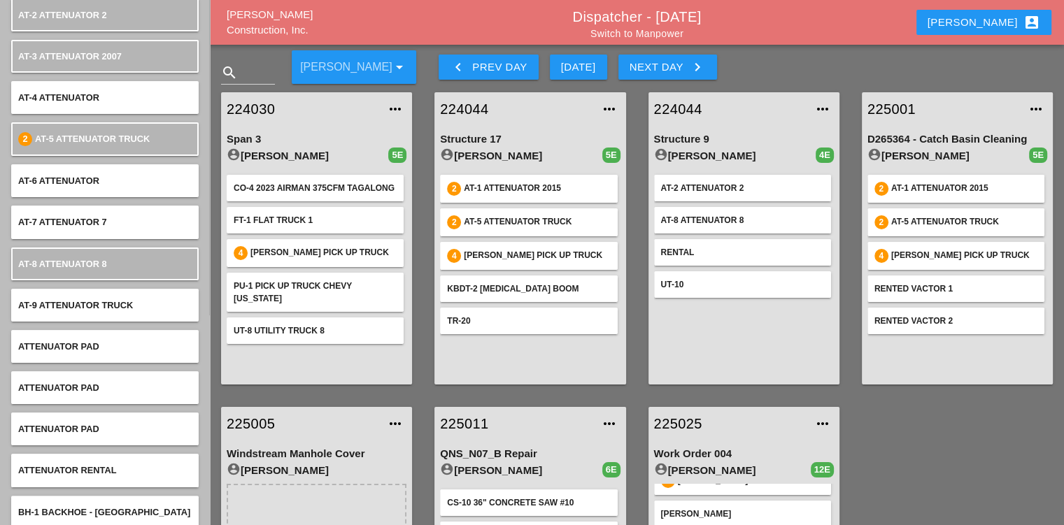
type input "at"
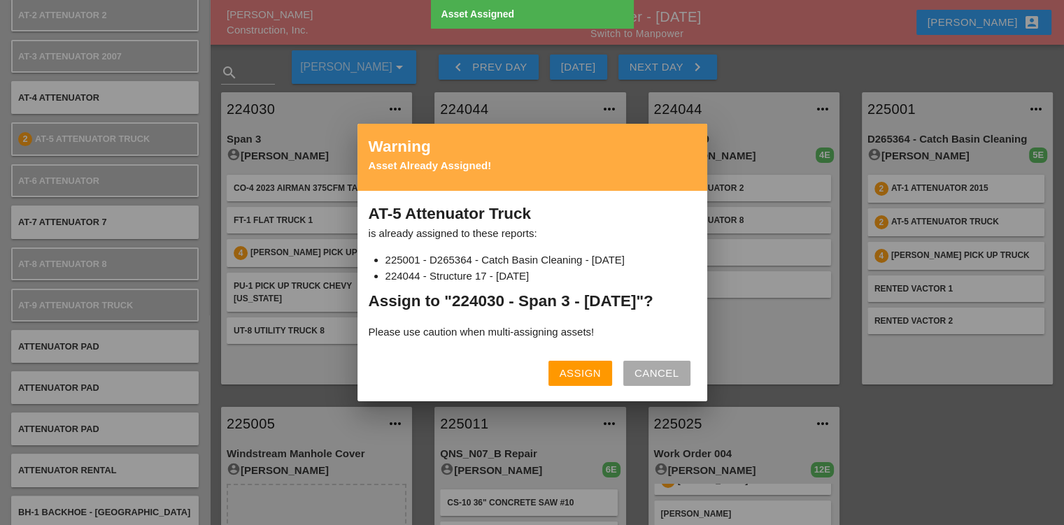
drag, startPoint x: 641, startPoint y: 381, endPoint x: 599, endPoint y: 360, distance: 46.9
click at [644, 380] on div "Cancel" at bounding box center [656, 374] width 45 height 16
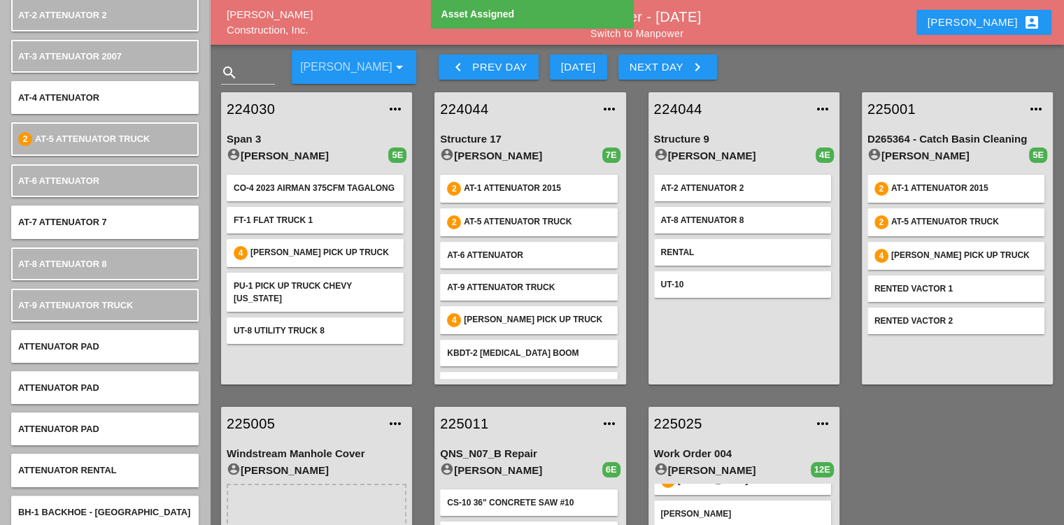
scroll to position [0, 0]
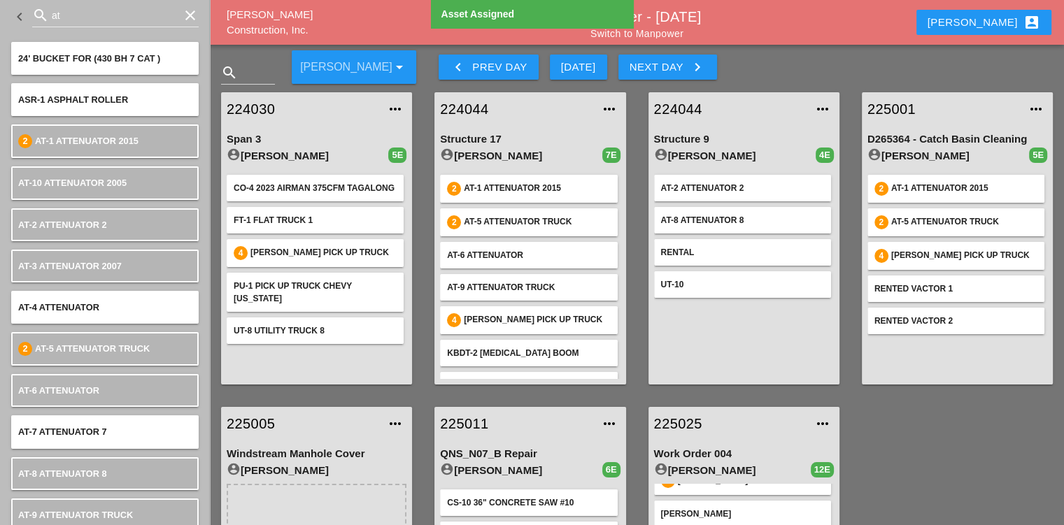
click at [189, 11] on icon "clear" at bounding box center [190, 15] width 17 height 17
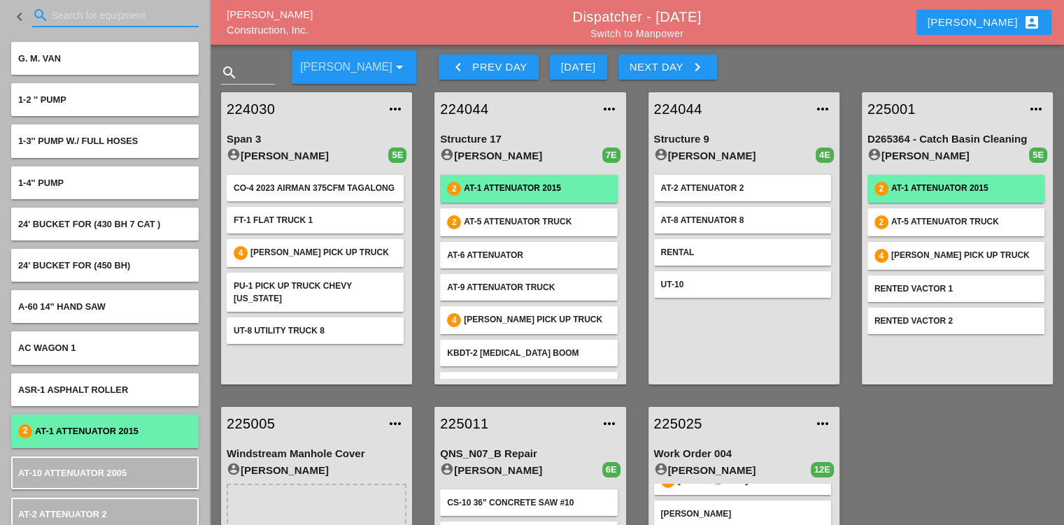
click at [471, 190] on div "AT-1 Attenuator 2015" at bounding box center [537, 189] width 146 height 14
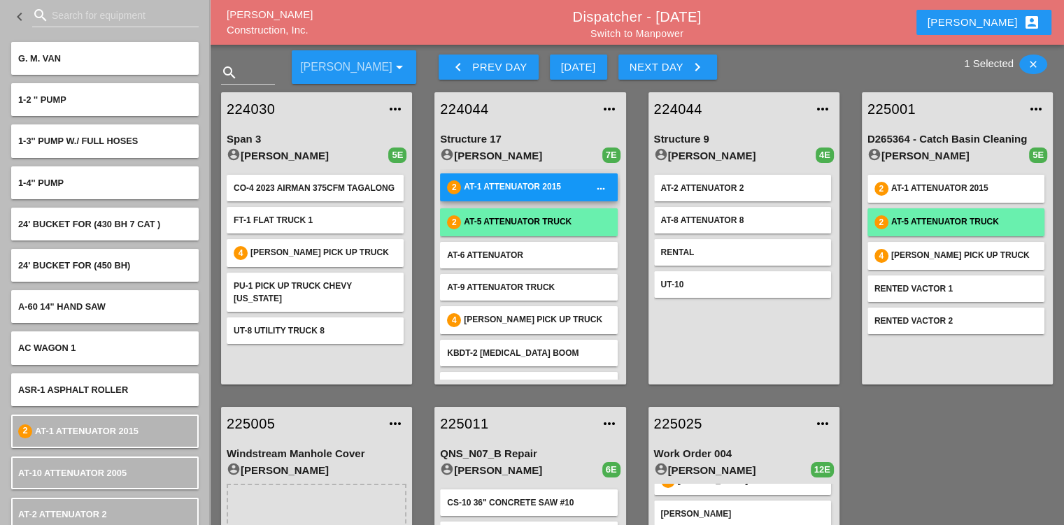
click at [513, 223] on div "AT-5 Attenuator Truck" at bounding box center [537, 222] width 146 height 14
click at [596, 220] on div "more_horiz" at bounding box center [601, 222] width 20 height 11
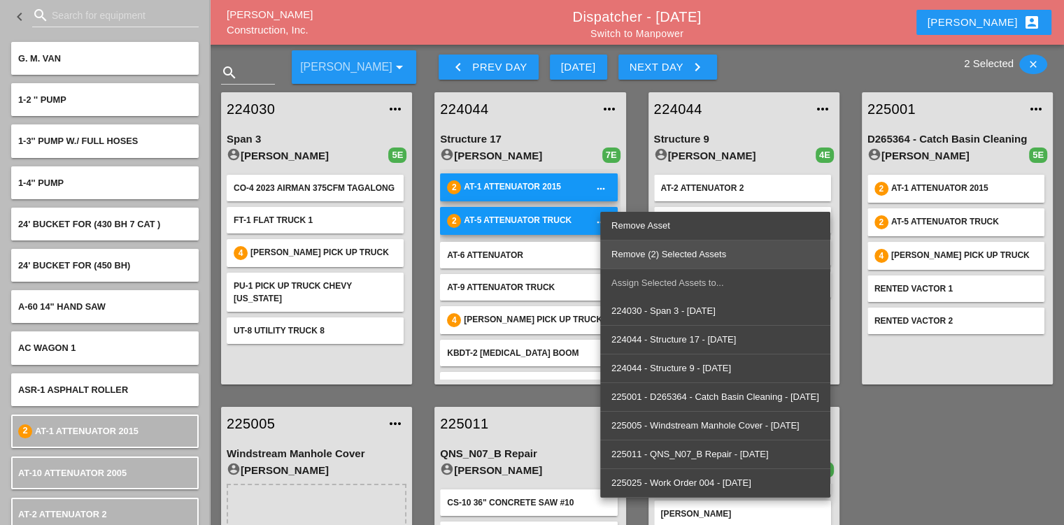
click at [633, 246] on div "Remove (2) Selected Assets" at bounding box center [715, 254] width 208 height 17
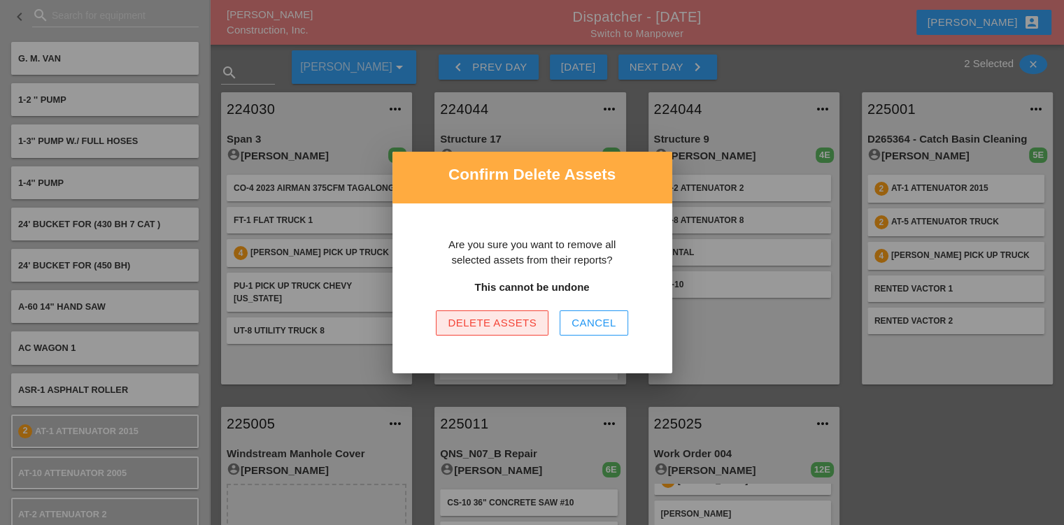
click at [484, 333] on button "Delete Assets" at bounding box center [492, 323] width 113 height 25
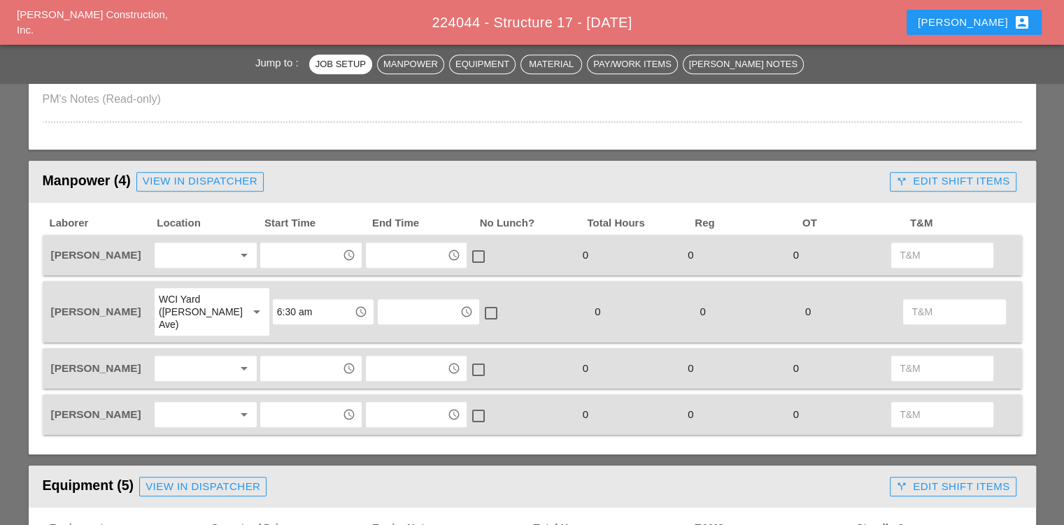
scroll to position [909, 0]
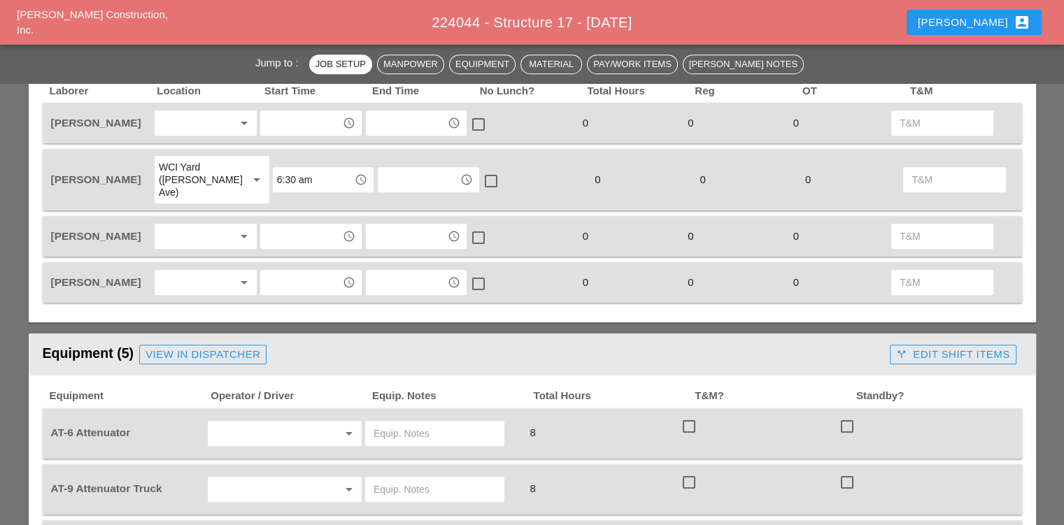
click at [231, 225] on div at bounding box center [196, 236] width 74 height 22
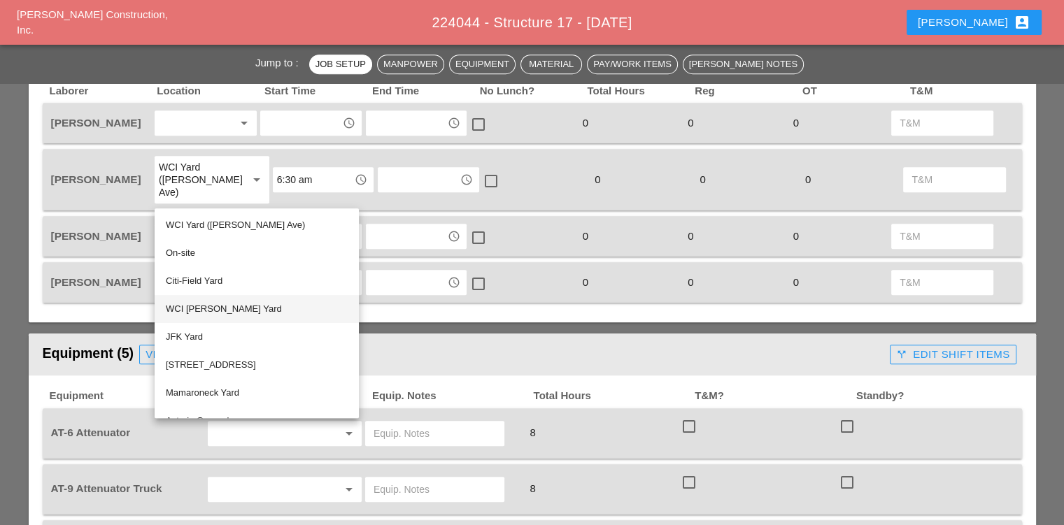
click at [205, 316] on div "WCI [PERSON_NAME] Yard" at bounding box center [257, 309] width 182 height 17
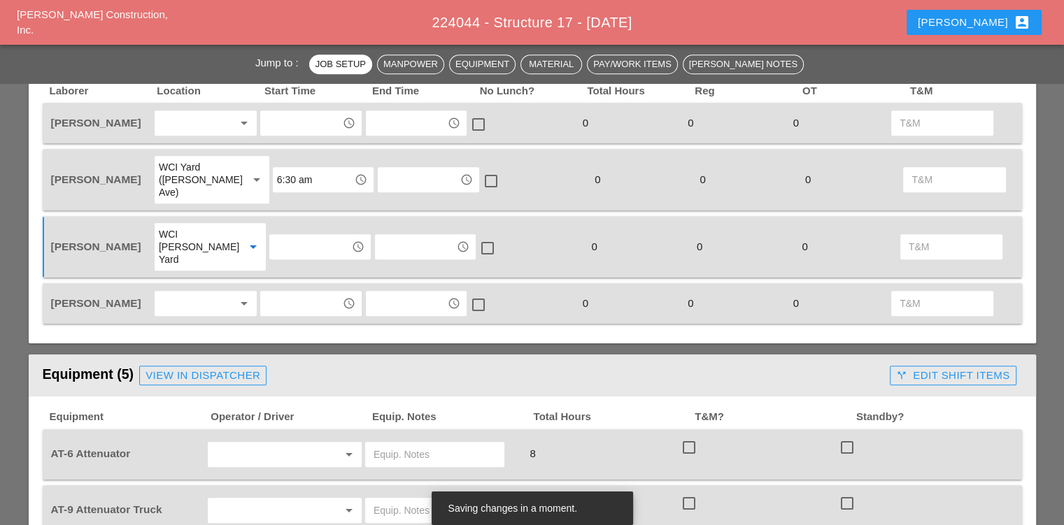
click at [204, 129] on div at bounding box center [196, 123] width 74 height 22
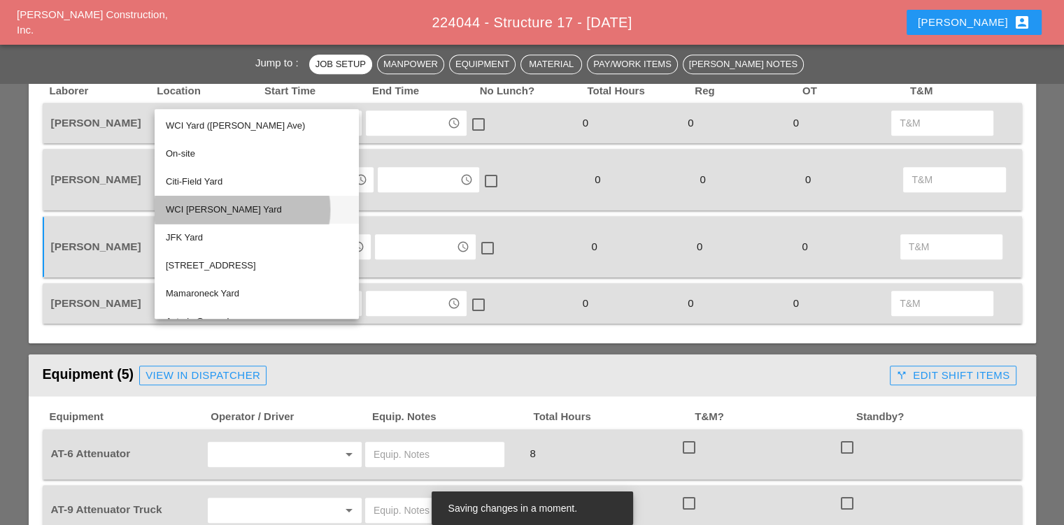
click at [217, 209] on div "WCI [PERSON_NAME] Yard" at bounding box center [257, 209] width 182 height 17
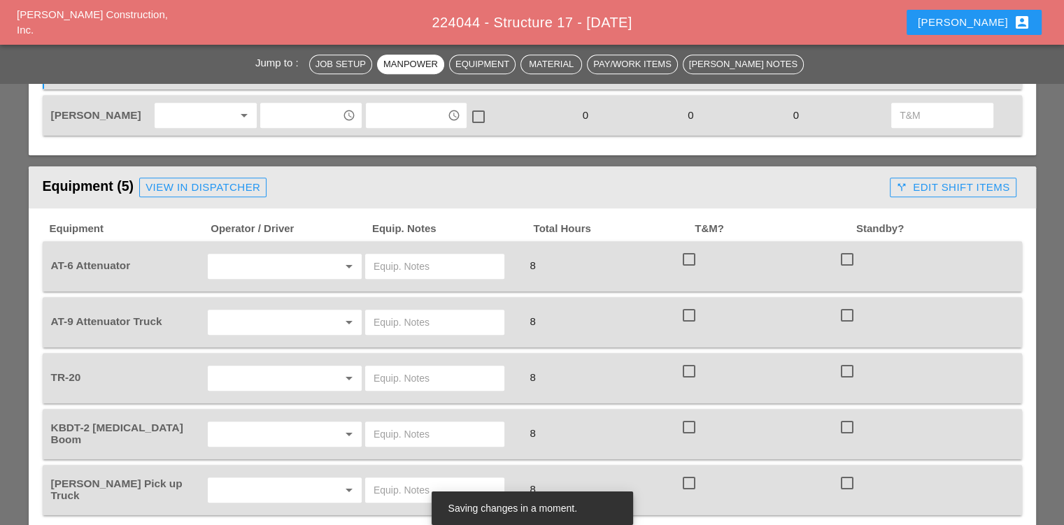
scroll to position [1119, 0]
click at [260, 246] on div "arrow_drop_down" at bounding box center [285, 265] width 158 height 39
click at [270, 255] on input "text" at bounding box center [265, 266] width 106 height 22
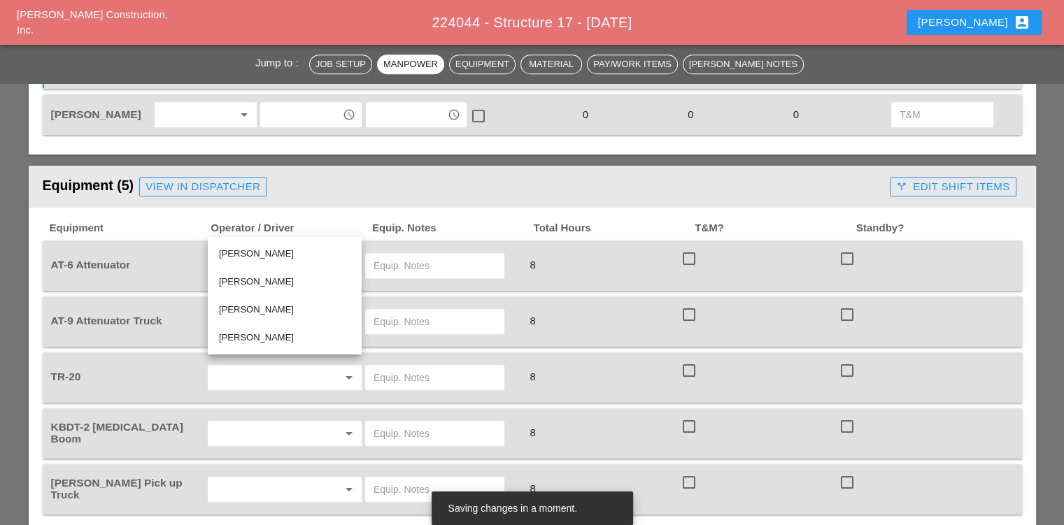
click at [331, 246] on div "arrow_drop_down" at bounding box center [285, 265] width 158 height 39
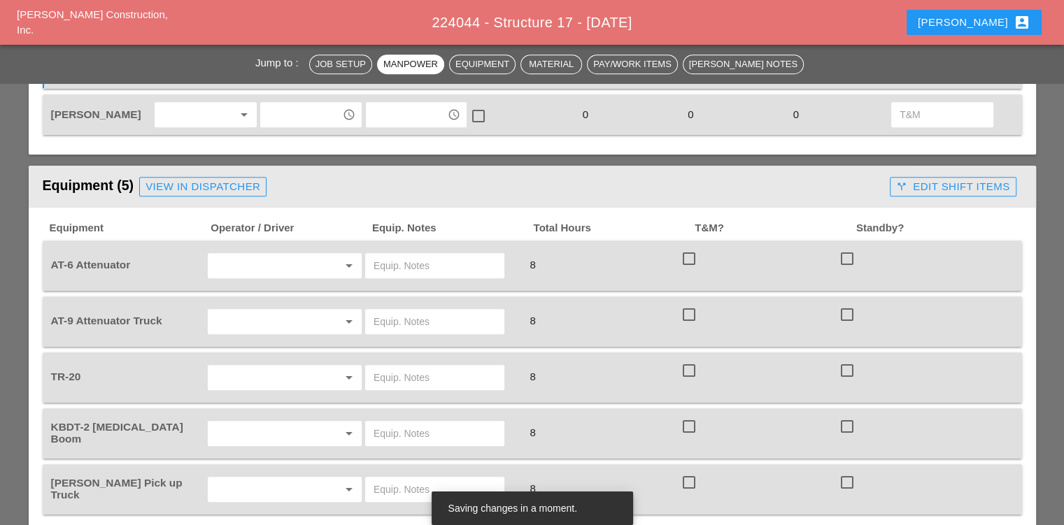
click at [288, 311] on input "text" at bounding box center [265, 322] width 106 height 22
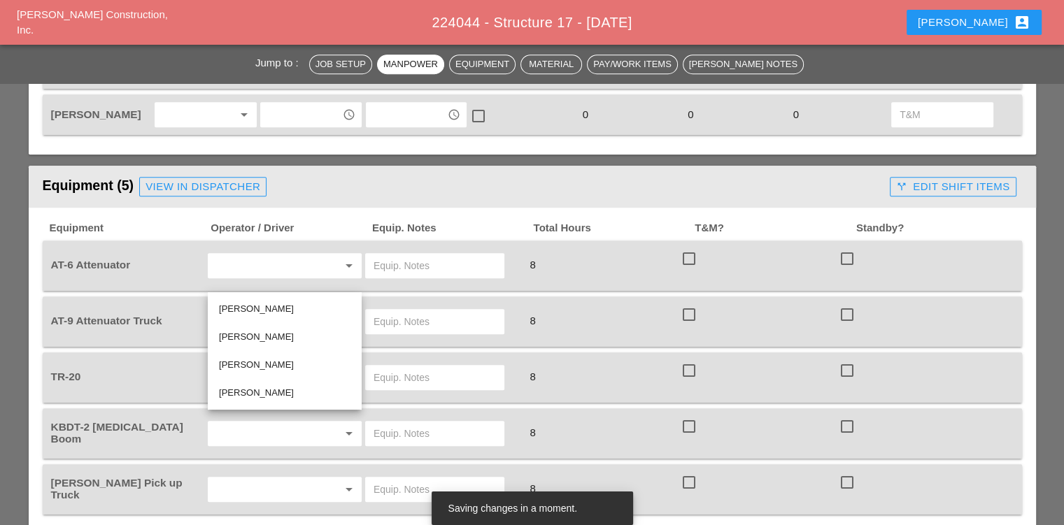
click at [364, 166] on header "Equipment (5) View in Dispatcher call_split Edit Shift Items" at bounding box center [532, 187] width 1007 height 42
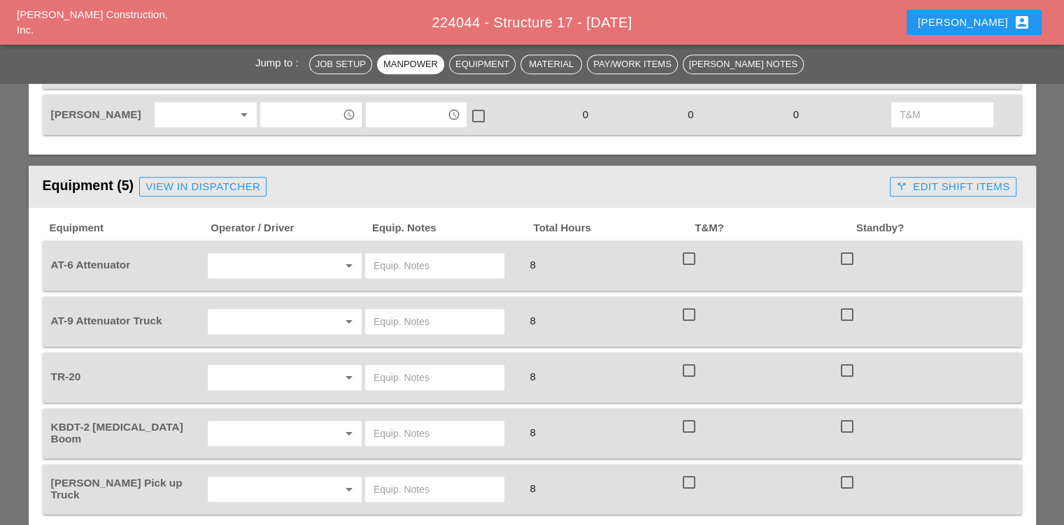
click at [401, 255] on input "text" at bounding box center [435, 266] width 122 height 22
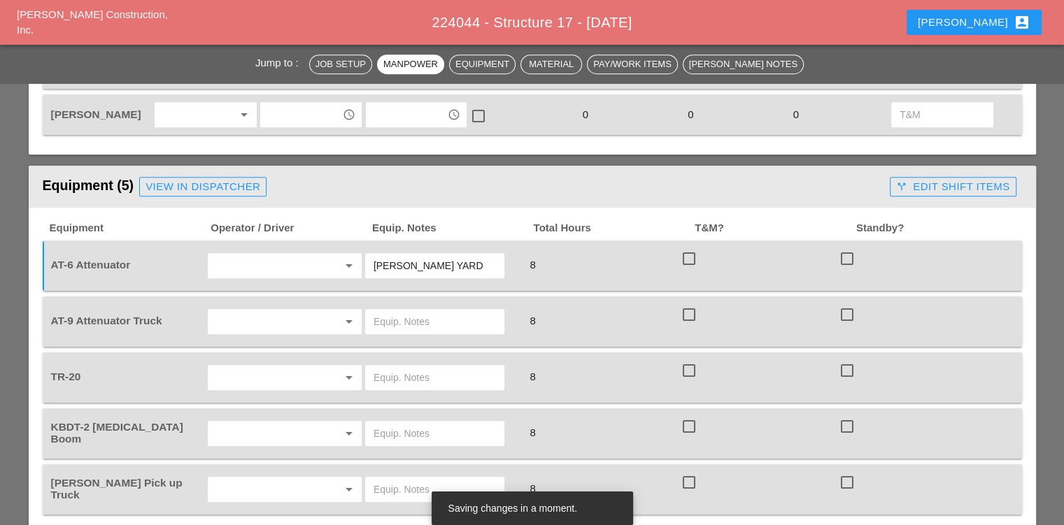
type input "BRUCKNER YARD"
click at [401, 311] on input "text" at bounding box center [435, 322] width 122 height 22
type input "BRUCKNER YARD"
click at [288, 358] on div "arrow_drop_down" at bounding box center [285, 377] width 158 height 39
click at [280, 367] on input "text" at bounding box center [265, 378] width 106 height 22
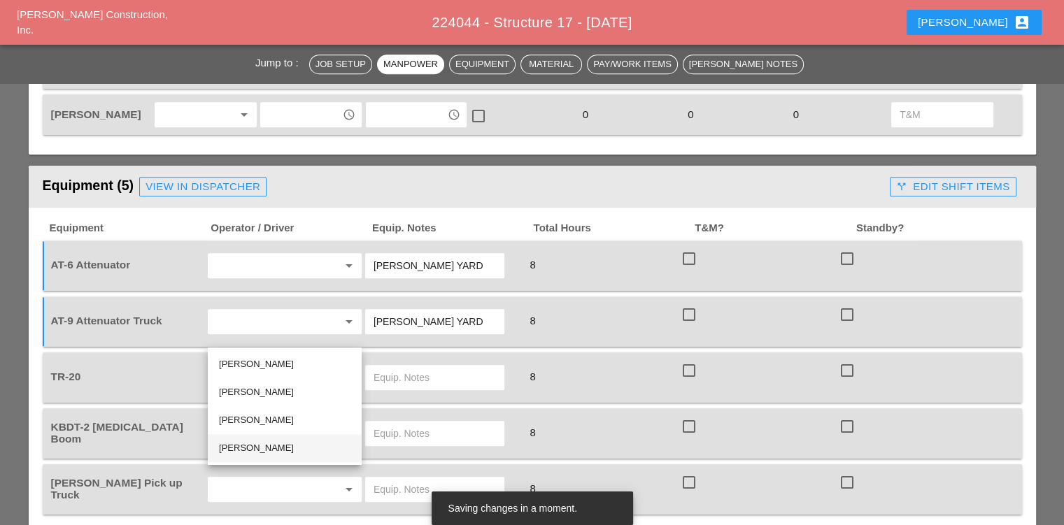
click at [248, 444] on div "Simao Pinheiro" at bounding box center [285, 448] width 132 height 17
type input "Simao Pinheiro"
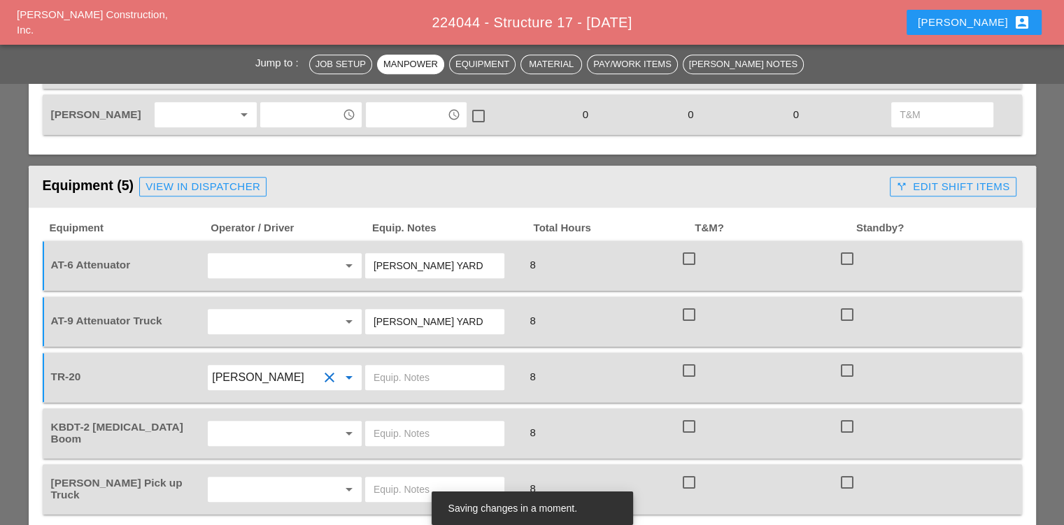
click at [326, 425] on div at bounding box center [329, 433] width 17 height 17
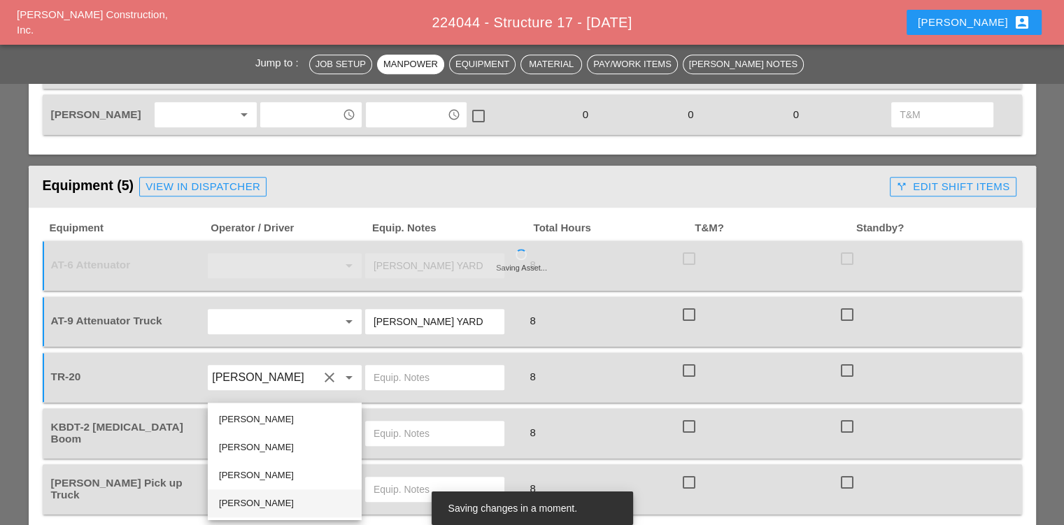
click at [260, 499] on div "Simao Pinheiro" at bounding box center [285, 503] width 132 height 17
type input "Simao Pinheiro"
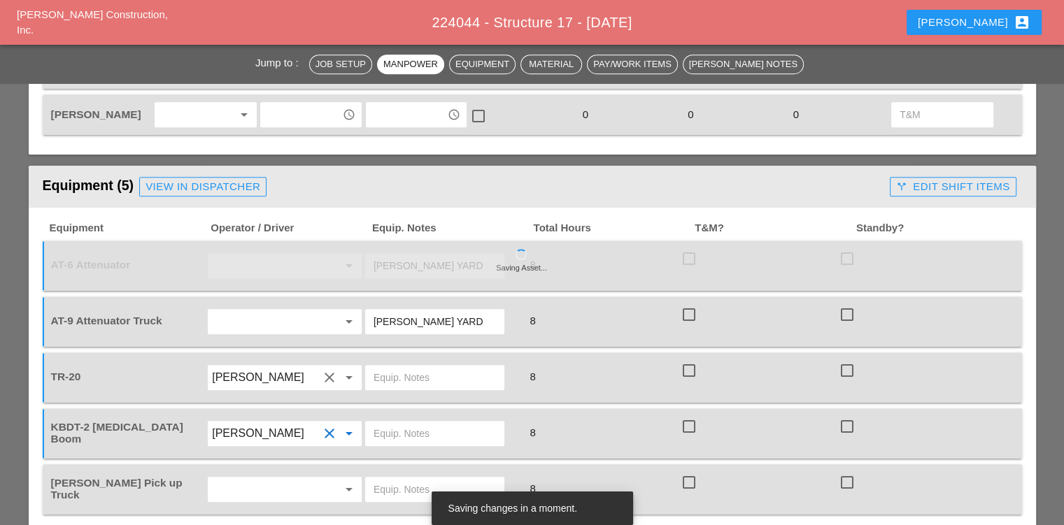
click at [397, 367] on input "text" at bounding box center [435, 378] width 122 height 22
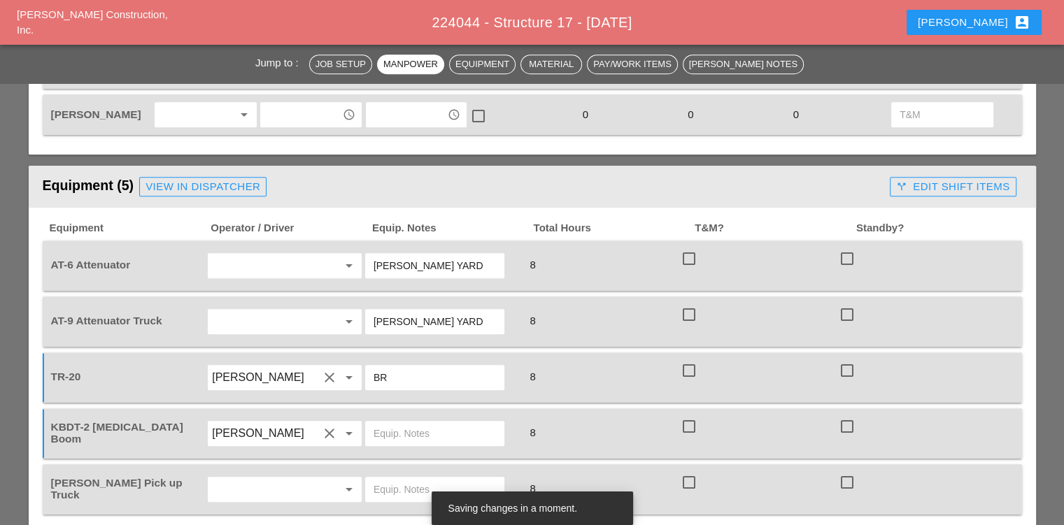
type input "B"
type input "MAIN YARD"
click at [416, 422] on input "text" at bounding box center [435, 433] width 122 height 22
type input "MAIN YARD"
click at [299, 478] on input "text" at bounding box center [265, 489] width 106 height 22
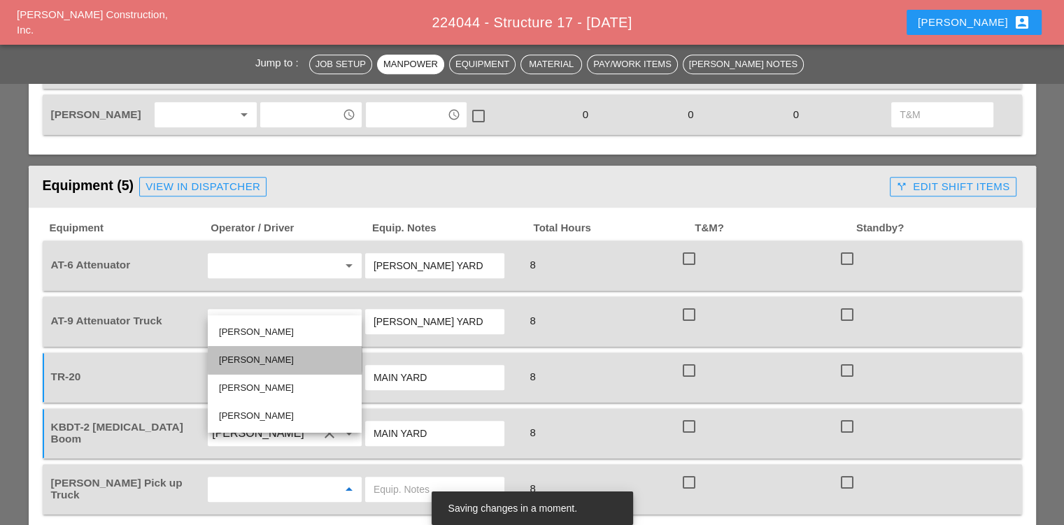
click at [244, 357] on div "Tommy Igoe" at bounding box center [285, 360] width 132 height 17
type input "Tommy Igoe"
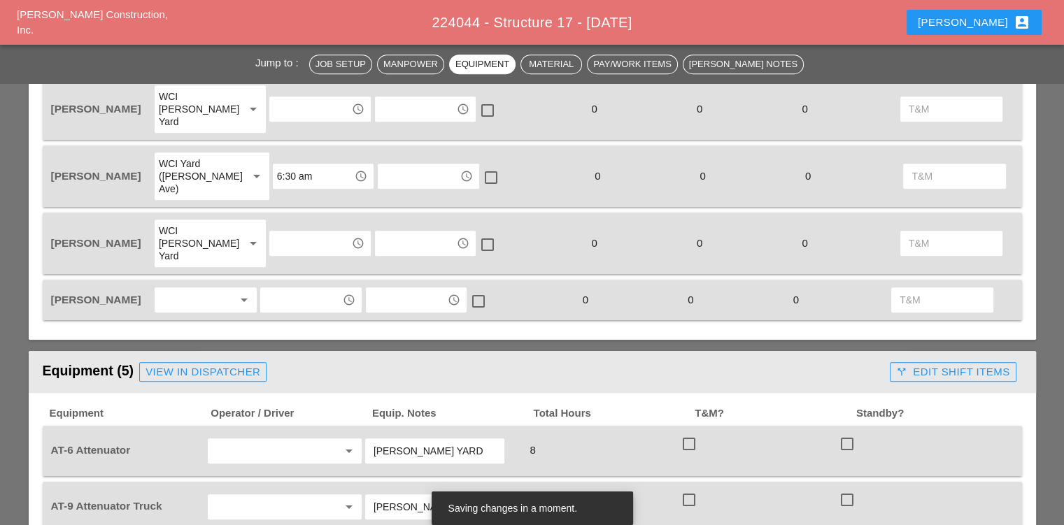
scroll to position [909, 0]
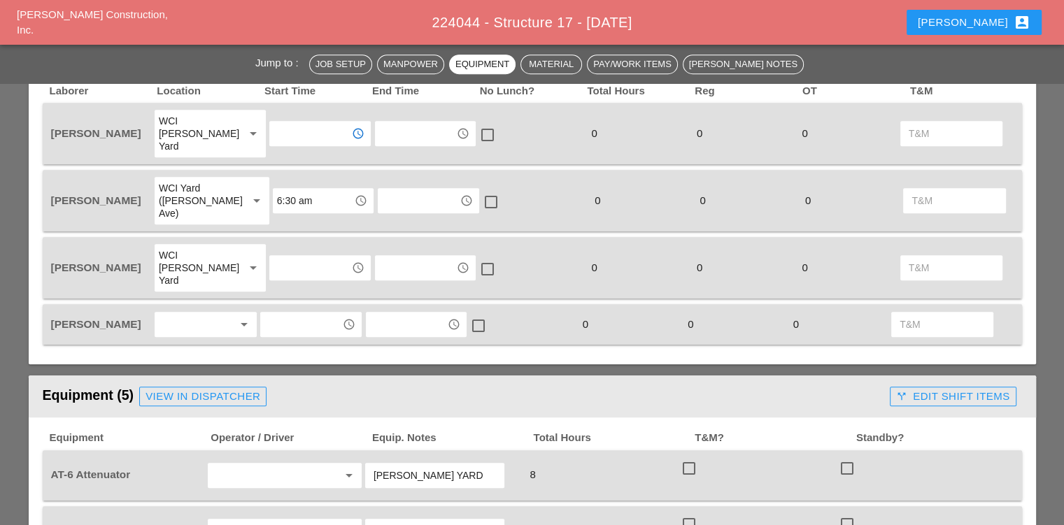
click at [314, 132] on input "text" at bounding box center [310, 133] width 73 height 22
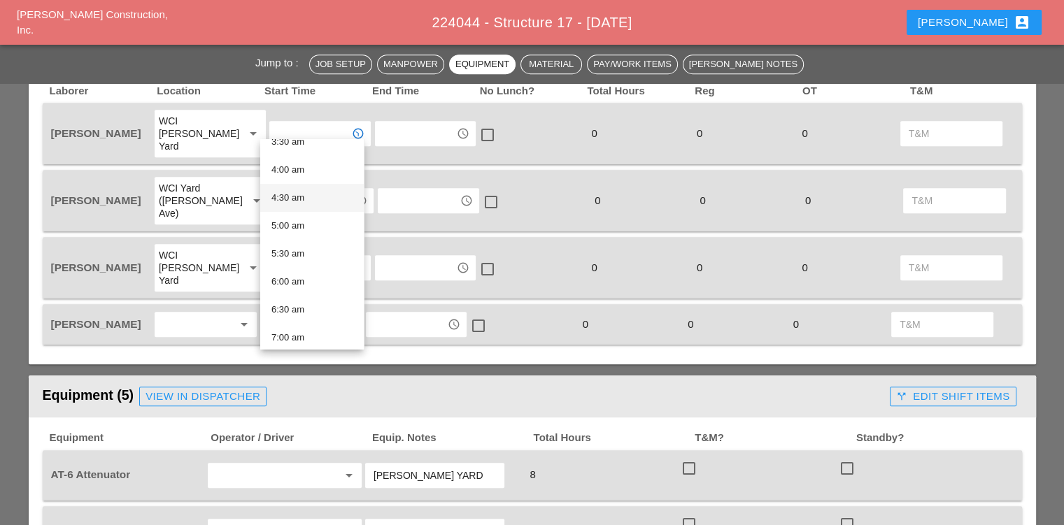
scroll to position [280, 0]
click at [286, 247] on div "6:30 am" at bounding box center [311, 240] width 81 height 17
type input "6:30 am"
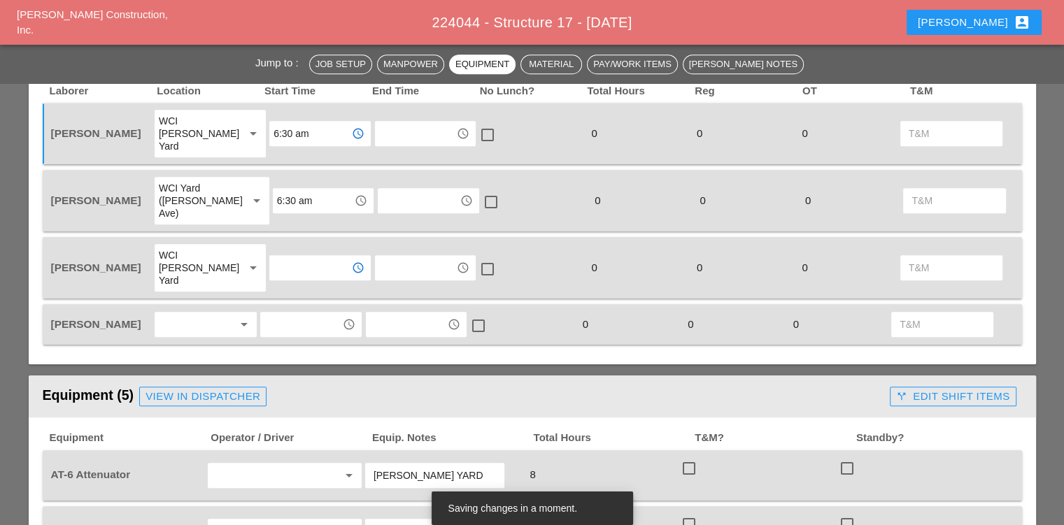
click at [283, 257] on input "text" at bounding box center [310, 268] width 73 height 22
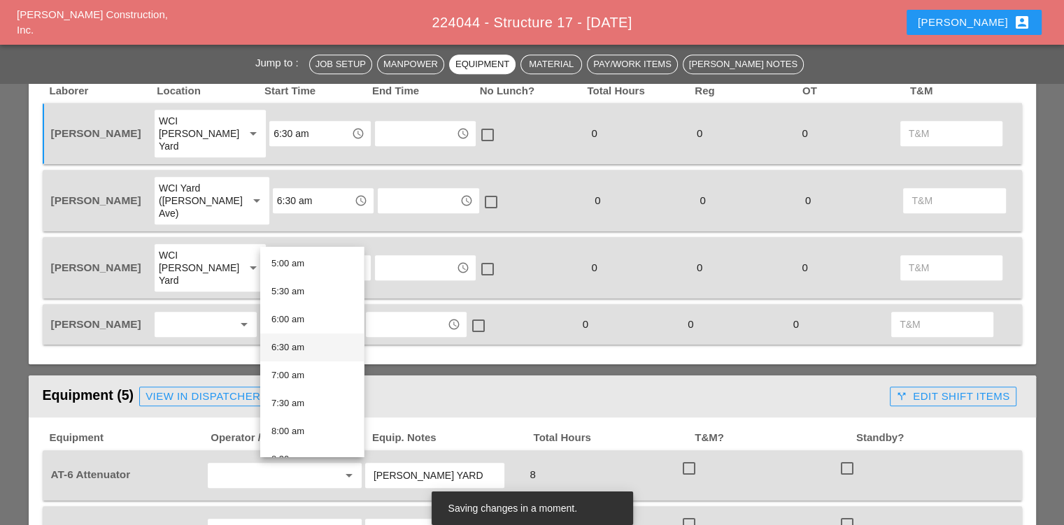
click at [280, 348] on div "6:30 am" at bounding box center [311, 347] width 81 height 17
type input "6:30 am"
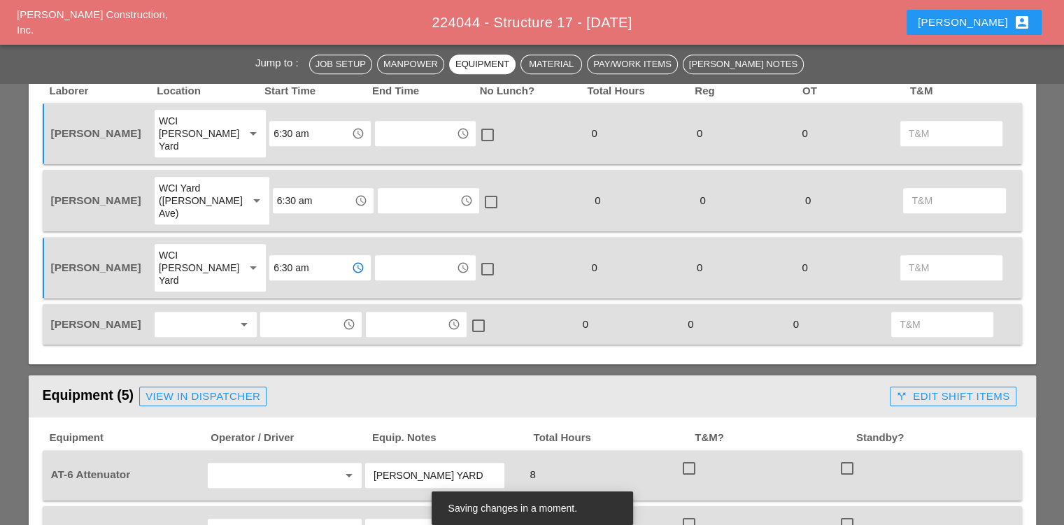
click at [206, 313] on div at bounding box center [196, 324] width 74 height 22
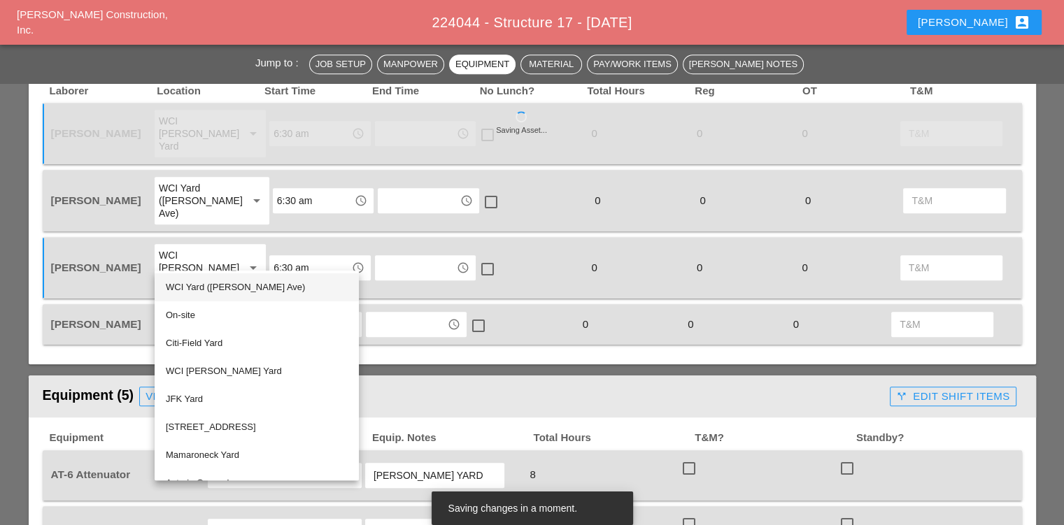
click at [202, 285] on div "WCI Yard ([PERSON_NAME] Ave)" at bounding box center [257, 287] width 182 height 17
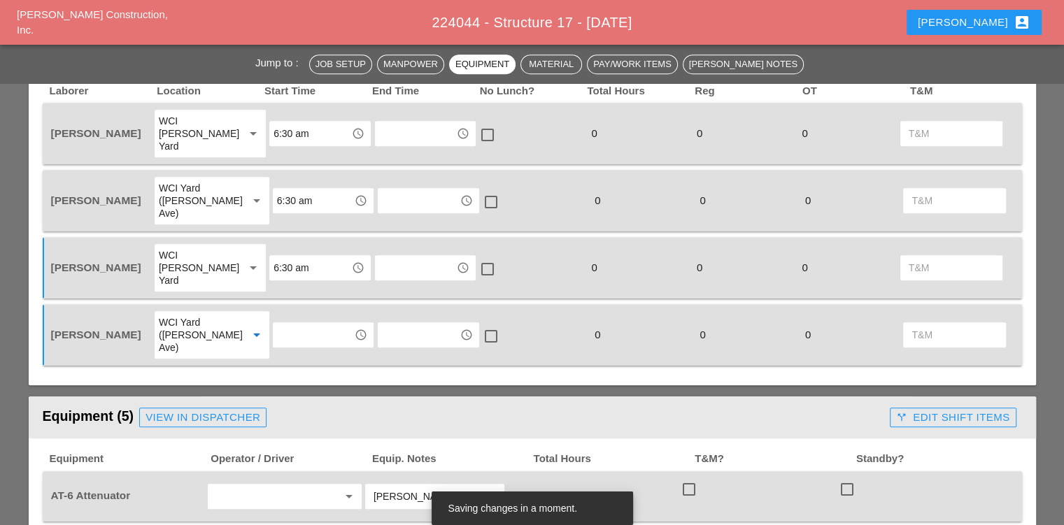
click at [317, 324] on input "text" at bounding box center [313, 335] width 73 height 22
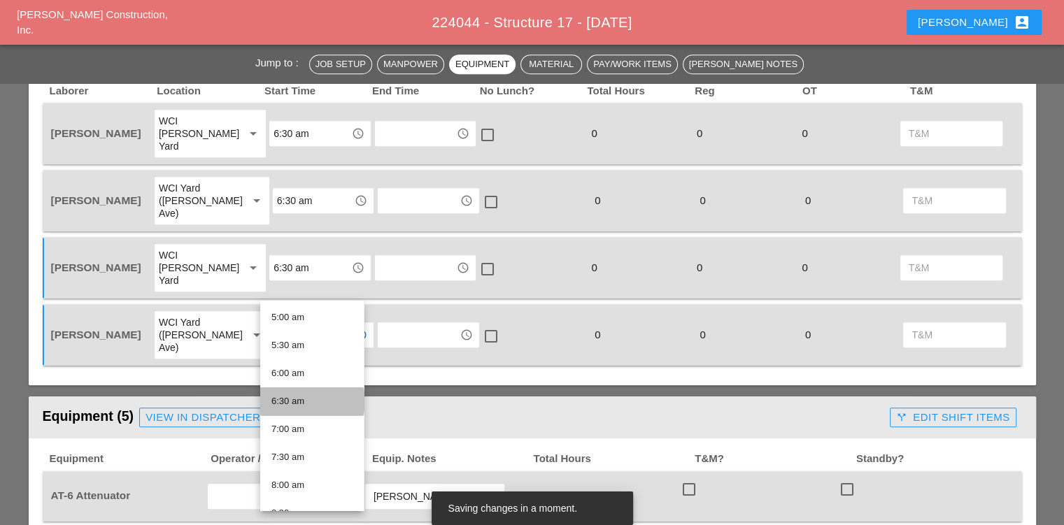
click at [300, 399] on div "6:30 am" at bounding box center [311, 401] width 81 height 17
type input "6:30 am"
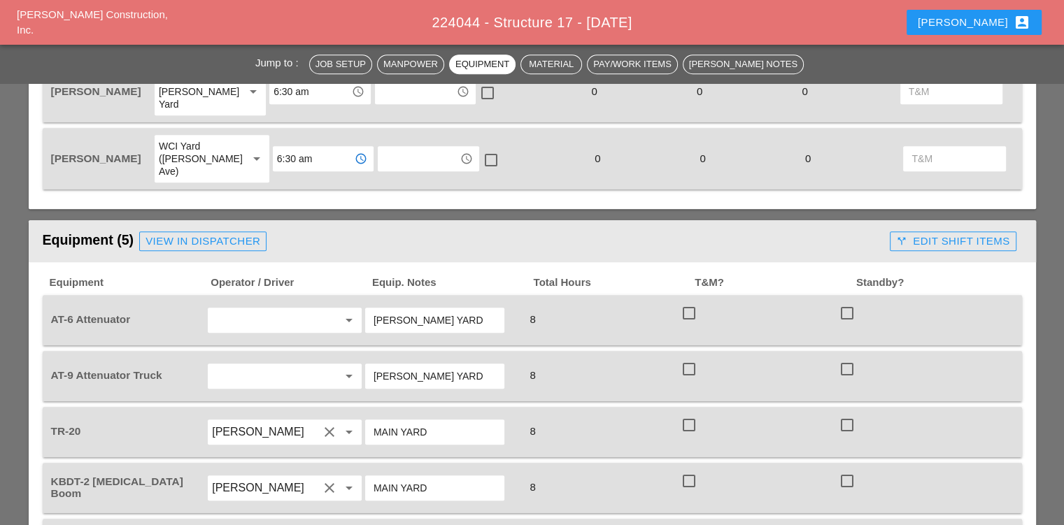
scroll to position [1119, 0]
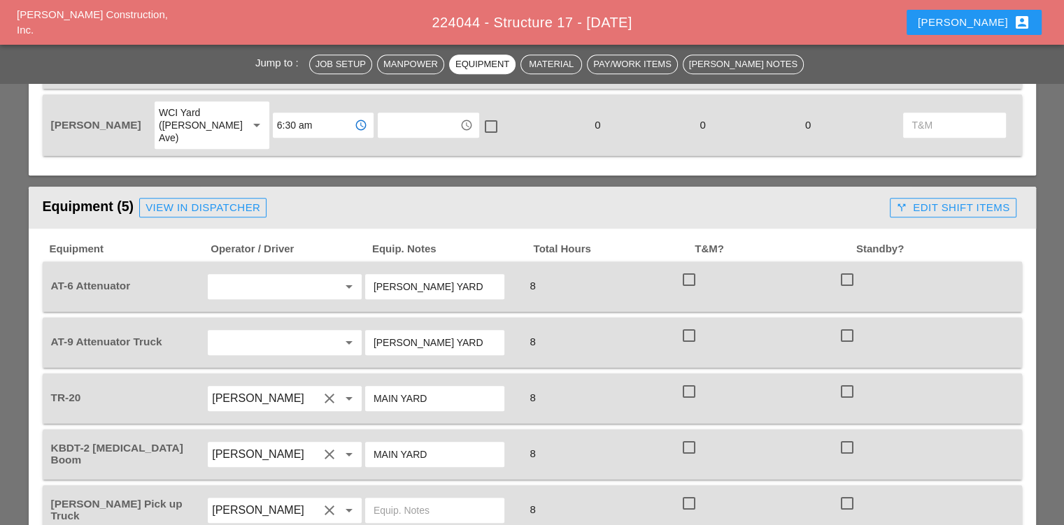
click at [274, 276] on input "text" at bounding box center [265, 287] width 106 height 22
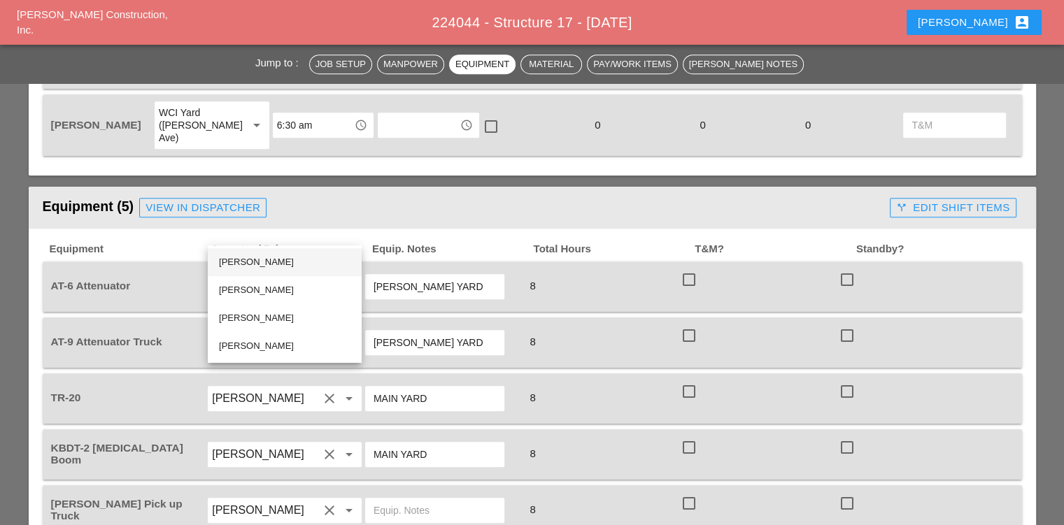
click at [257, 260] on div "Jessica Godoy" at bounding box center [285, 262] width 132 height 17
type input "Jessica Godoy"
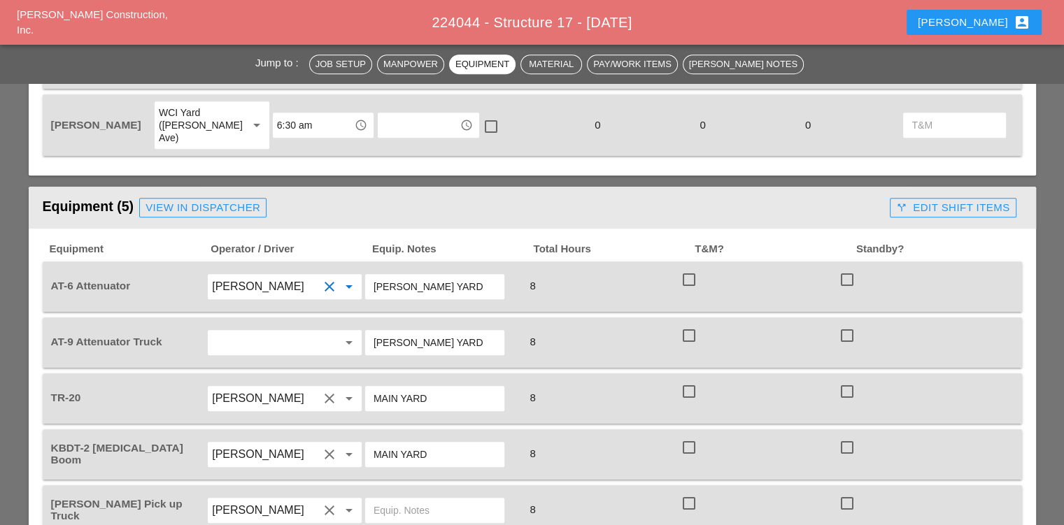
click at [254, 332] on input "text" at bounding box center [265, 343] width 106 height 22
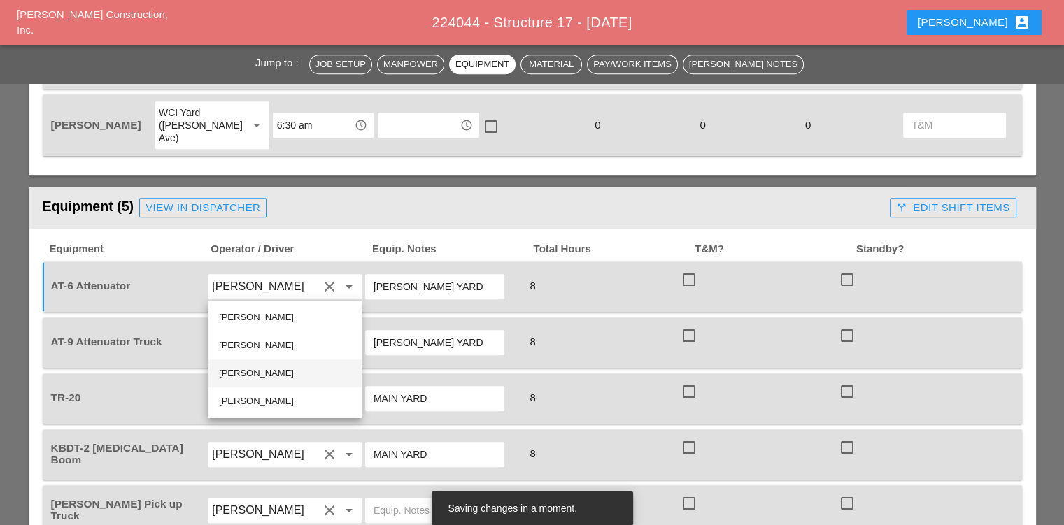
click at [262, 377] on div "Daniel Kavanaugh" at bounding box center [285, 373] width 132 height 17
type input "Daniel Kavanaugh"
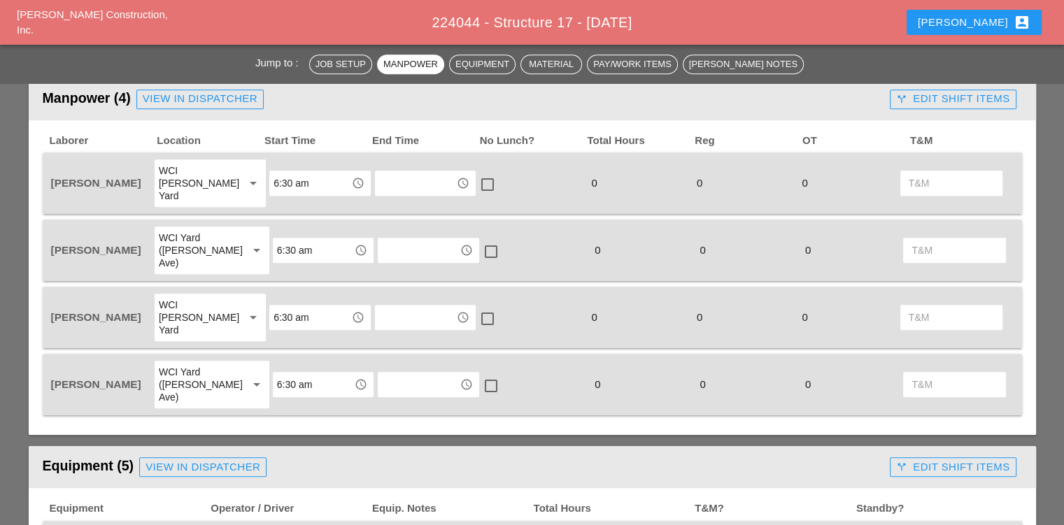
scroll to position [839, 0]
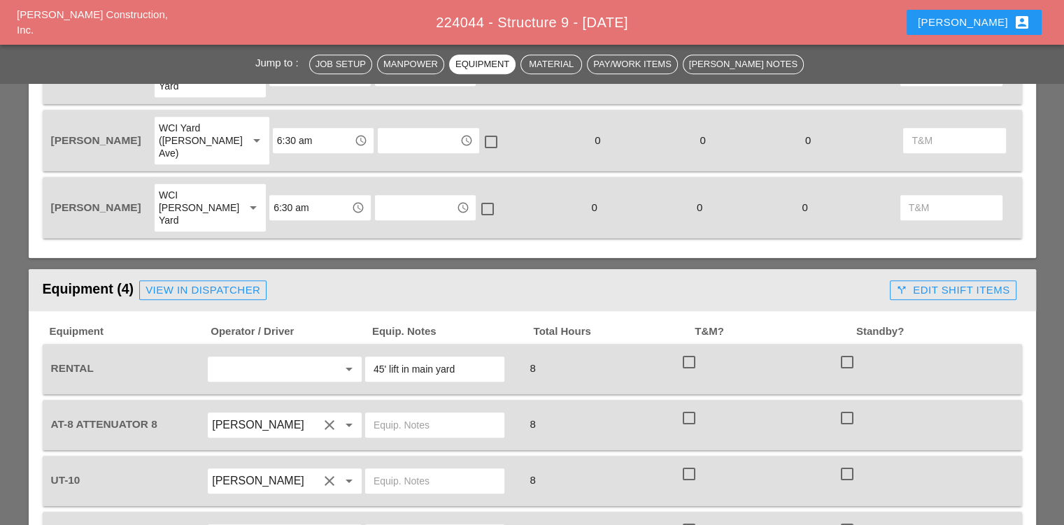
scroll to position [699, 0]
